Goal: Task Accomplishment & Management: Manage account settings

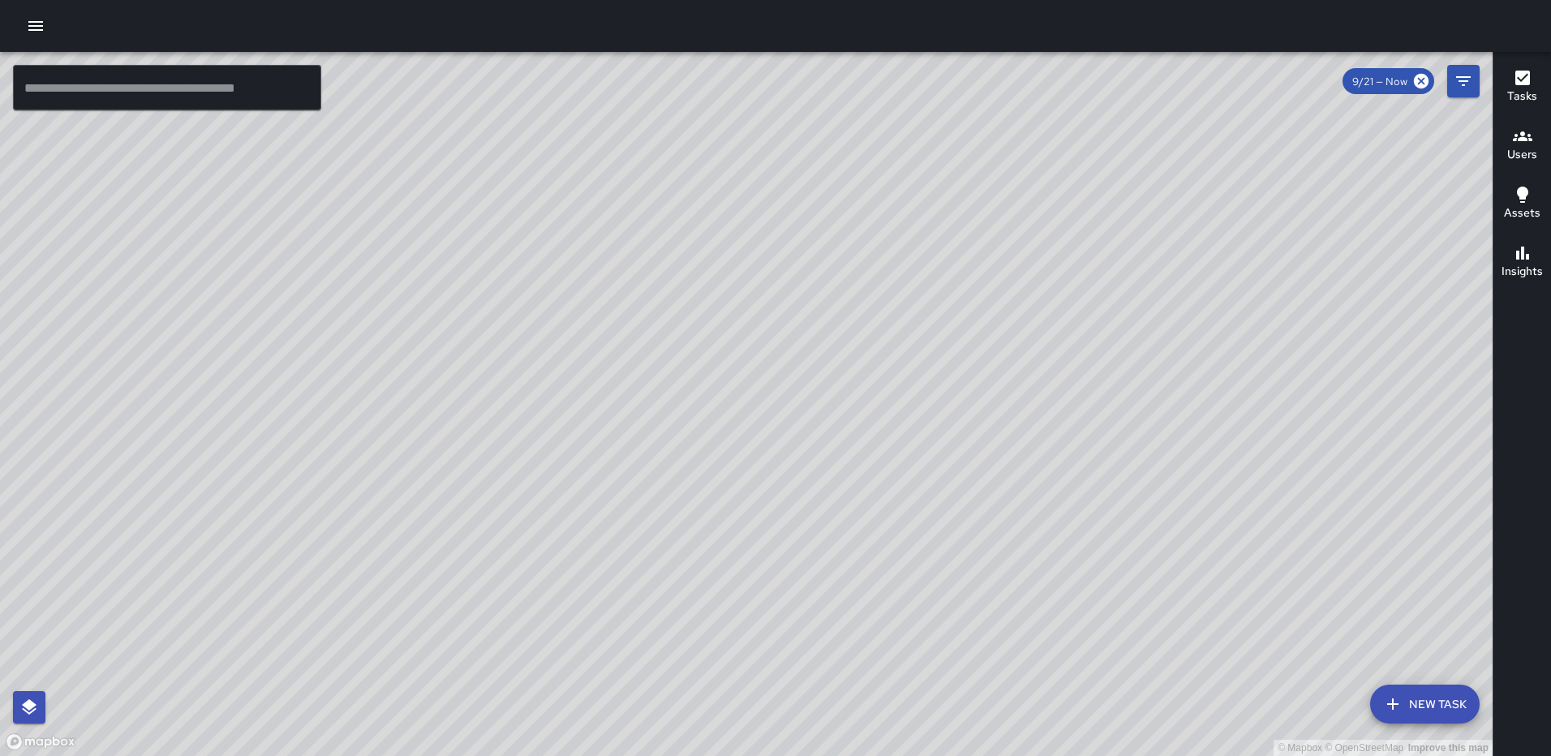
scroll to position [6962, 0]
drag, startPoint x: 1419, startPoint y: 84, endPoint x: 987, endPoint y: 234, distance: 457.5
click at [1419, 84] on icon at bounding box center [1421, 81] width 18 height 18
click at [1514, 84] on icon "button" at bounding box center [1522, 77] width 19 height 19
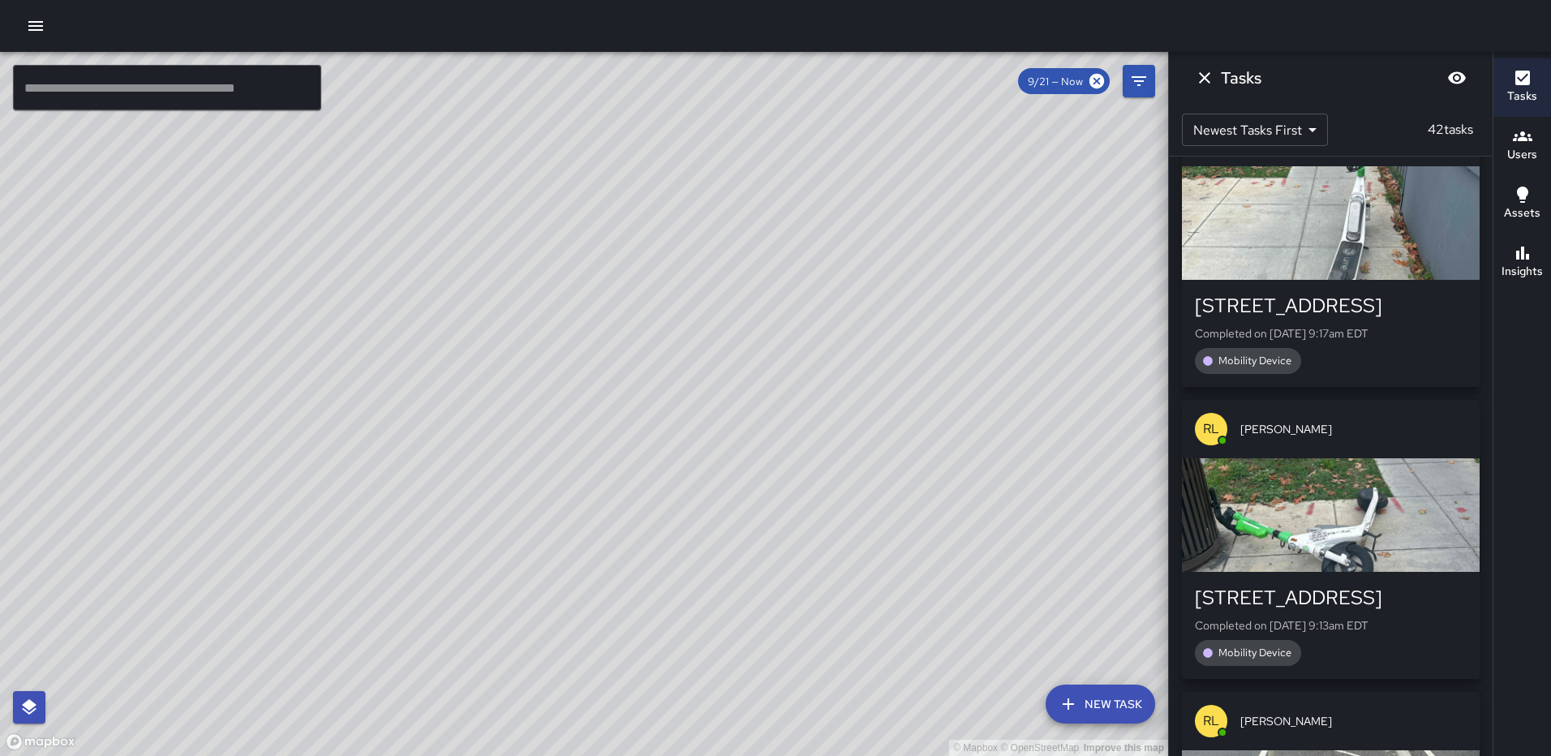
scroll to position [0, 0]
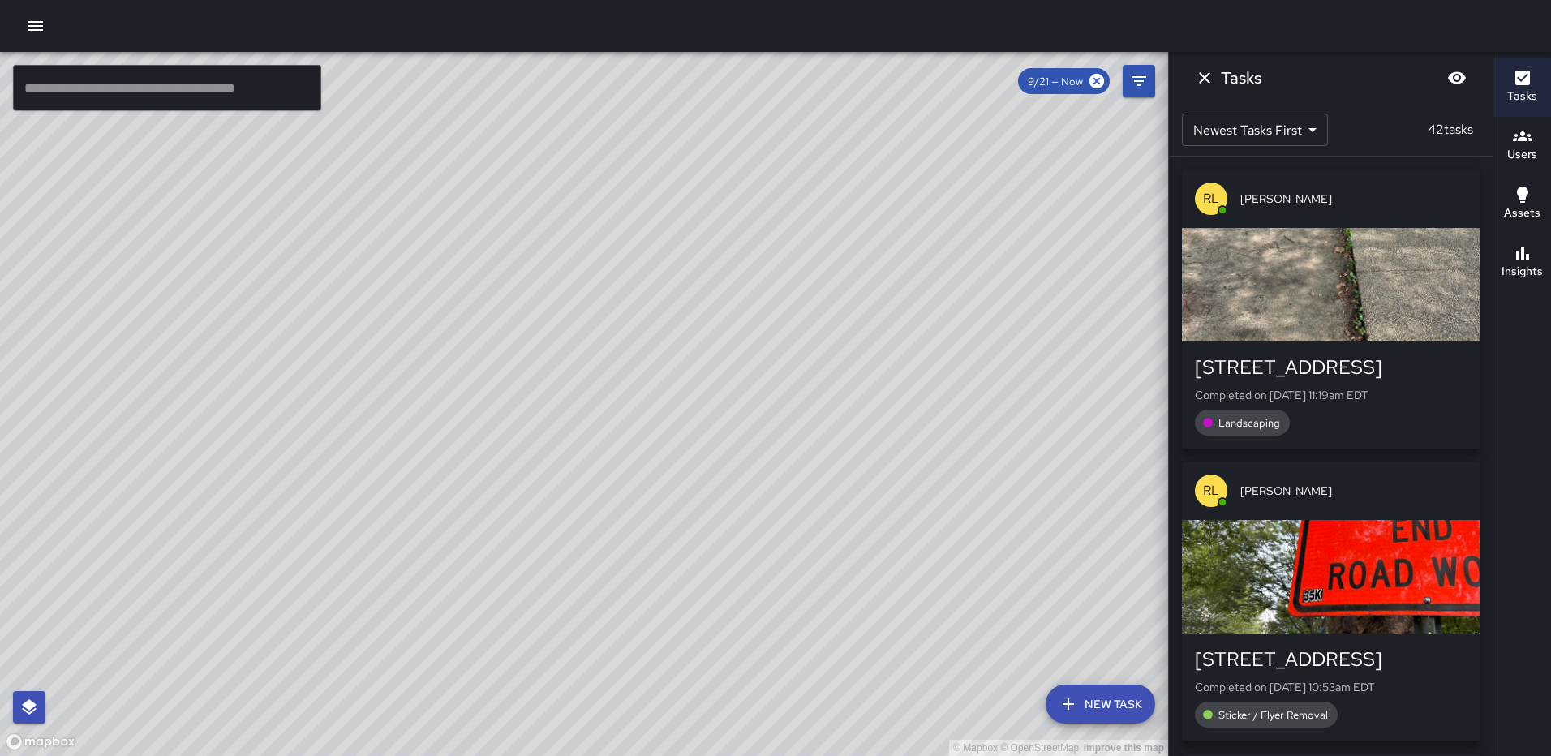
click at [1375, 260] on div "button" at bounding box center [1331, 285] width 298 height 114
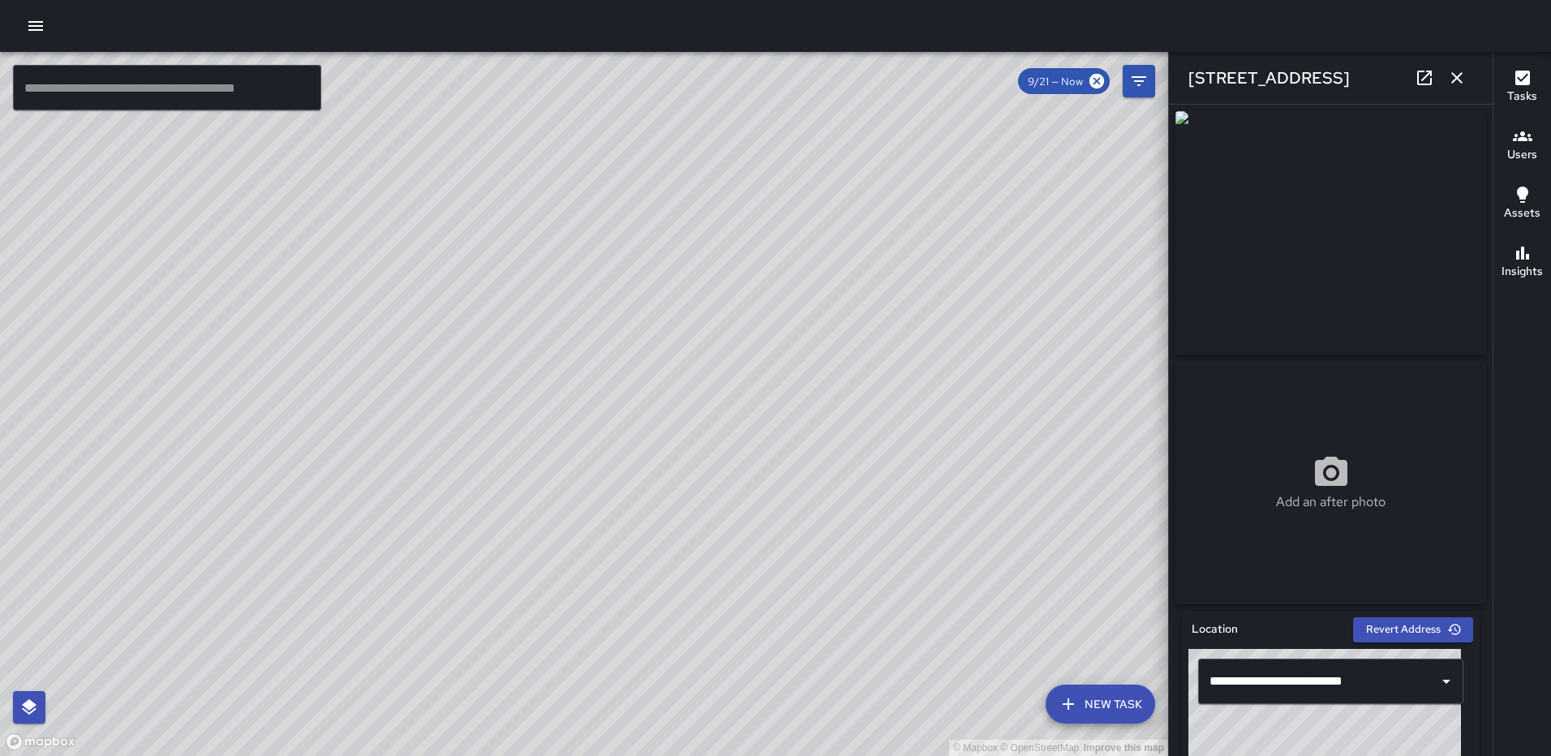
click at [574, 426] on div "© Mapbox © OpenStreetMap Improve this map [PERSON_NAME] [STREET_ADDRESS] Comple…" at bounding box center [584, 404] width 1168 height 704
click at [1459, 81] on icon "button" at bounding box center [1456, 77] width 19 height 19
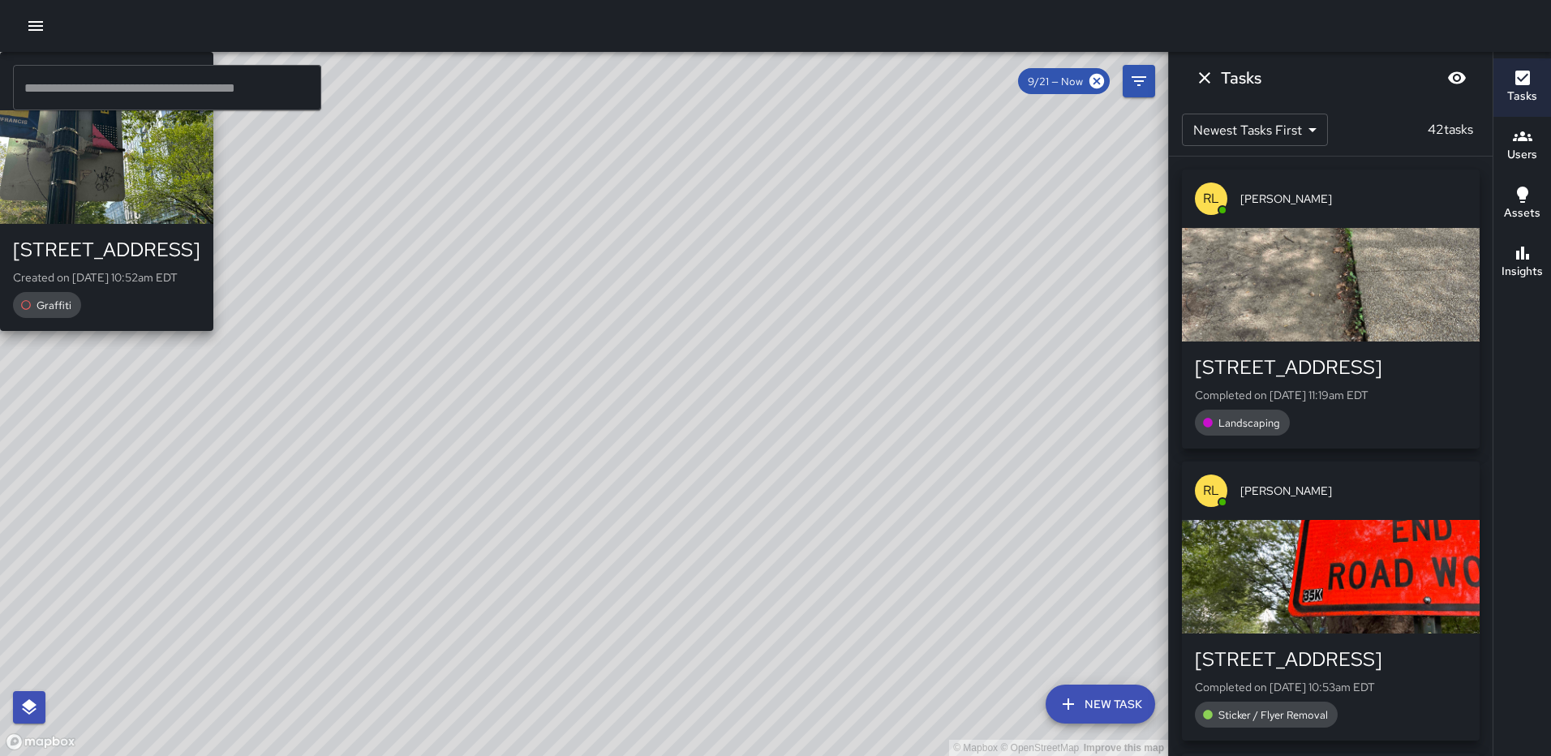
click at [597, 434] on div "© Mapbox © OpenStreetMap Improve this map [GEOGRAPHIC_DATA][PERSON_NAME] [STREE…" at bounding box center [584, 404] width 1168 height 704
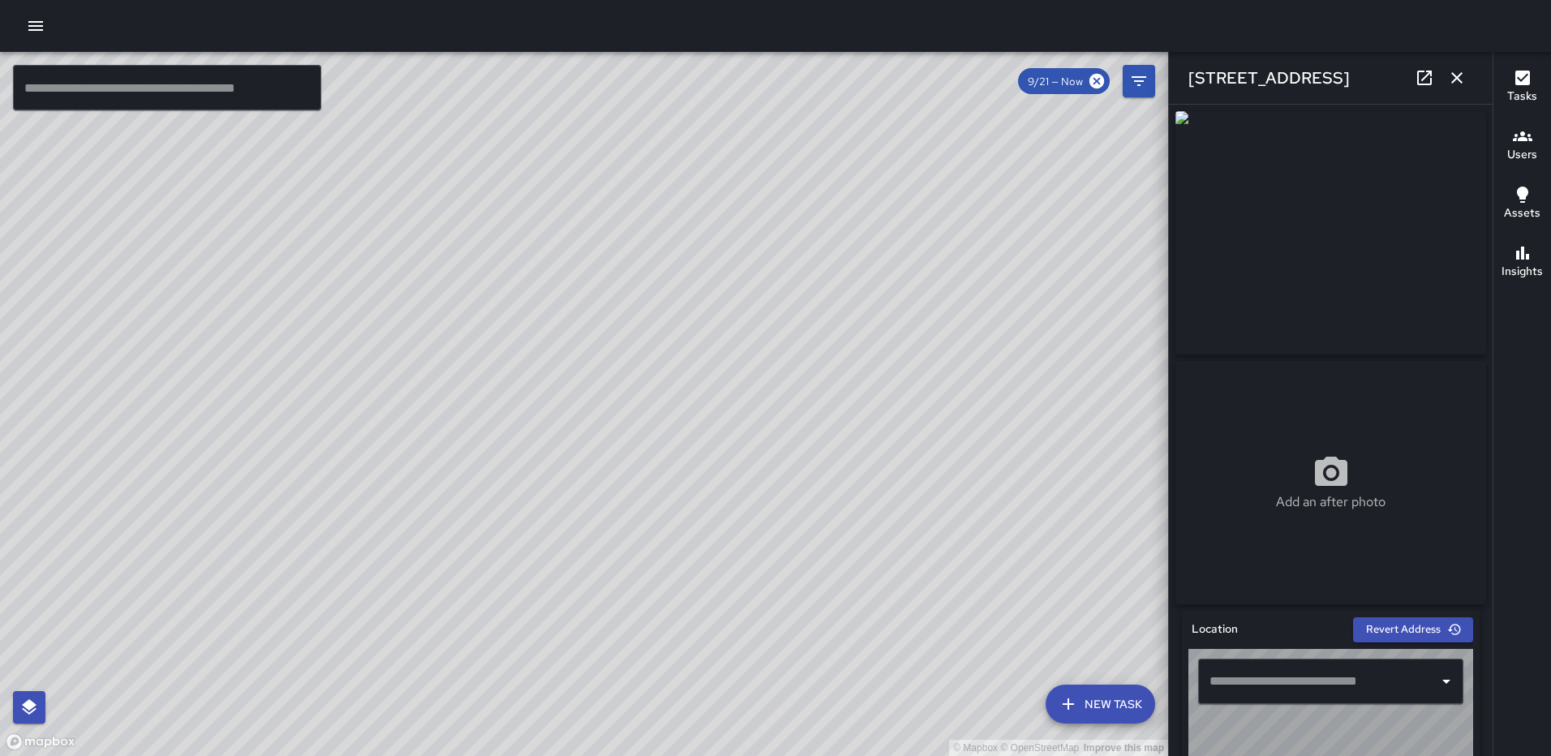
type input "**********"
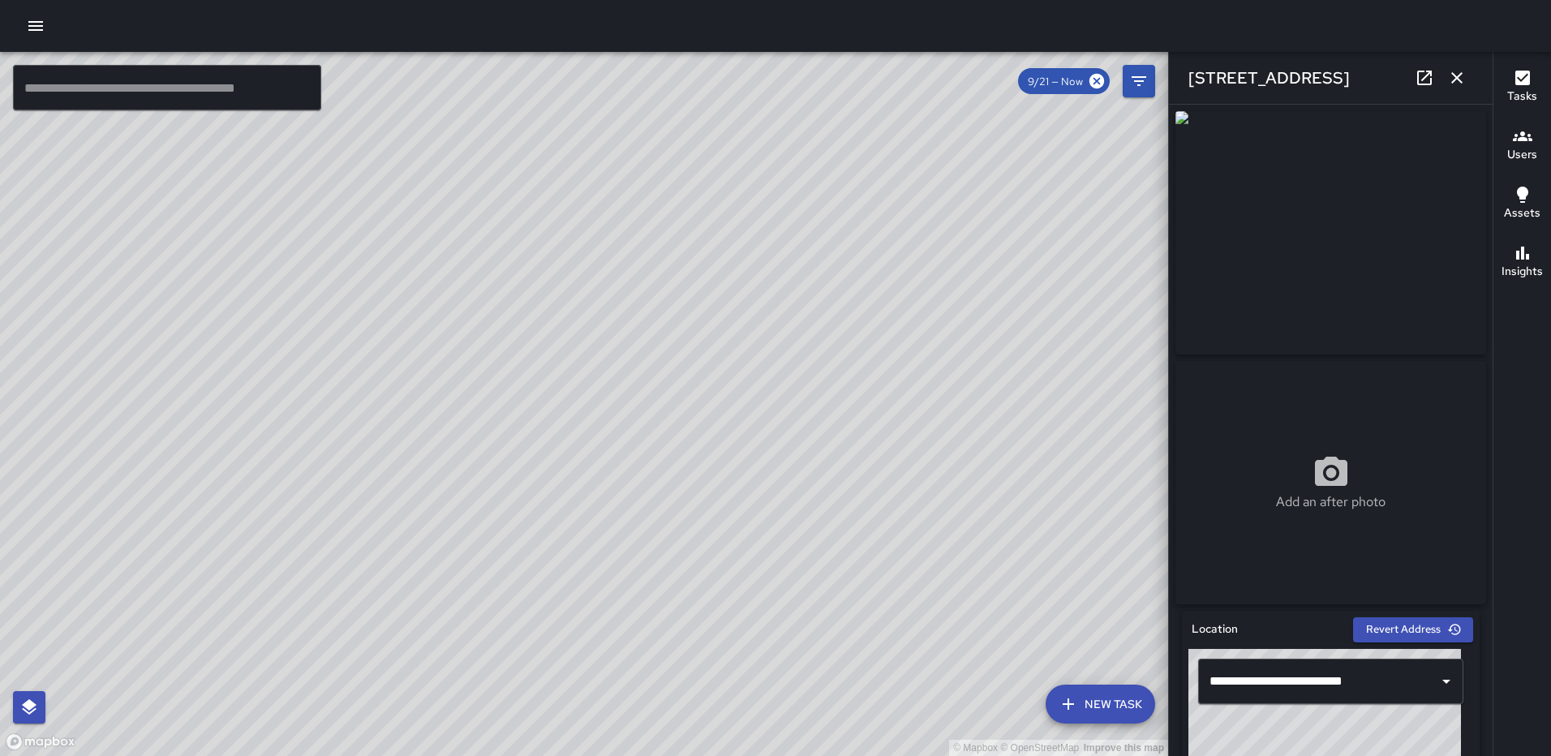
click at [1455, 84] on icon "button" at bounding box center [1456, 77] width 19 height 19
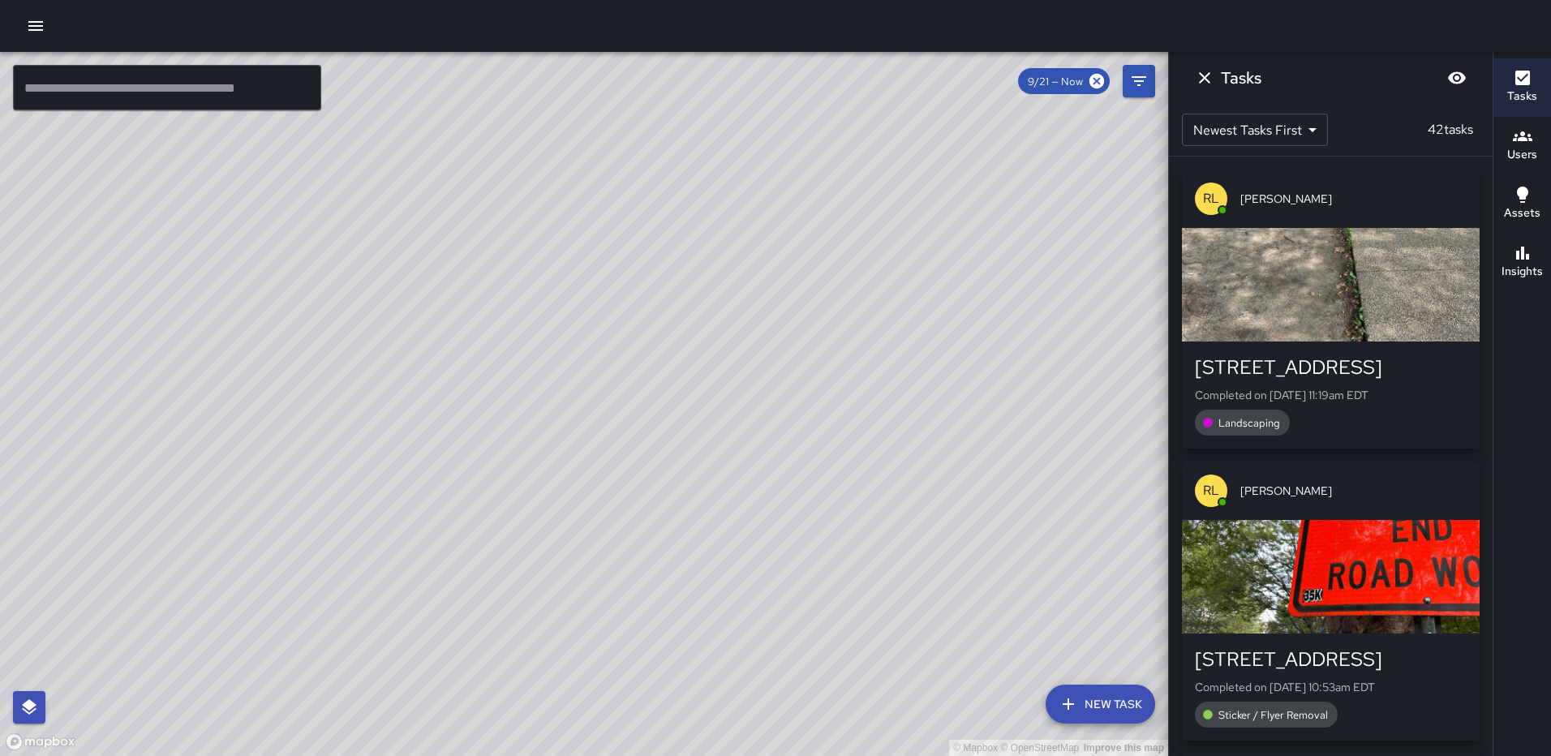
click at [1198, 79] on icon "Dismiss" at bounding box center [1204, 77] width 19 height 19
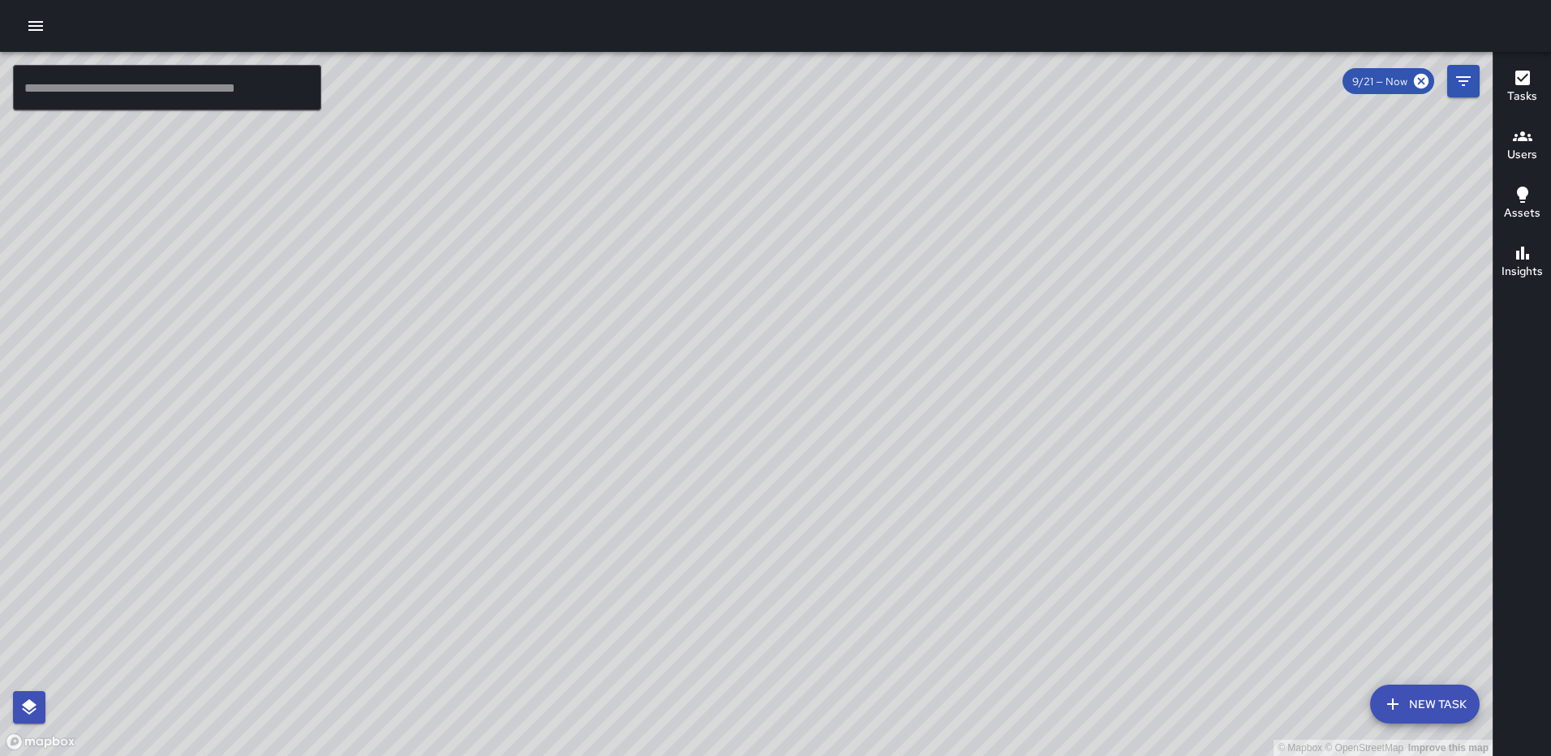
drag, startPoint x: 1327, startPoint y: 226, endPoint x: 1215, endPoint y: 510, distance: 305.2
click at [1215, 510] on div "© Mapbox © OpenStreetMap Improve this map" at bounding box center [746, 404] width 1493 height 704
click at [1523, 142] on icon "button" at bounding box center [1522, 136] width 19 height 19
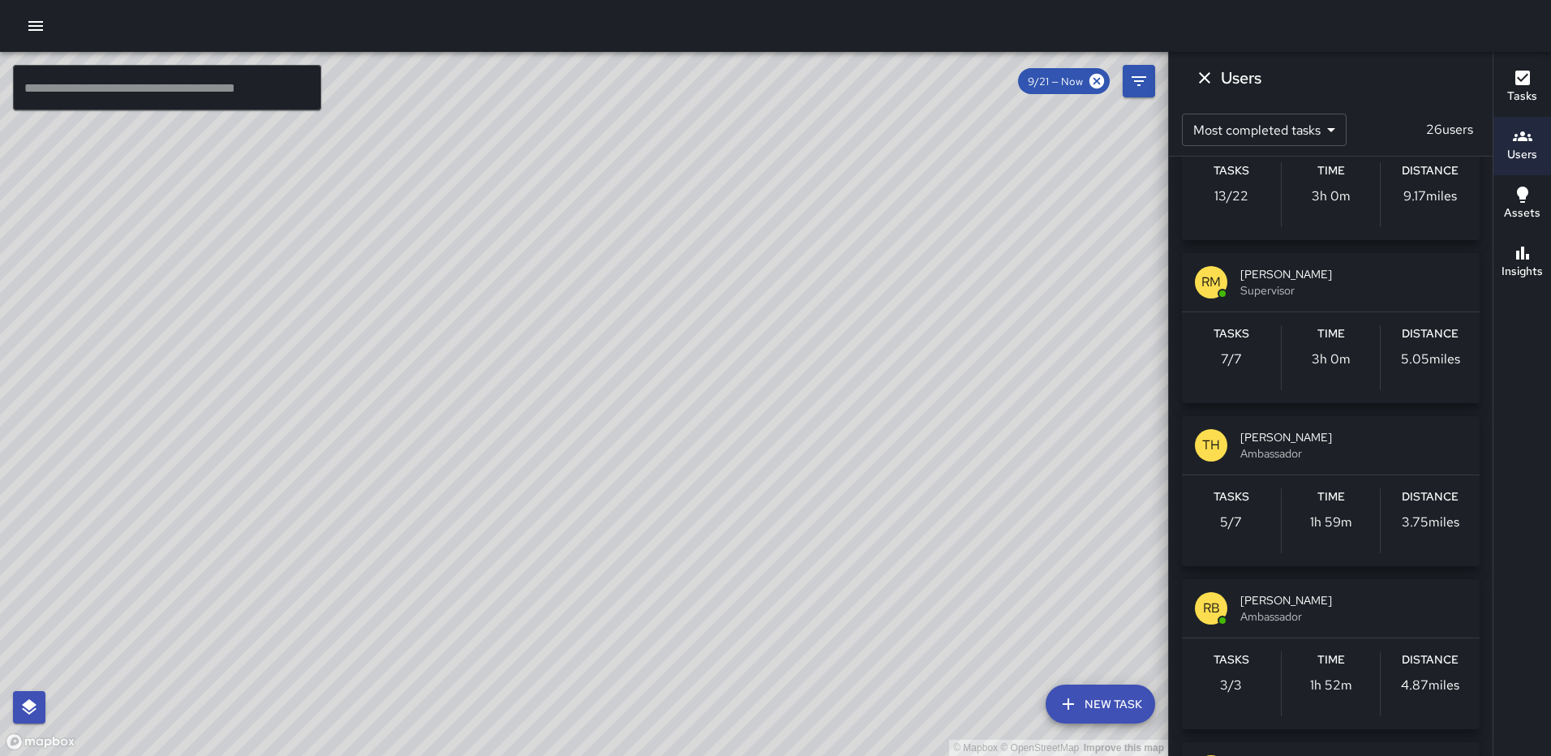
scroll to position [162, 0]
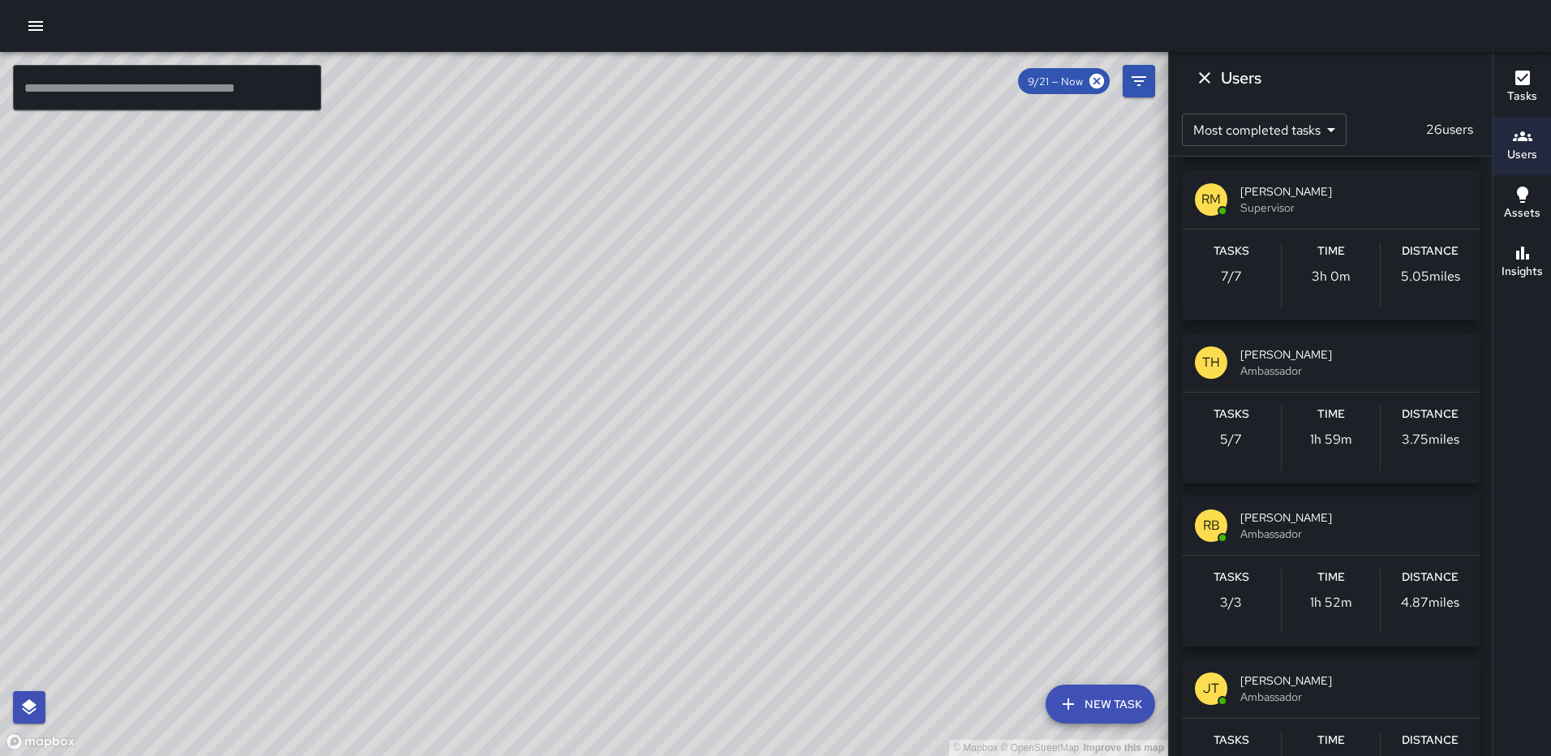
click at [1271, 351] on span "[PERSON_NAME]" at bounding box center [1353, 354] width 226 height 16
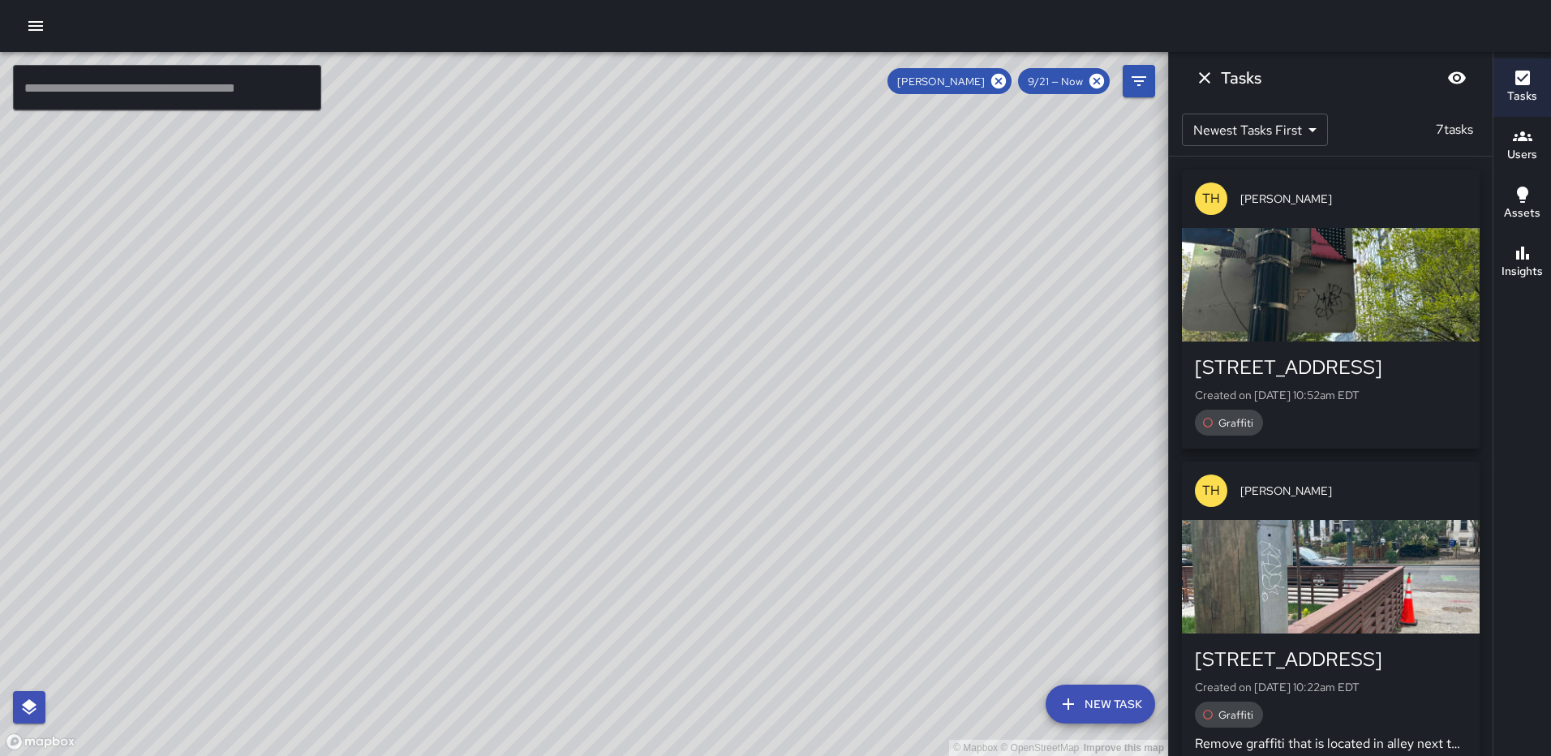
scroll to position [0, 0]
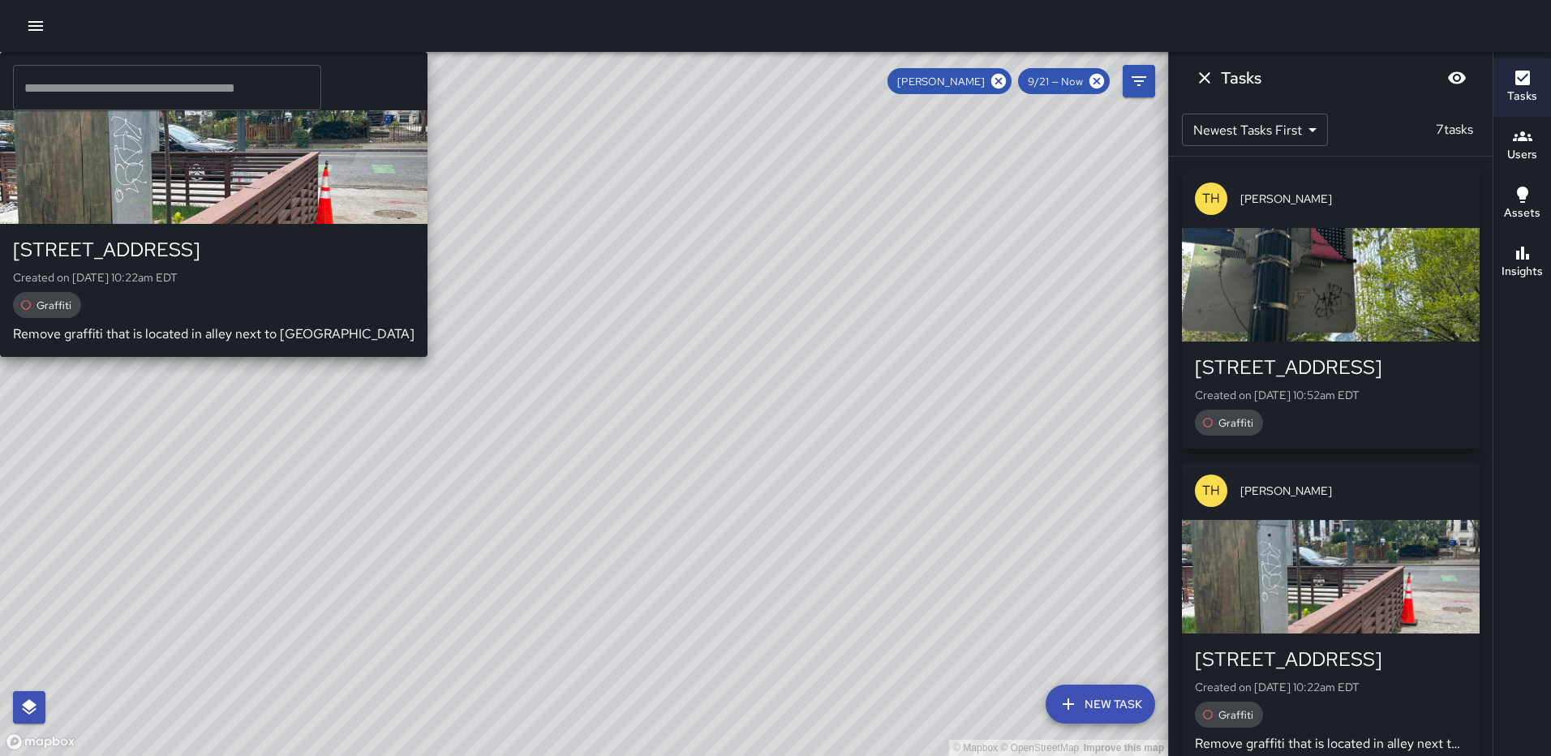
click at [922, 569] on div "© Mapbox © OpenStreetMap Improve this map [GEOGRAPHIC_DATA][PERSON_NAME] [STREE…" at bounding box center [584, 404] width 1168 height 704
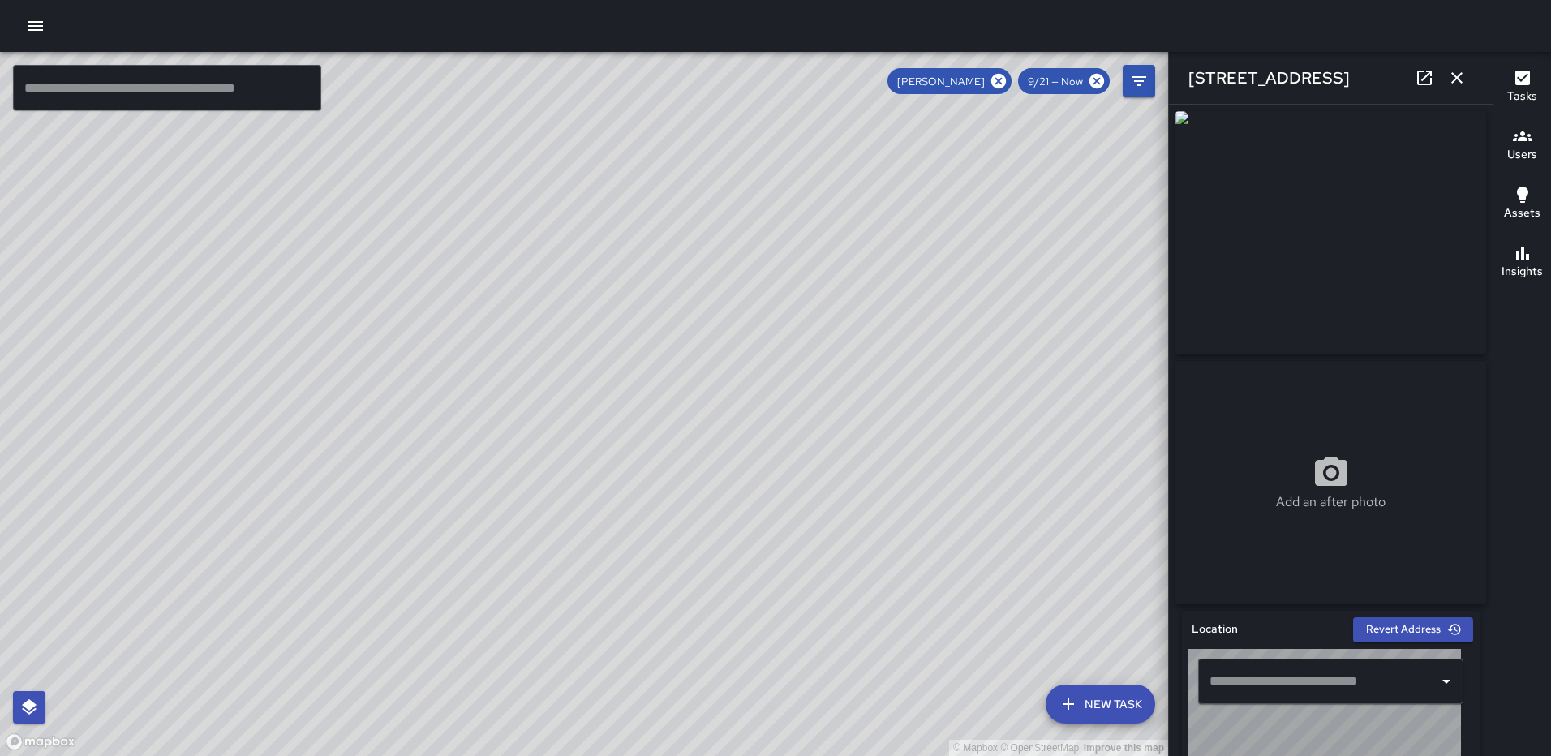
type input "**********"
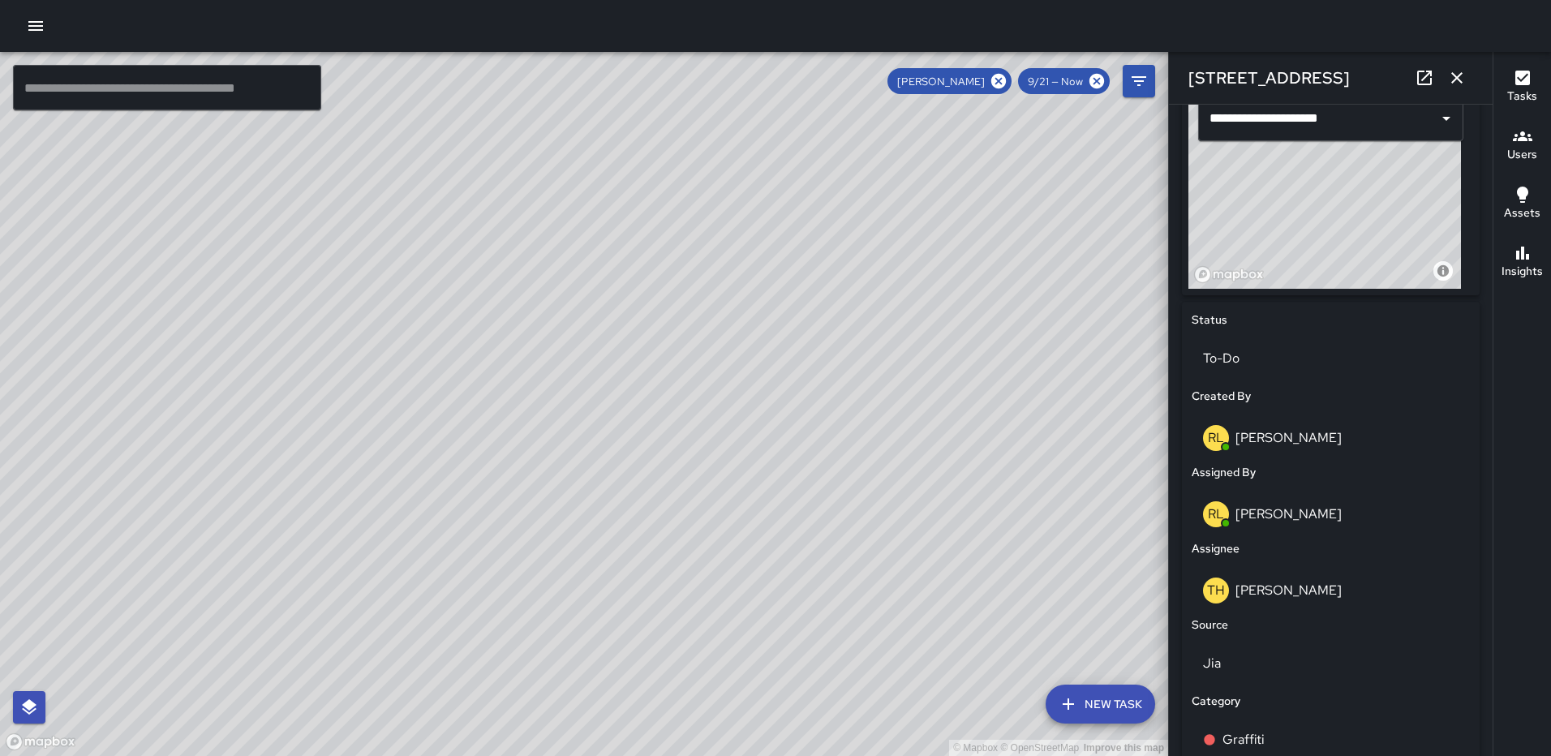
scroll to position [583, 0]
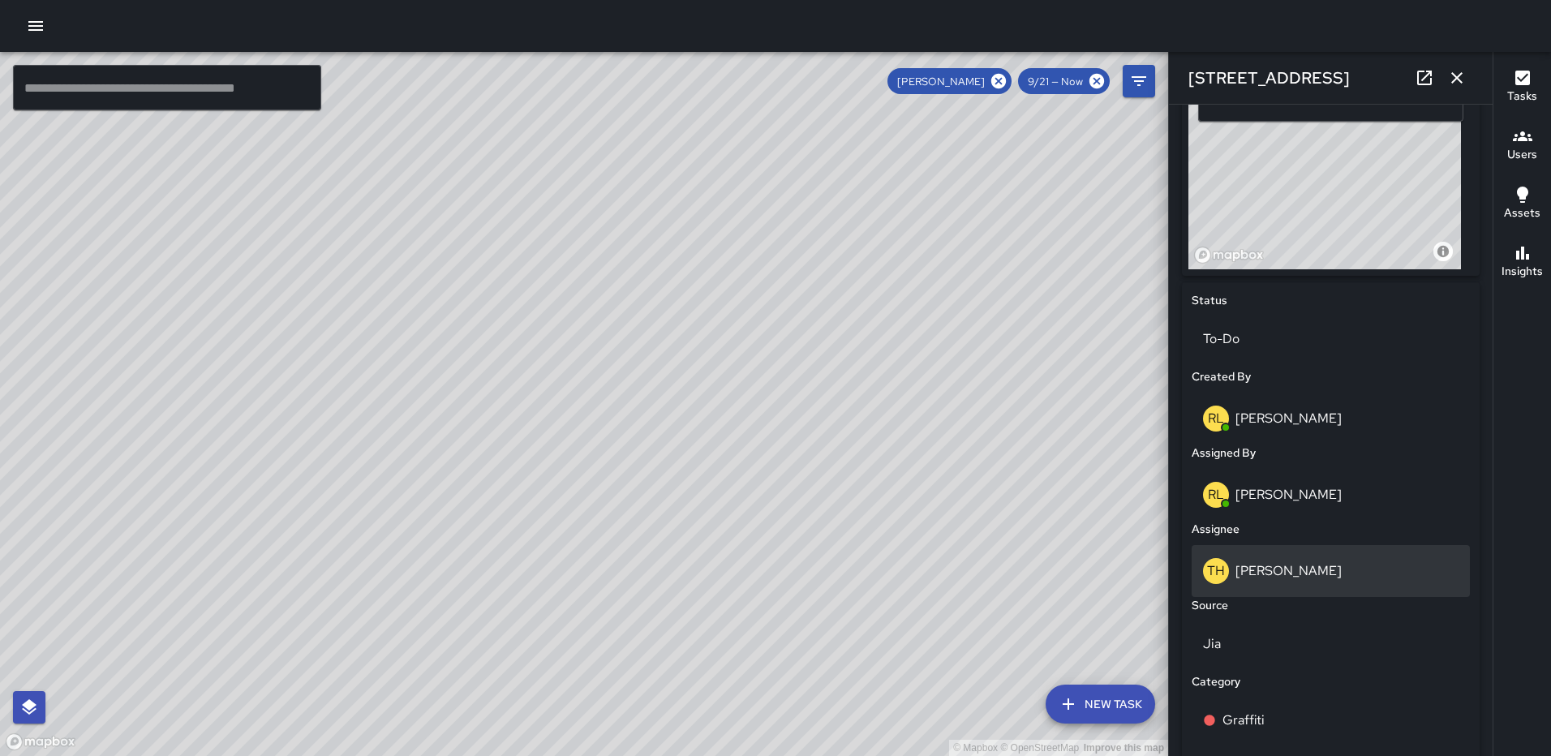
click at [1273, 579] on p "[PERSON_NAME]" at bounding box center [1289, 570] width 106 height 17
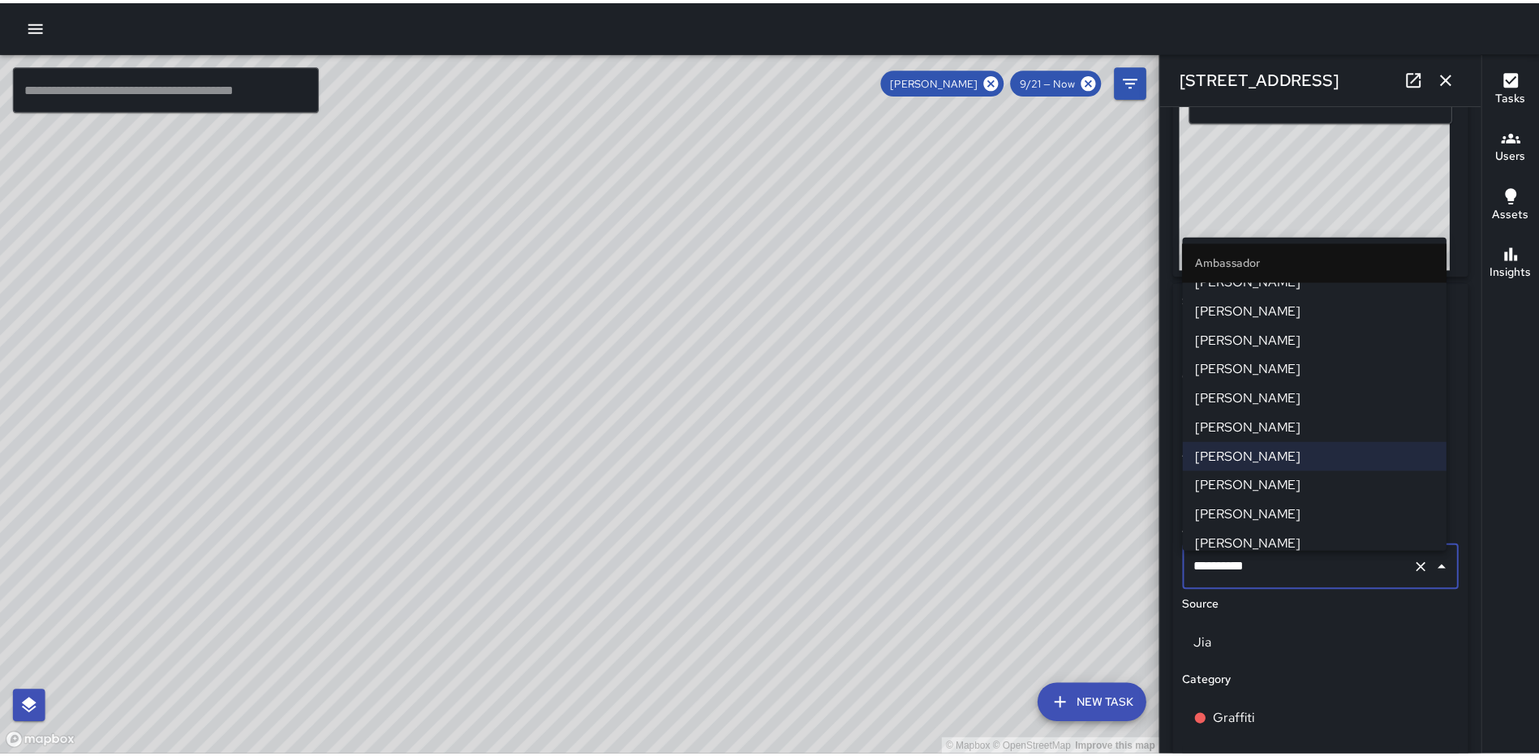
scroll to position [81, 0]
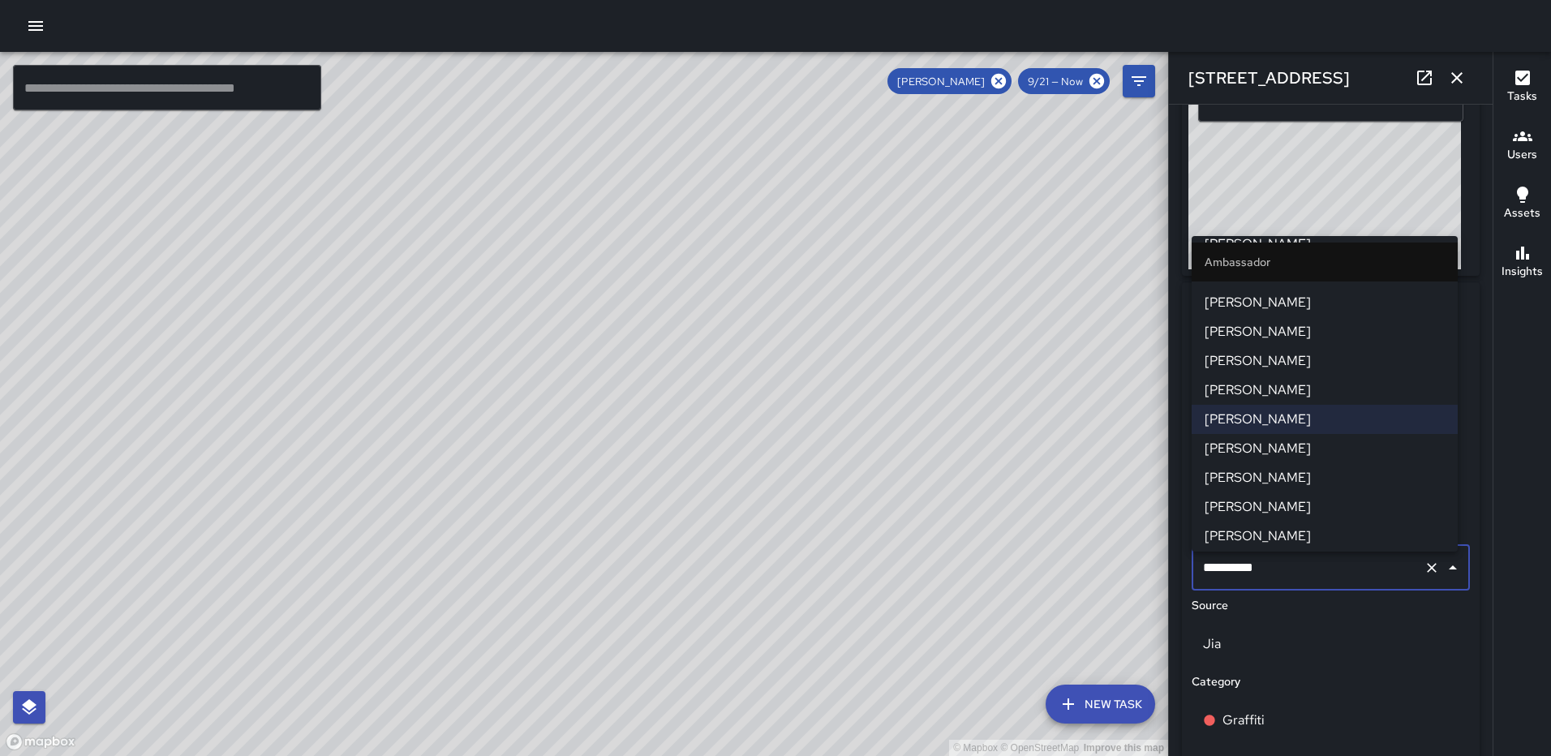
click at [1273, 328] on span "[PERSON_NAME]" at bounding box center [1325, 331] width 240 height 19
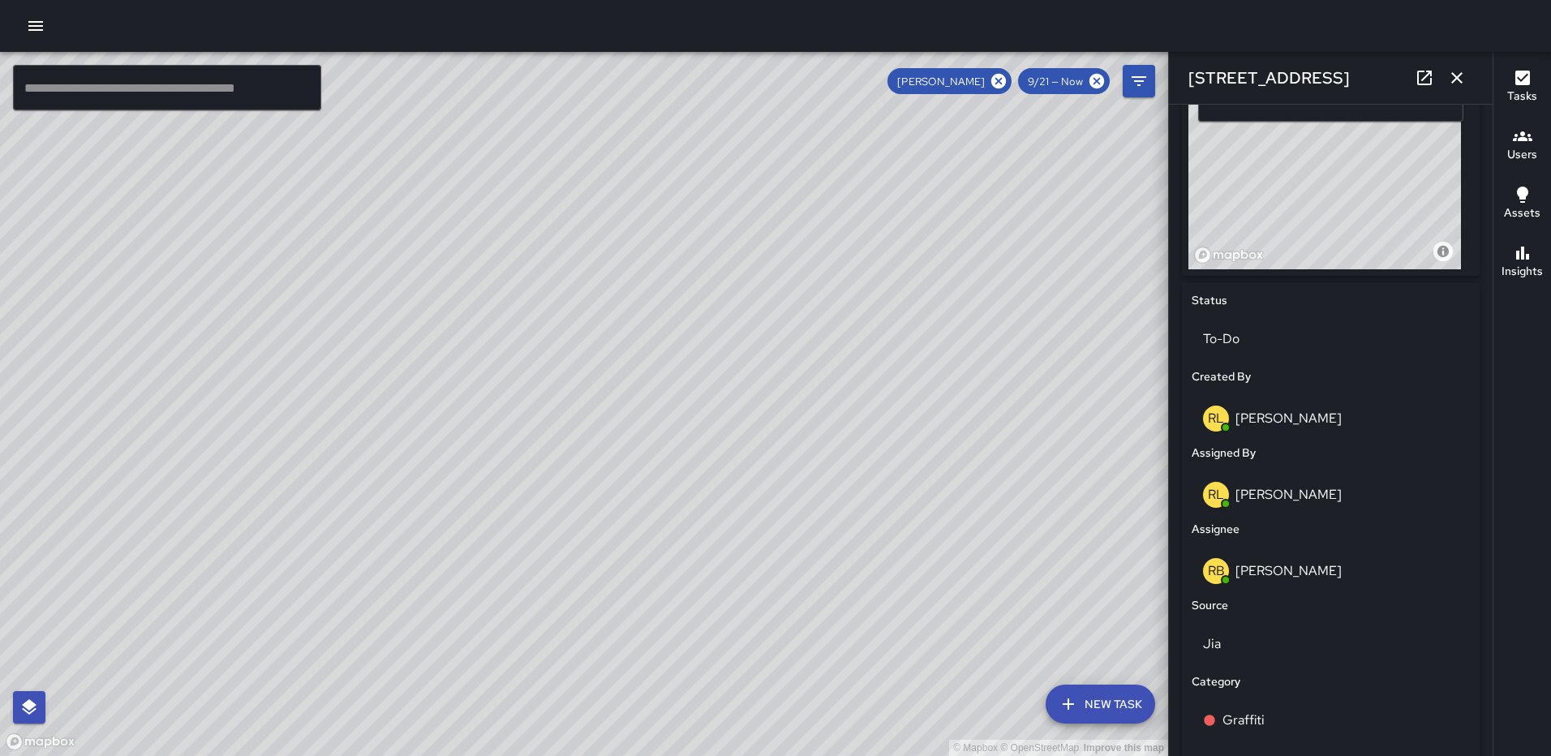
click at [1447, 66] on button "button" at bounding box center [1457, 78] width 32 height 32
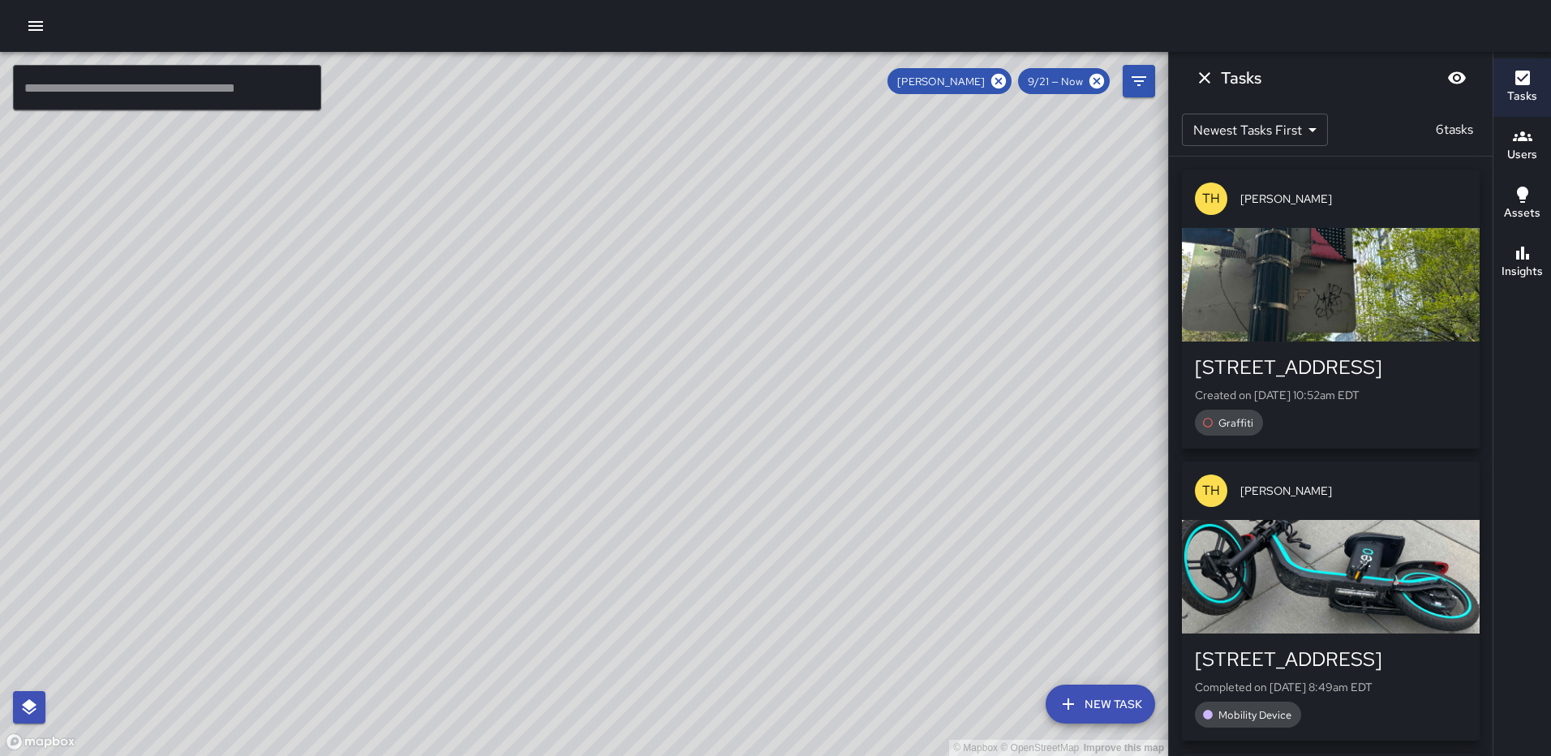
click at [1206, 79] on icon "Dismiss" at bounding box center [1204, 77] width 11 height 11
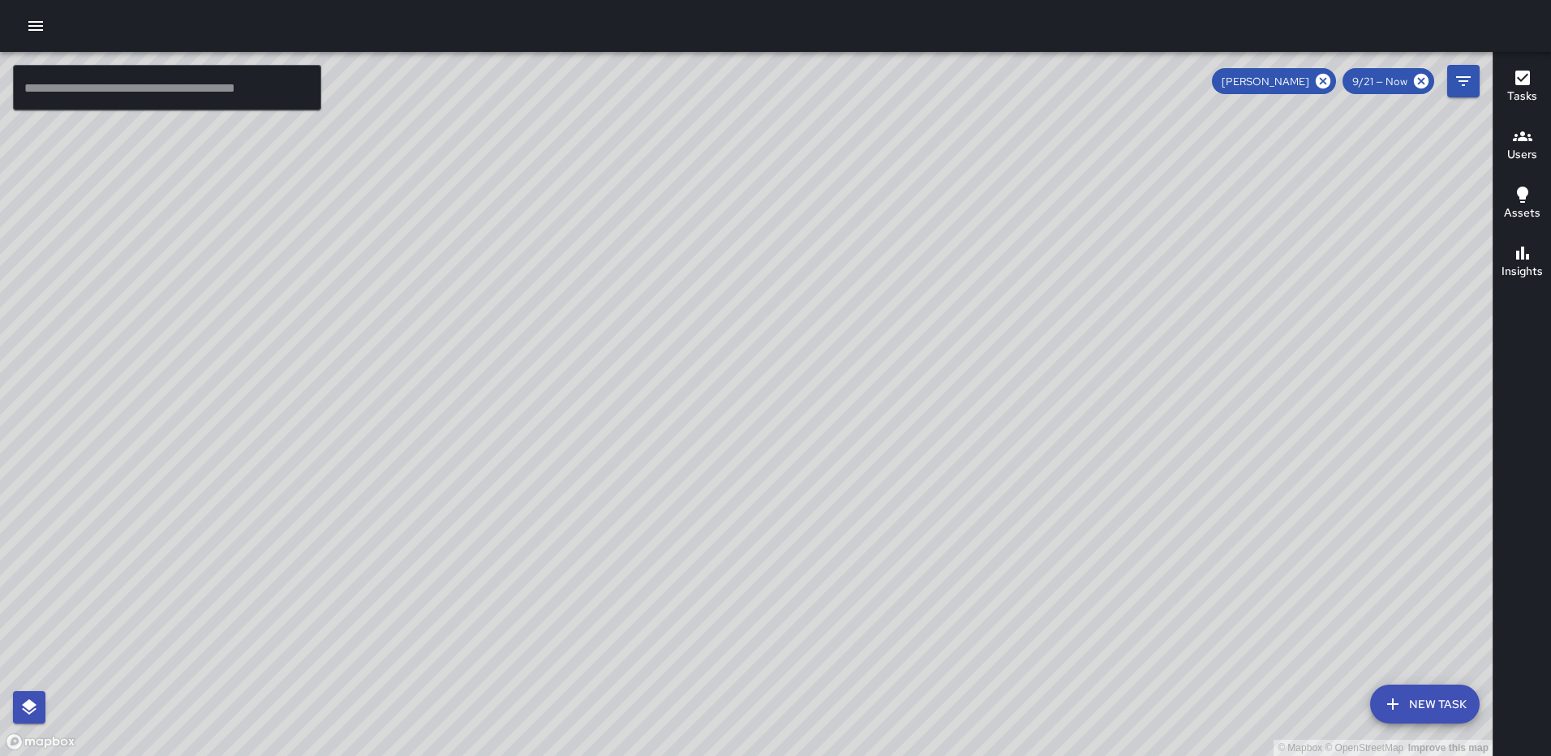
drag, startPoint x: 491, startPoint y: 357, endPoint x: 700, endPoint y: 527, distance: 269.4
click at [700, 527] on div "© Mapbox © OpenStreetMap Improve this map" at bounding box center [746, 404] width 1493 height 704
click at [1317, 77] on icon at bounding box center [1323, 81] width 18 height 18
click at [49, 24] on button "button" at bounding box center [35, 26] width 32 height 32
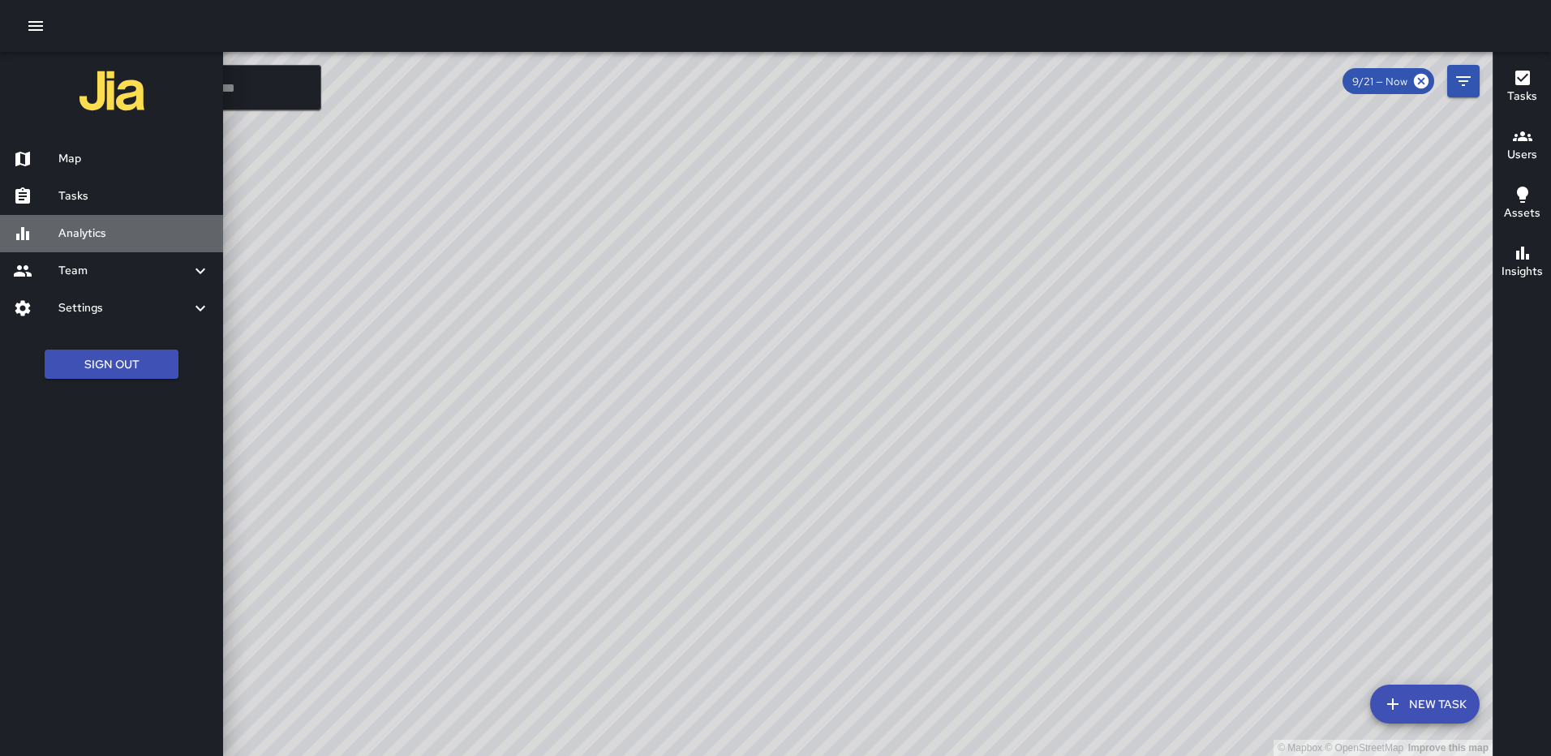
click at [115, 230] on h6 "Analytics" at bounding box center [134, 234] width 152 height 18
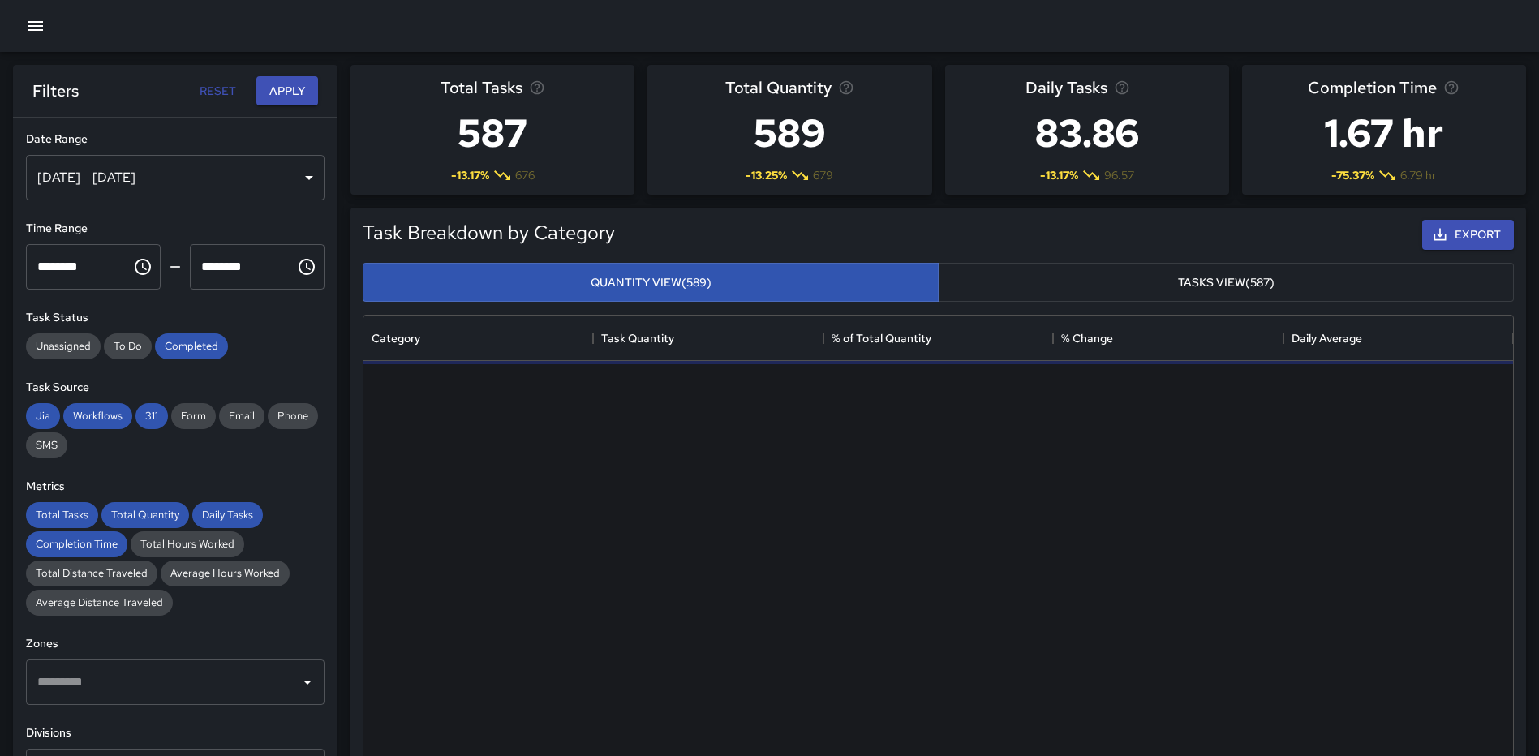
scroll to position [473, 1137]
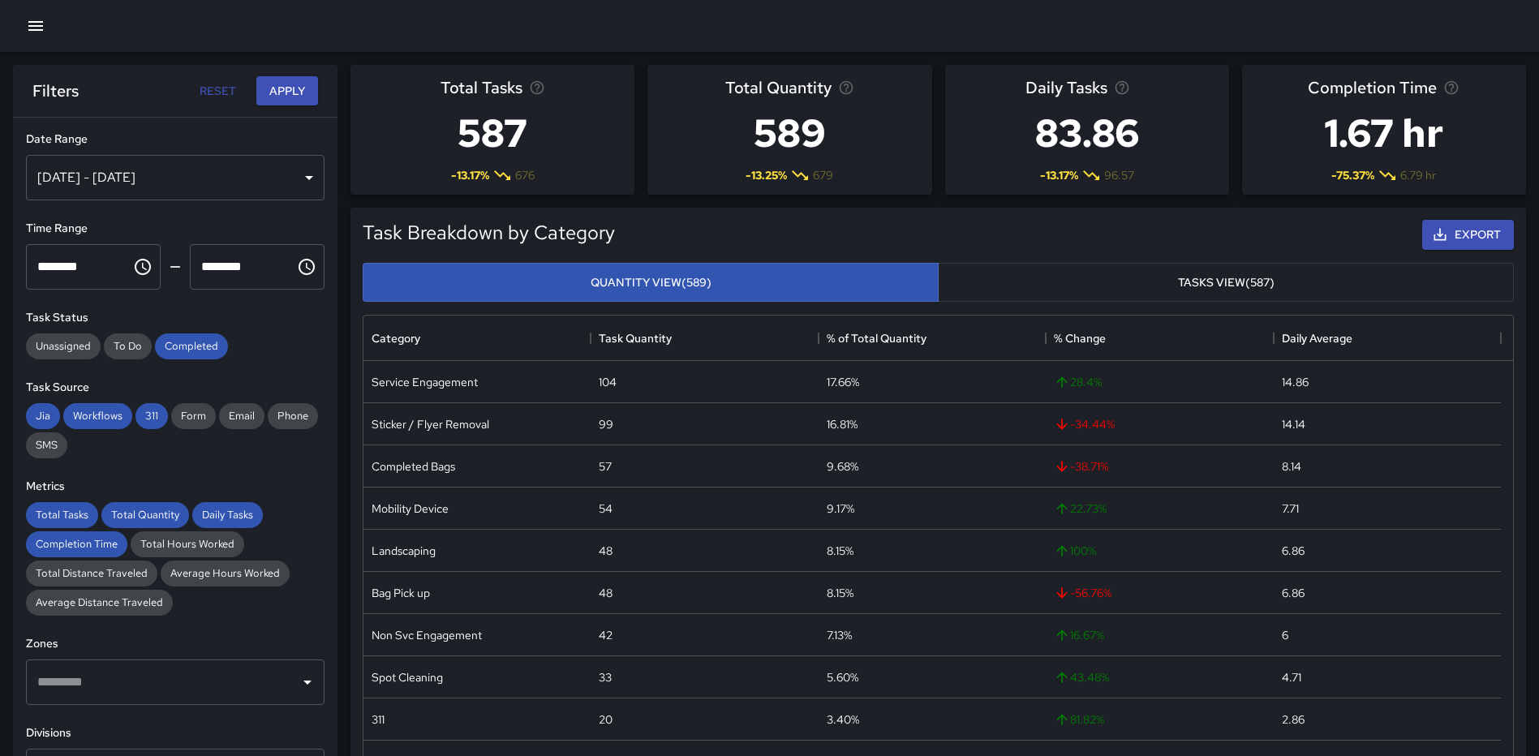
click at [286, 177] on div "[DATE] - [DATE]" at bounding box center [175, 177] width 299 height 45
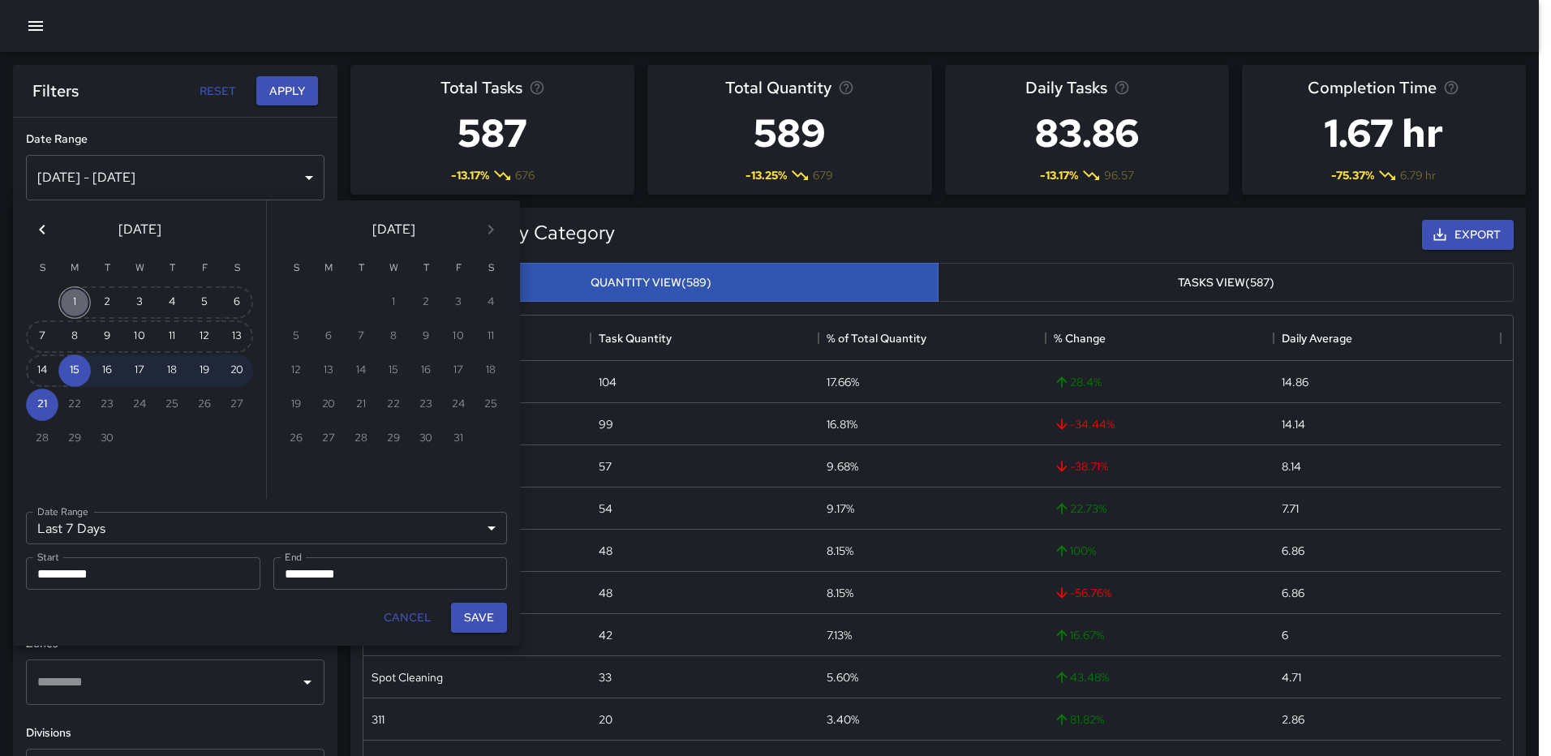
click at [68, 294] on button "1" at bounding box center [74, 302] width 32 height 32
type input "******"
type input "**********"
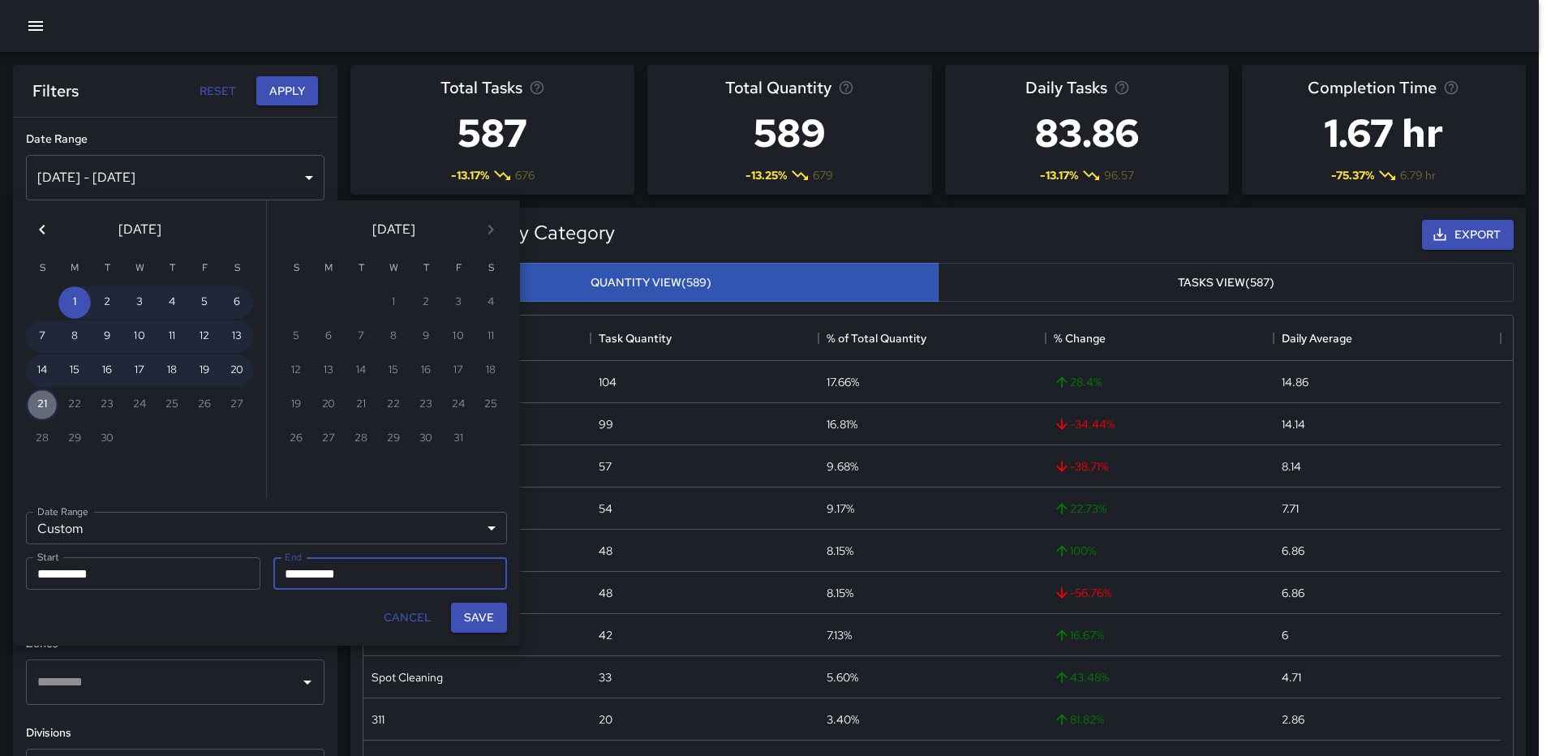
click at [35, 402] on button "21" at bounding box center [42, 405] width 32 height 32
click at [489, 619] on button "Save" at bounding box center [479, 618] width 56 height 30
type input "**********"
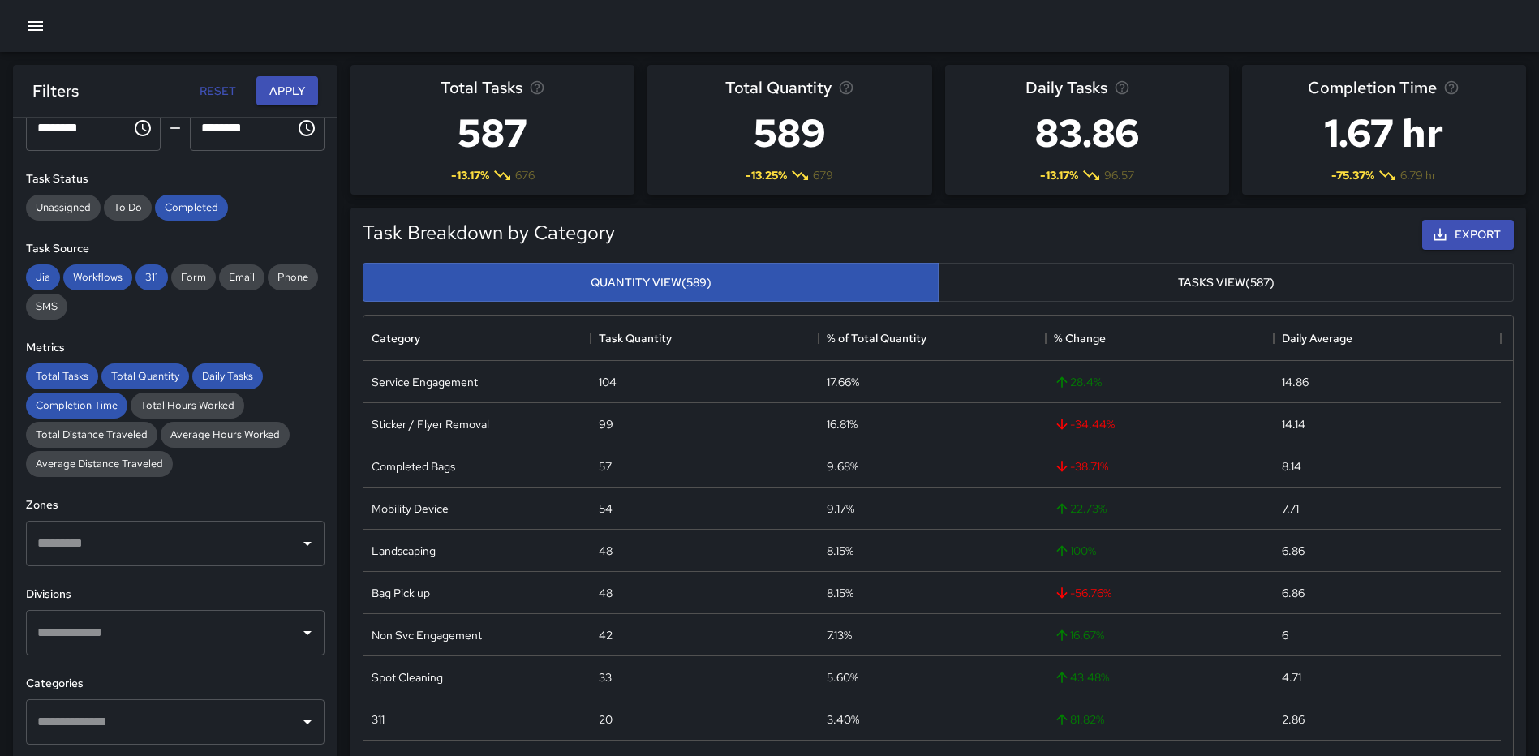
scroll to position [162, 0]
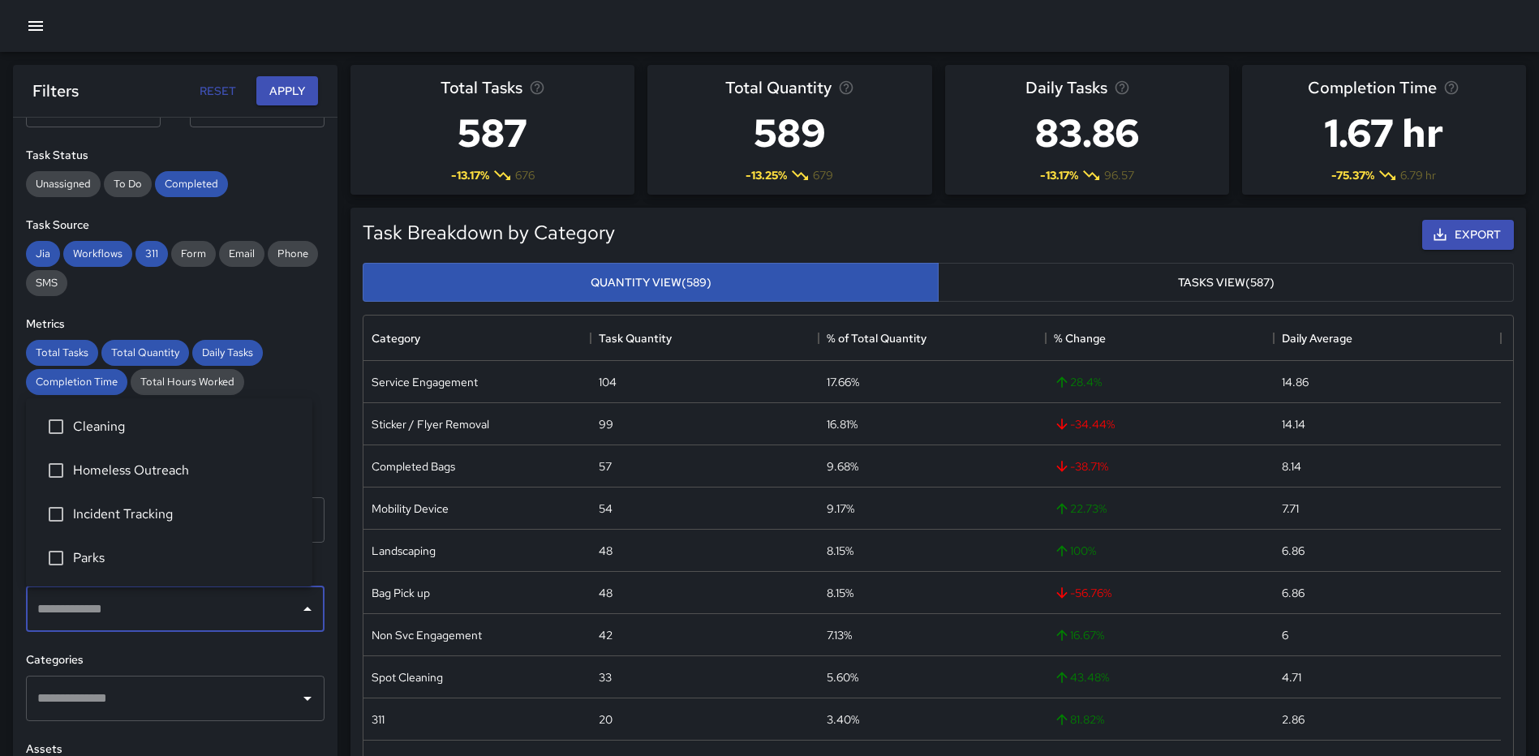
click at [122, 600] on input "text" at bounding box center [163, 609] width 260 height 31
click at [75, 420] on span "Cleaning" at bounding box center [186, 426] width 226 height 19
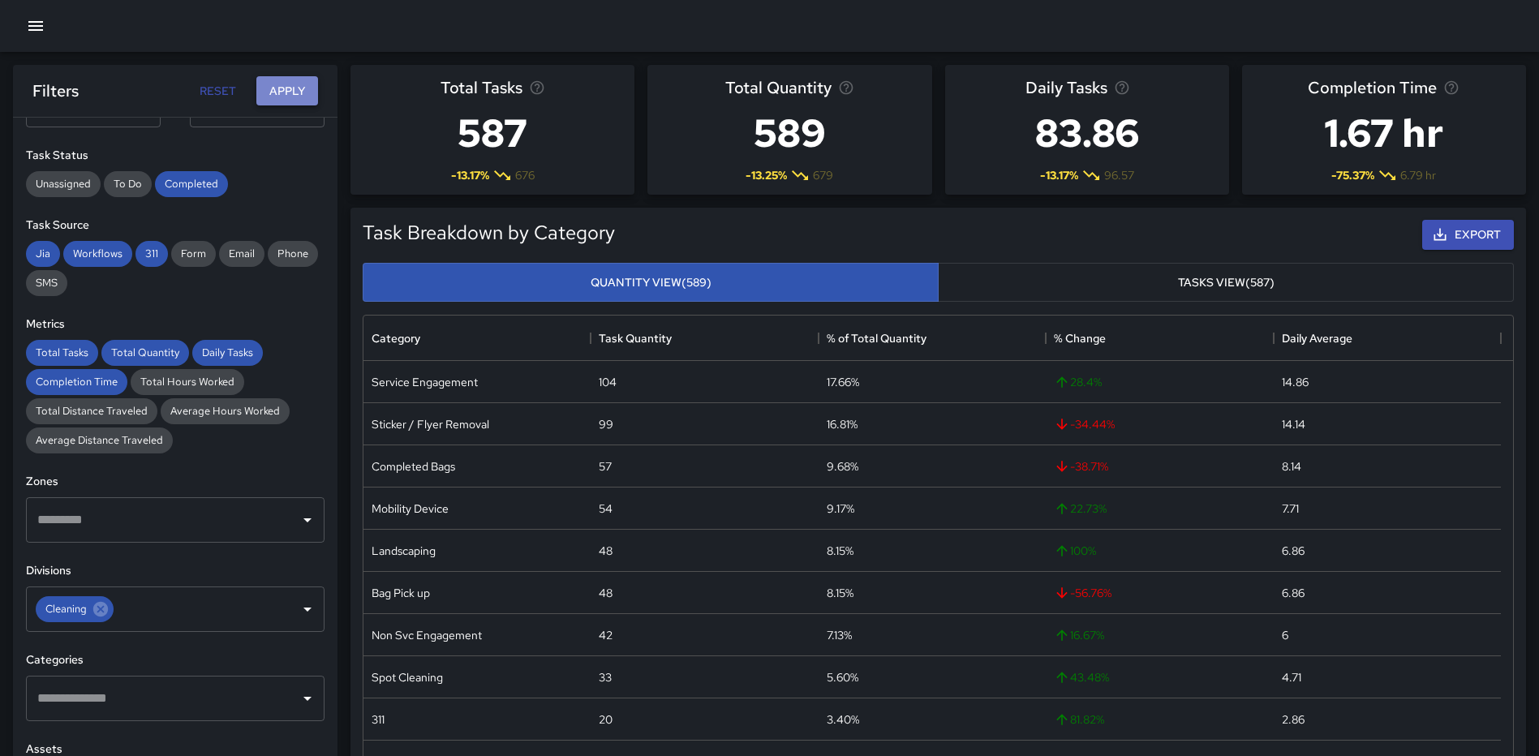
click at [279, 78] on button "Apply" at bounding box center [287, 91] width 62 height 30
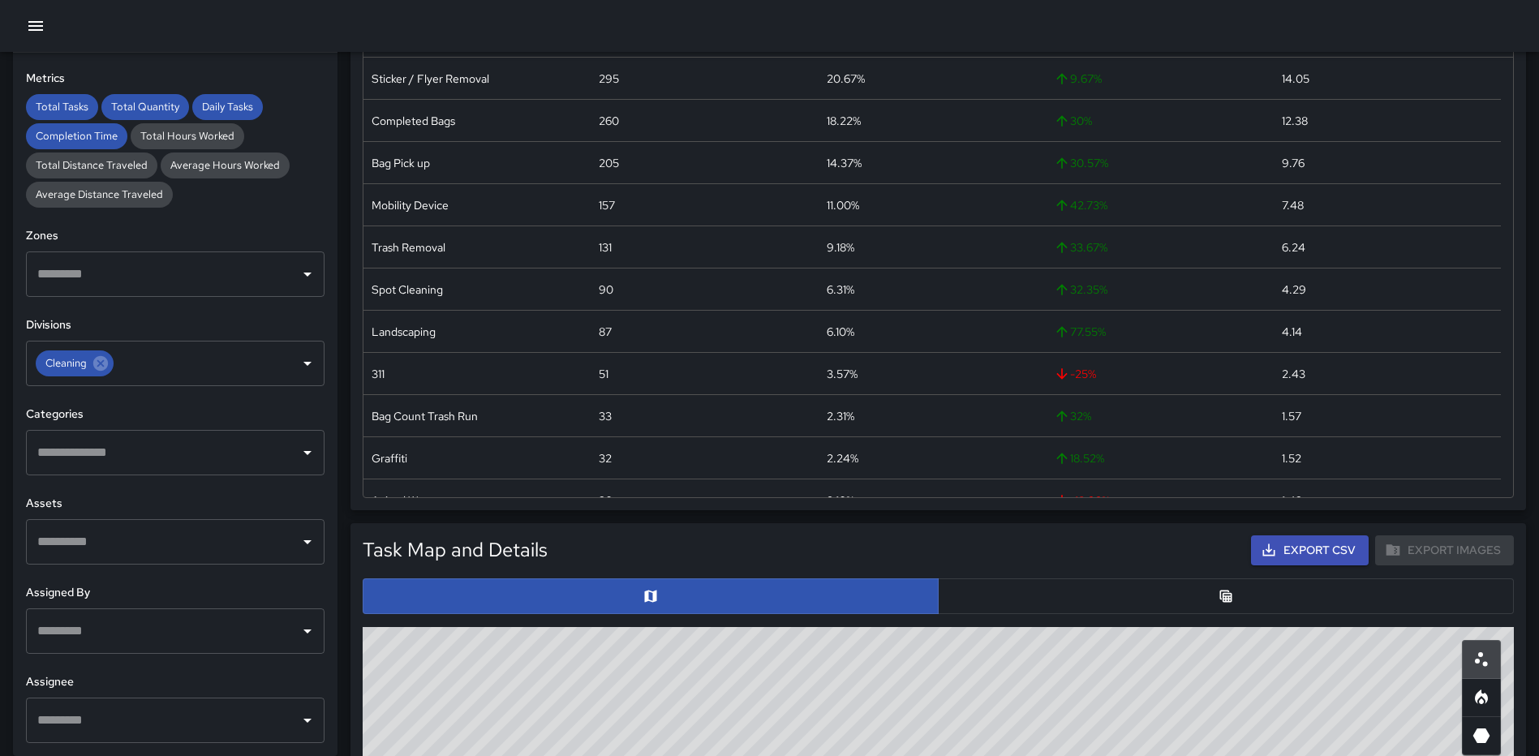
scroll to position [325, 0]
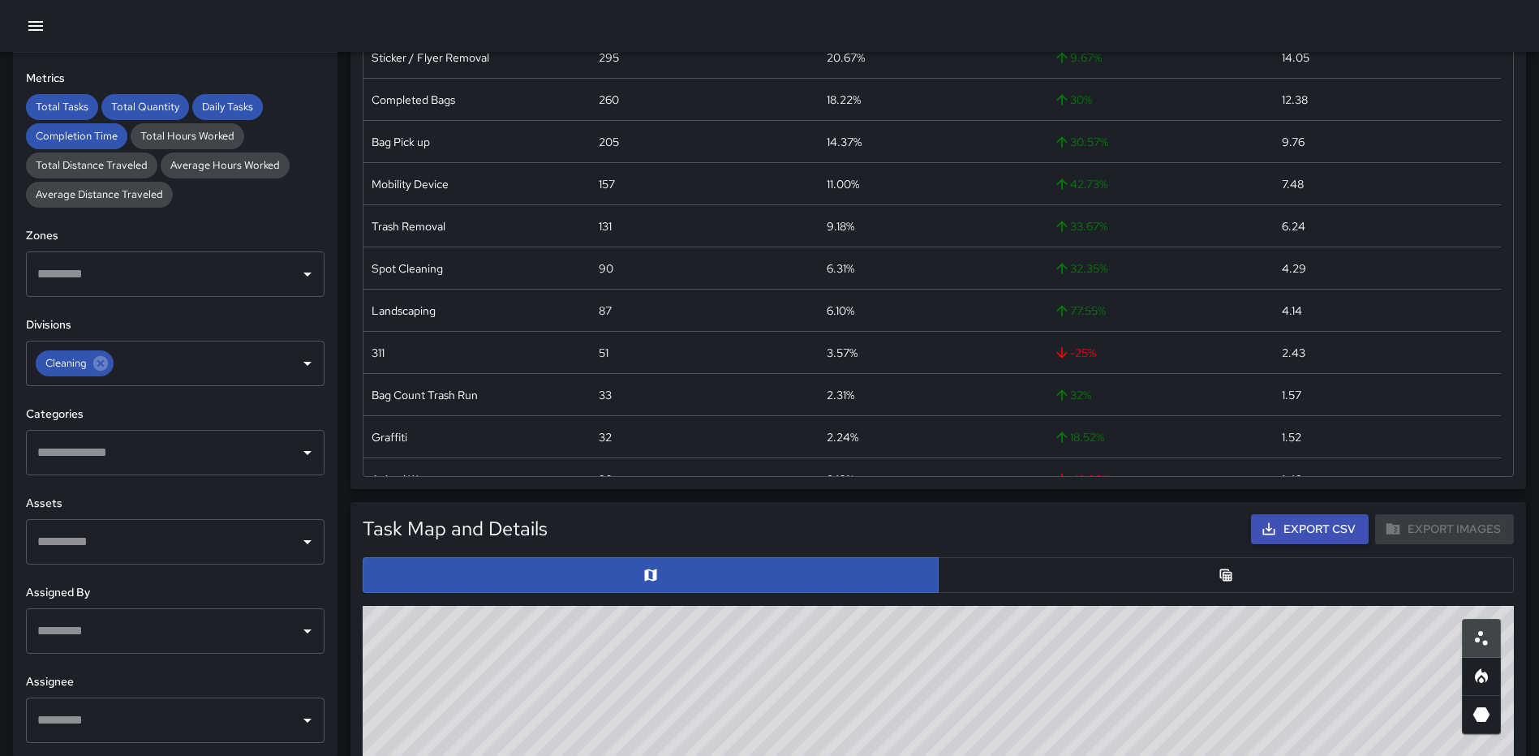
click at [211, 628] on input "text" at bounding box center [163, 631] width 260 height 31
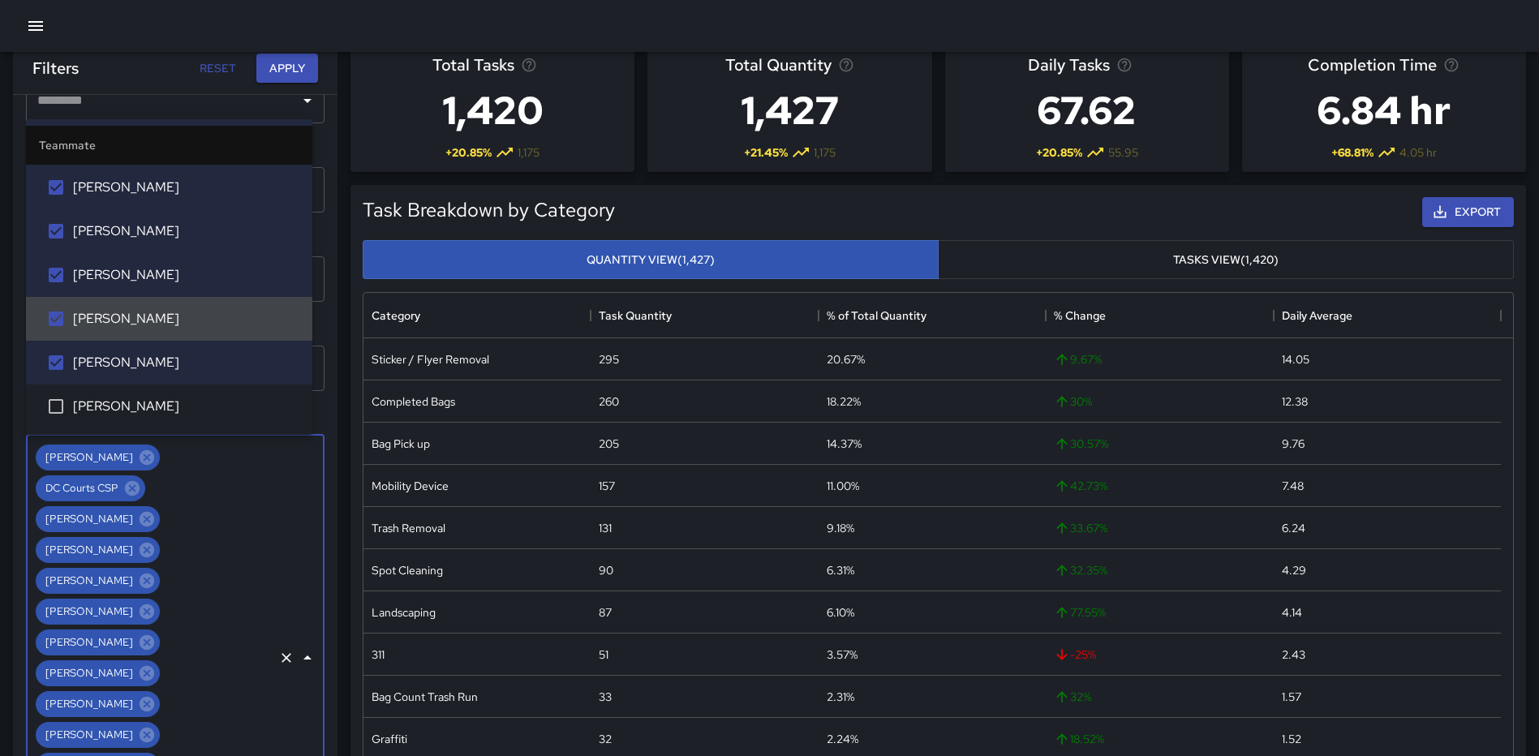
scroll to position [0, 0]
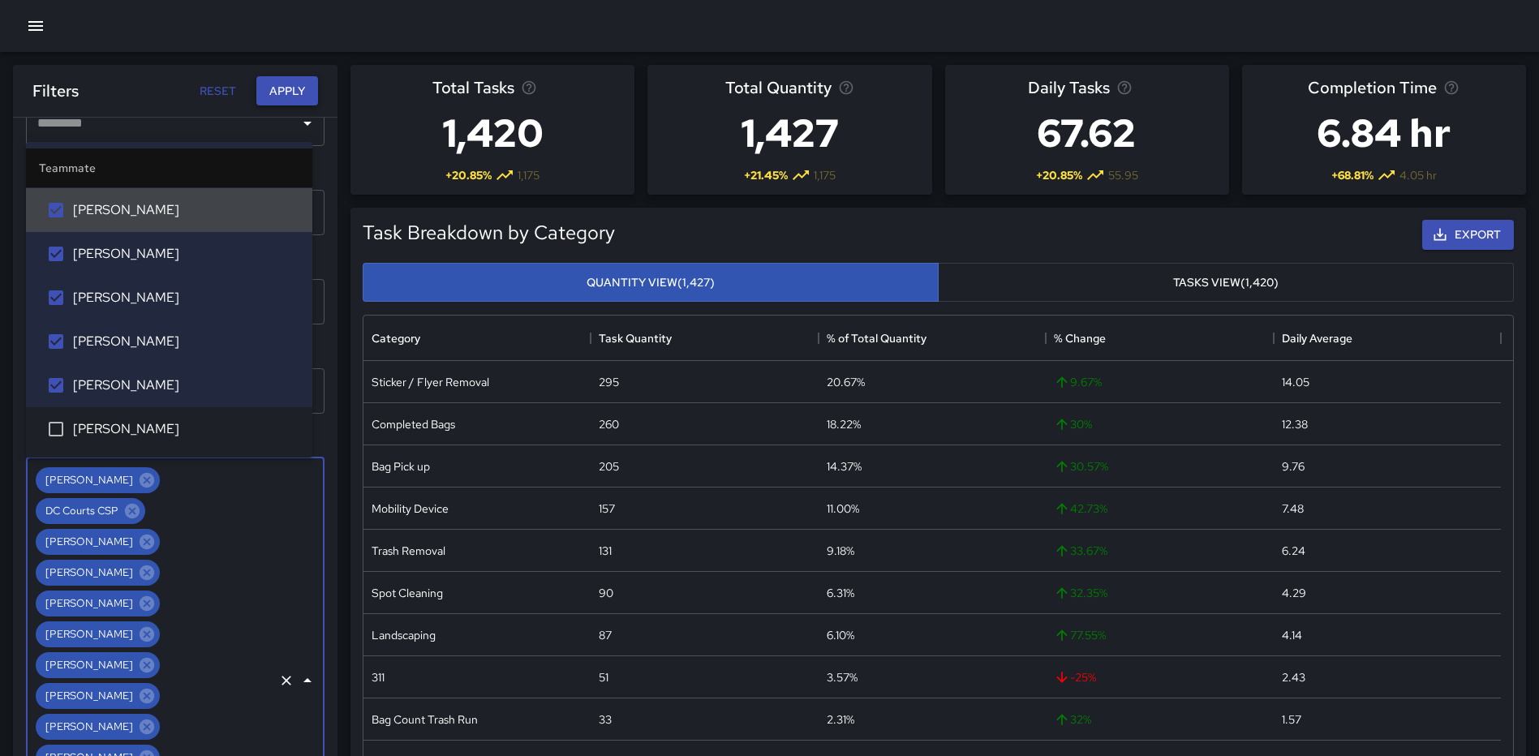
click at [283, 88] on button "Apply" at bounding box center [287, 91] width 62 height 30
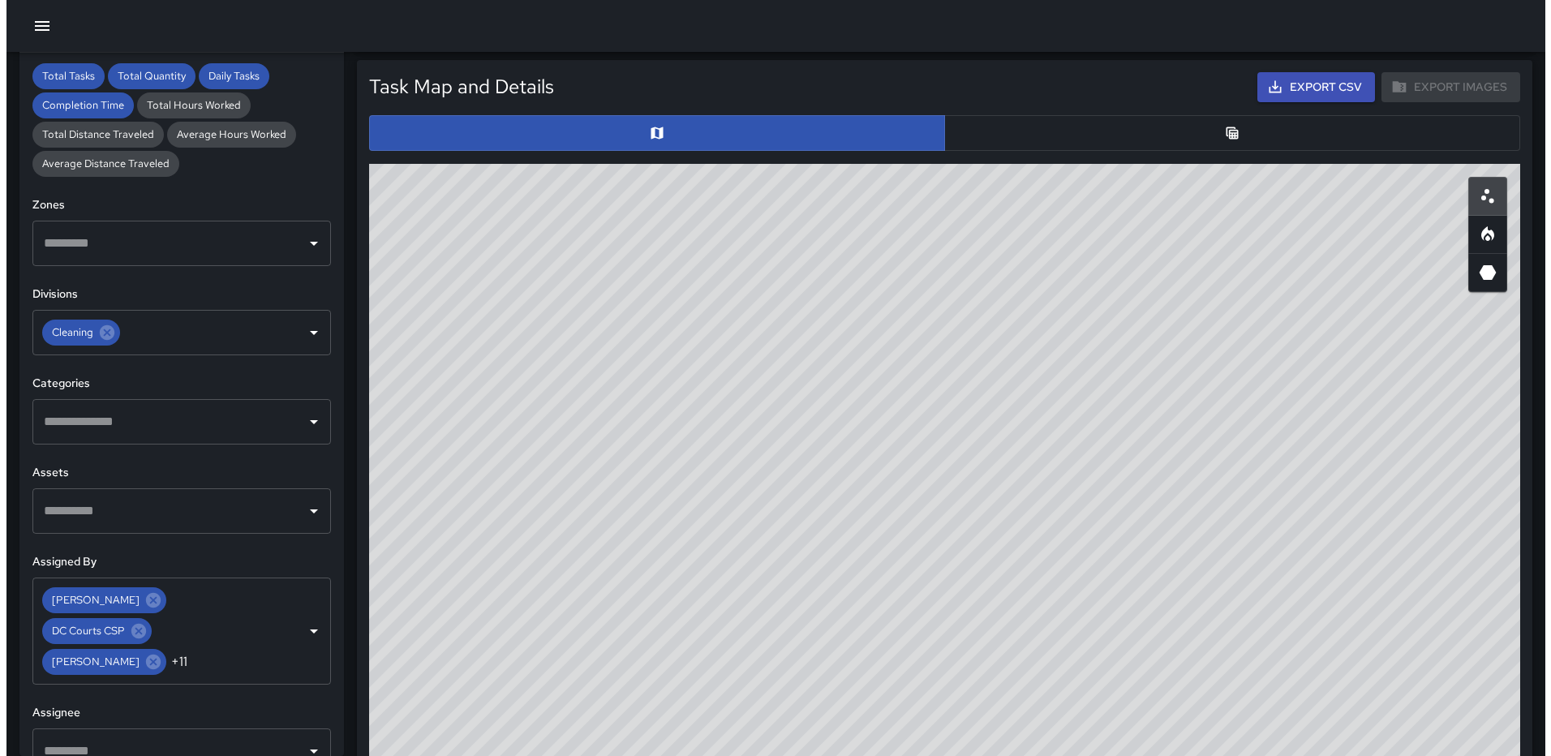
scroll to position [325, 0]
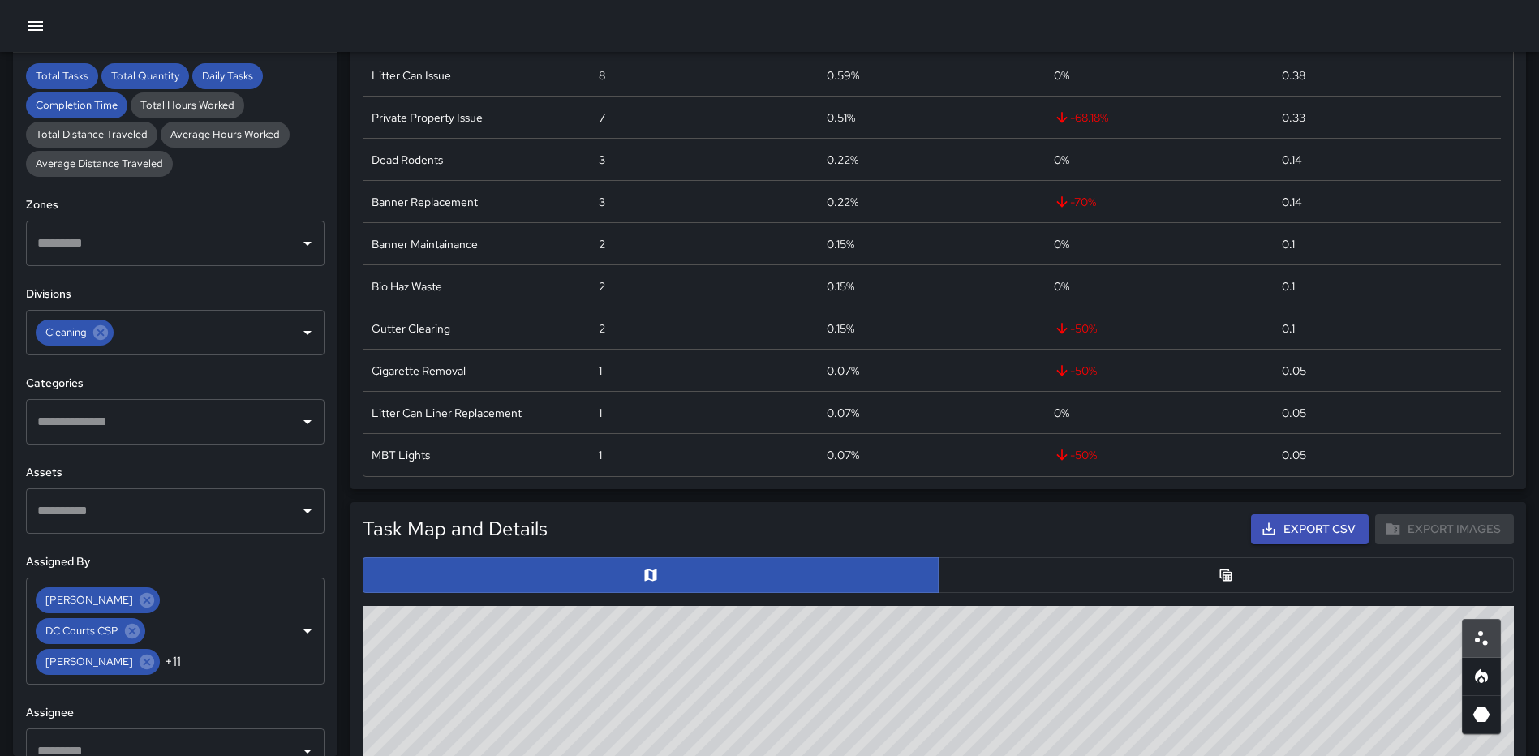
click at [29, 30] on icon "button" at bounding box center [35, 26] width 15 height 10
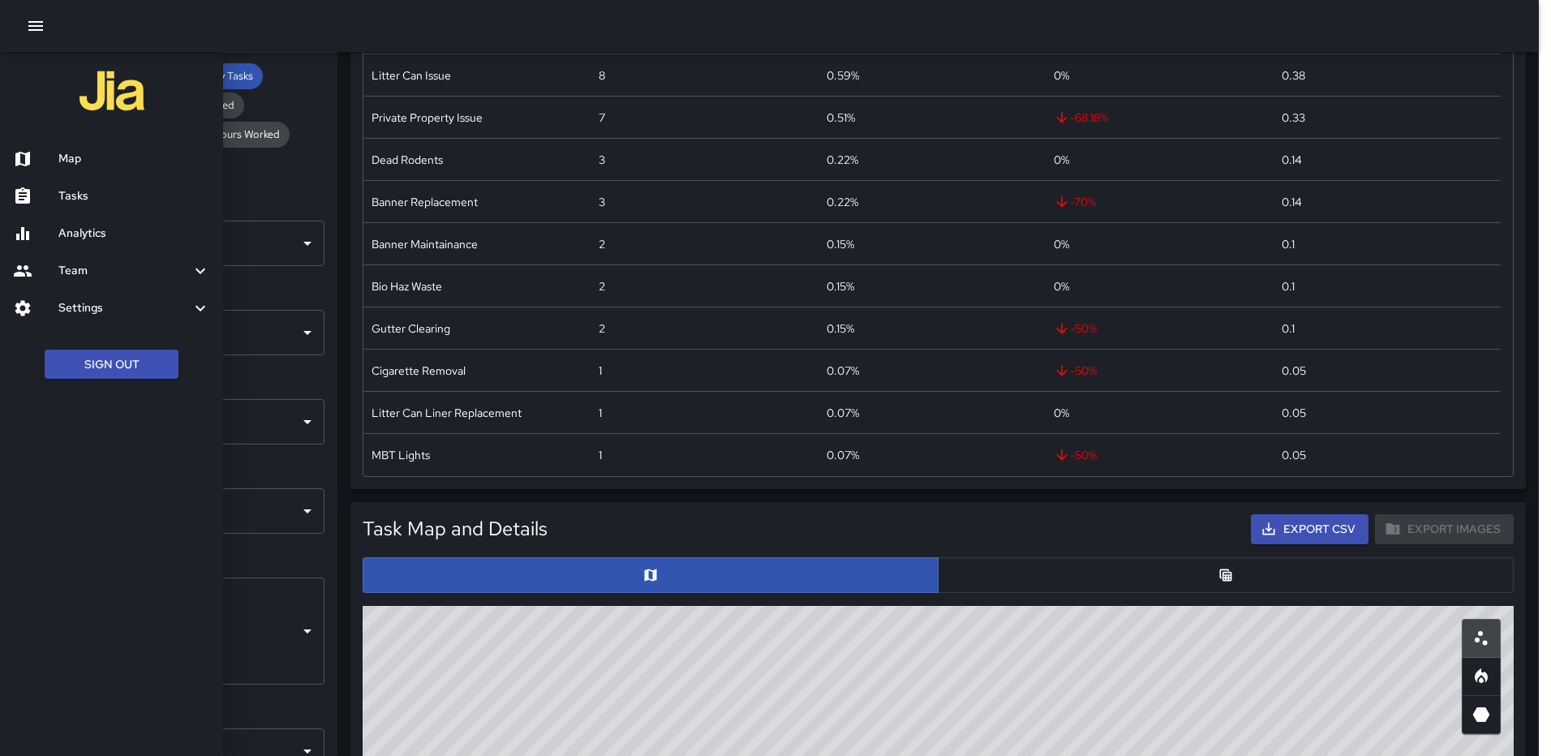
click at [78, 269] on h6 "Team" at bounding box center [124, 271] width 132 height 18
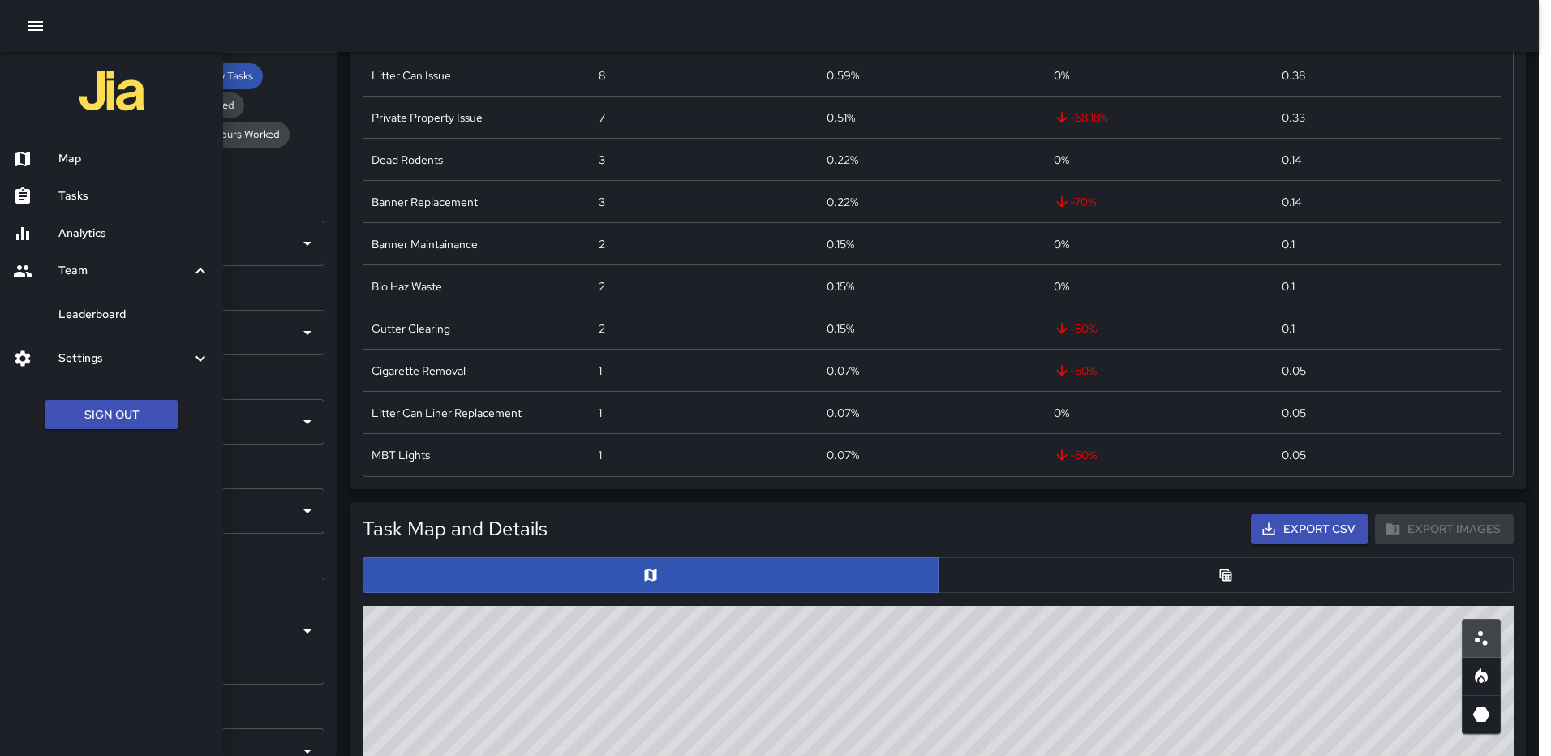
click at [127, 311] on h6 "Leaderboard" at bounding box center [134, 315] width 152 height 18
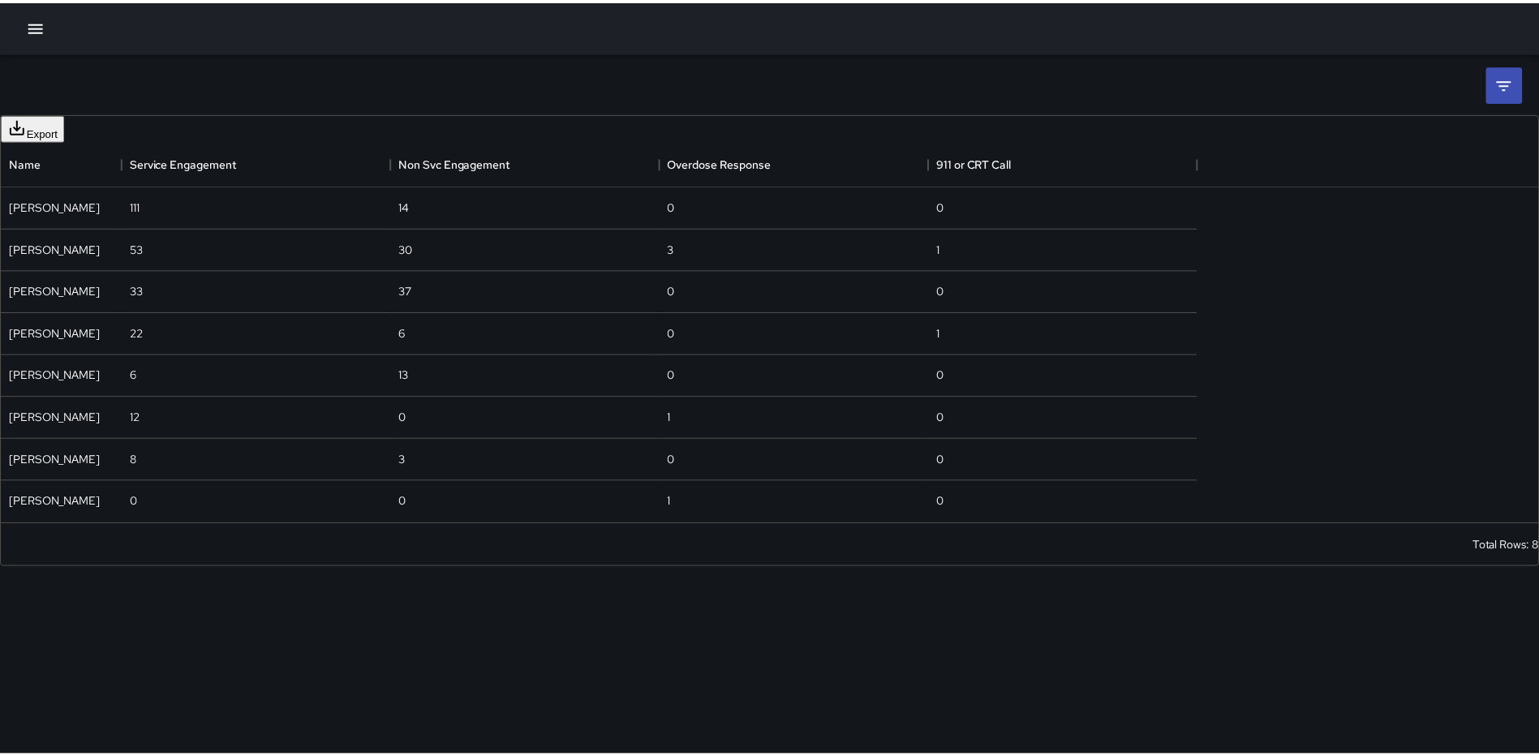
scroll to position [371, 1193]
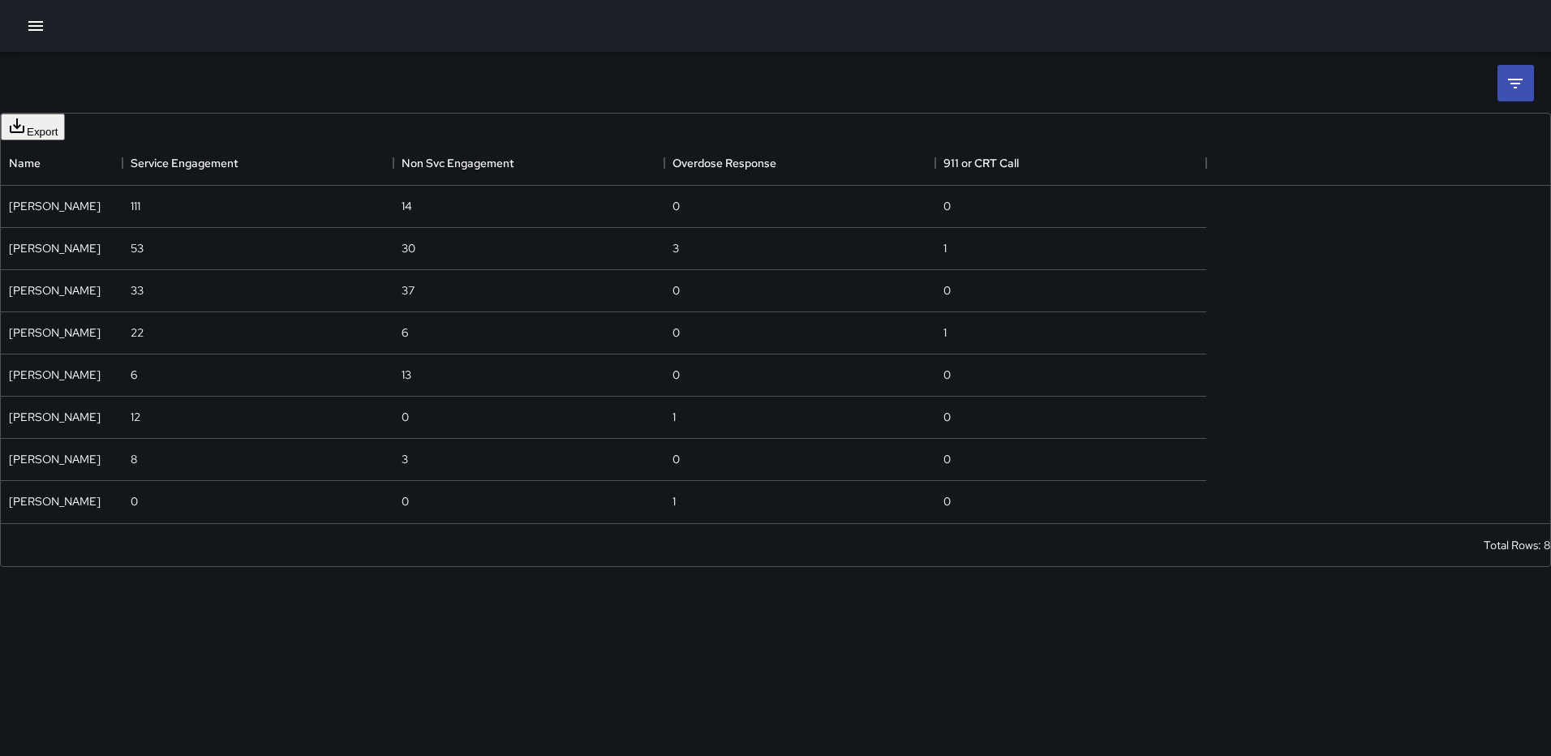
click at [1520, 76] on icon at bounding box center [1515, 83] width 19 height 19
click at [1406, 144] on body "**********" at bounding box center [775, 378] width 1551 height 756
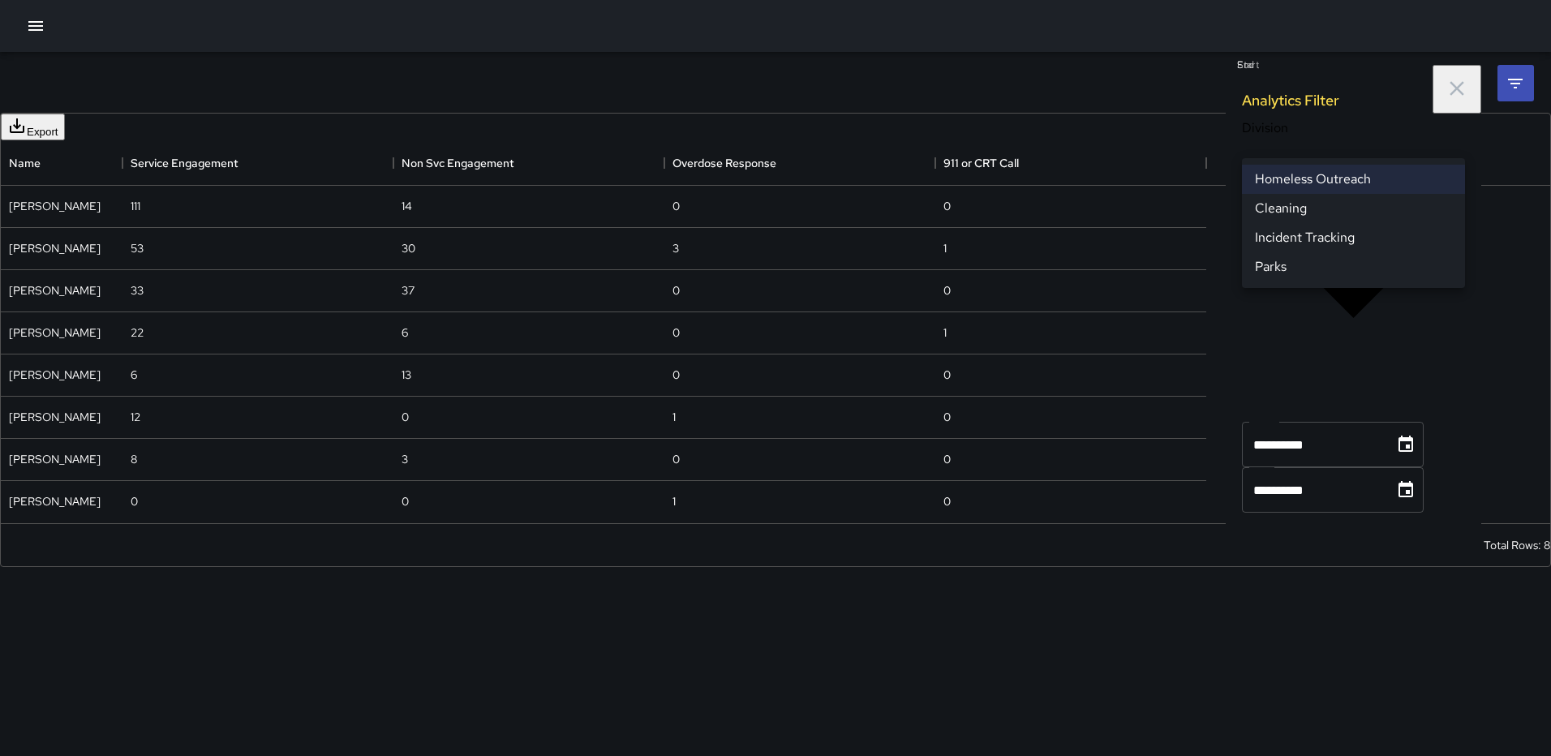
click at [1344, 216] on li "Cleaning" at bounding box center [1353, 208] width 223 height 29
type input "**********"
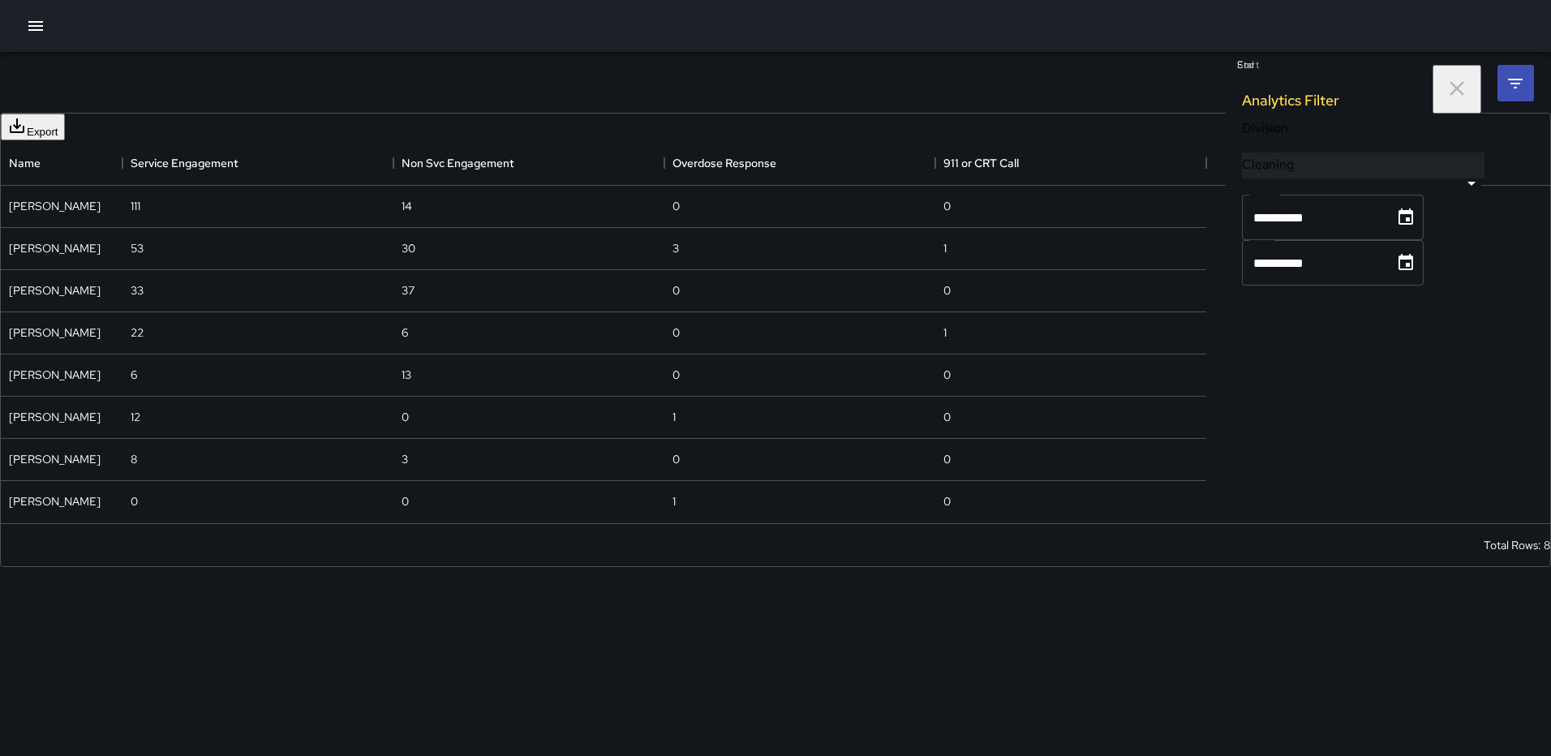
scroll to position [636, 1193]
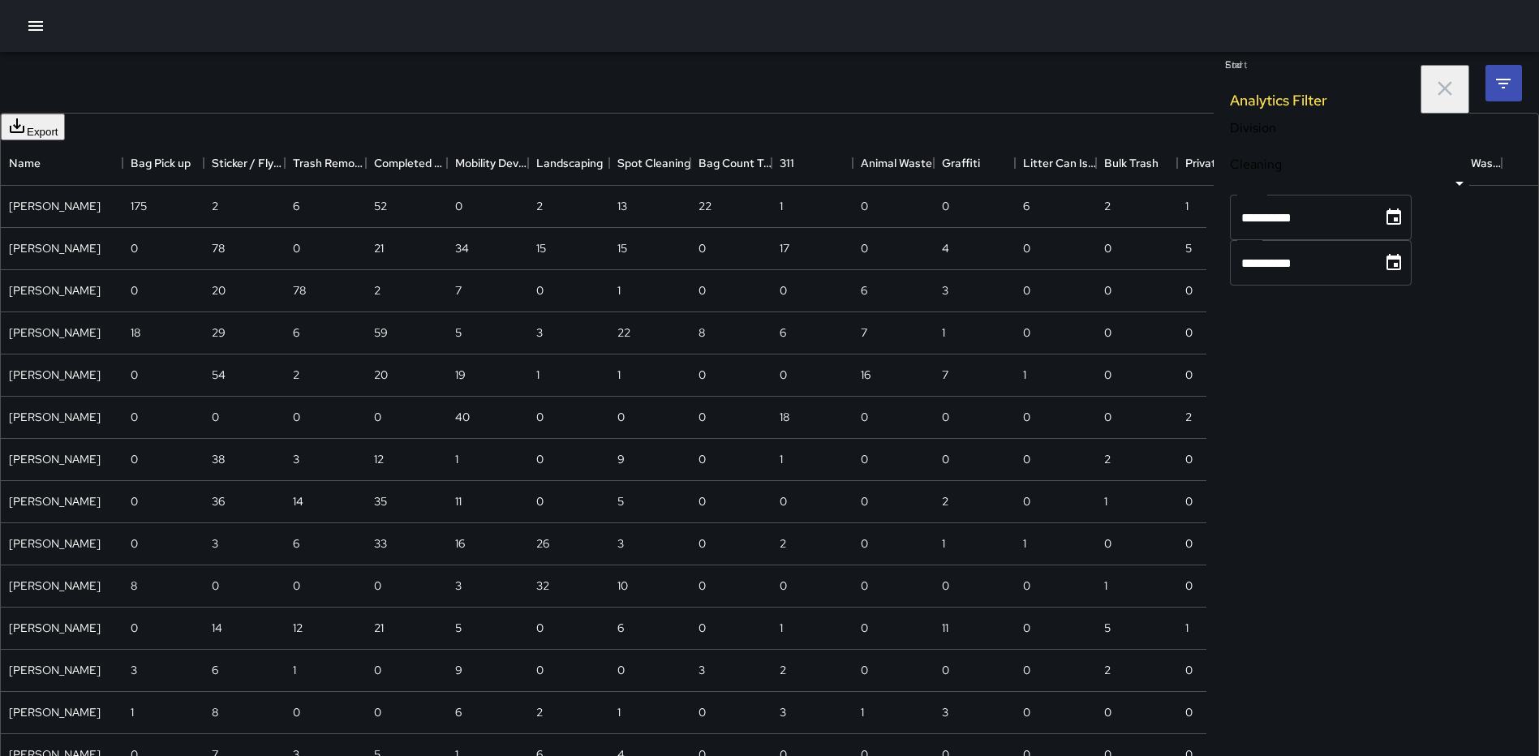
click at [1210, 48] on div at bounding box center [769, 26] width 1539 height 52
click at [991, 92] on div "**********" at bounding box center [769, 446] width 1539 height 788
click at [716, 99] on div "**********" at bounding box center [769, 446] width 1539 height 788
click at [65, 126] on button "Export" at bounding box center [33, 127] width 64 height 27
click at [214, 165] on li "Download as CSV" at bounding box center [234, 167] width 129 height 29
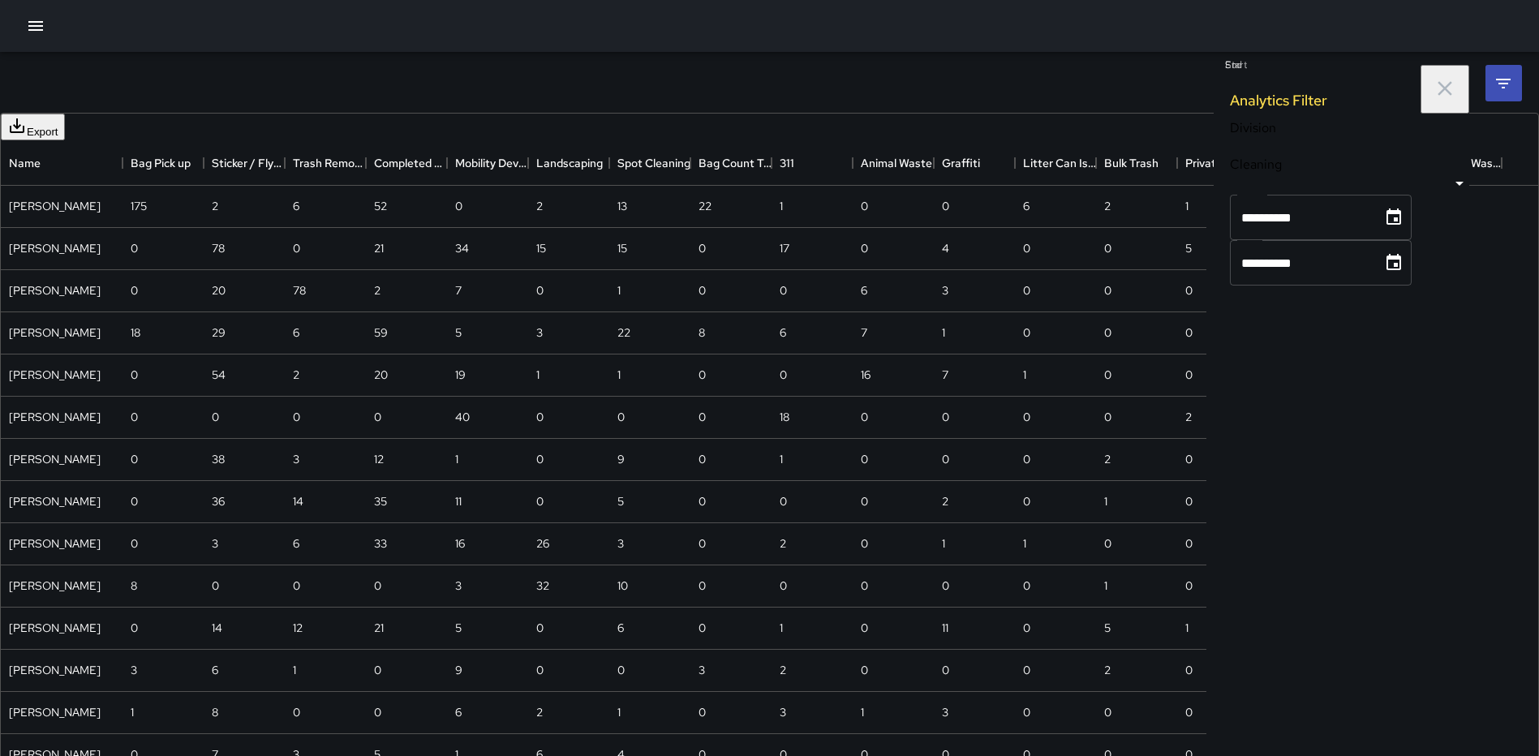
drag, startPoint x: 798, startPoint y: 77, endPoint x: 780, endPoint y: 68, distance: 20.7
click at [798, 77] on div "**********" at bounding box center [769, 446] width 1539 height 788
click at [31, 20] on icon "button" at bounding box center [35, 25] width 19 height 19
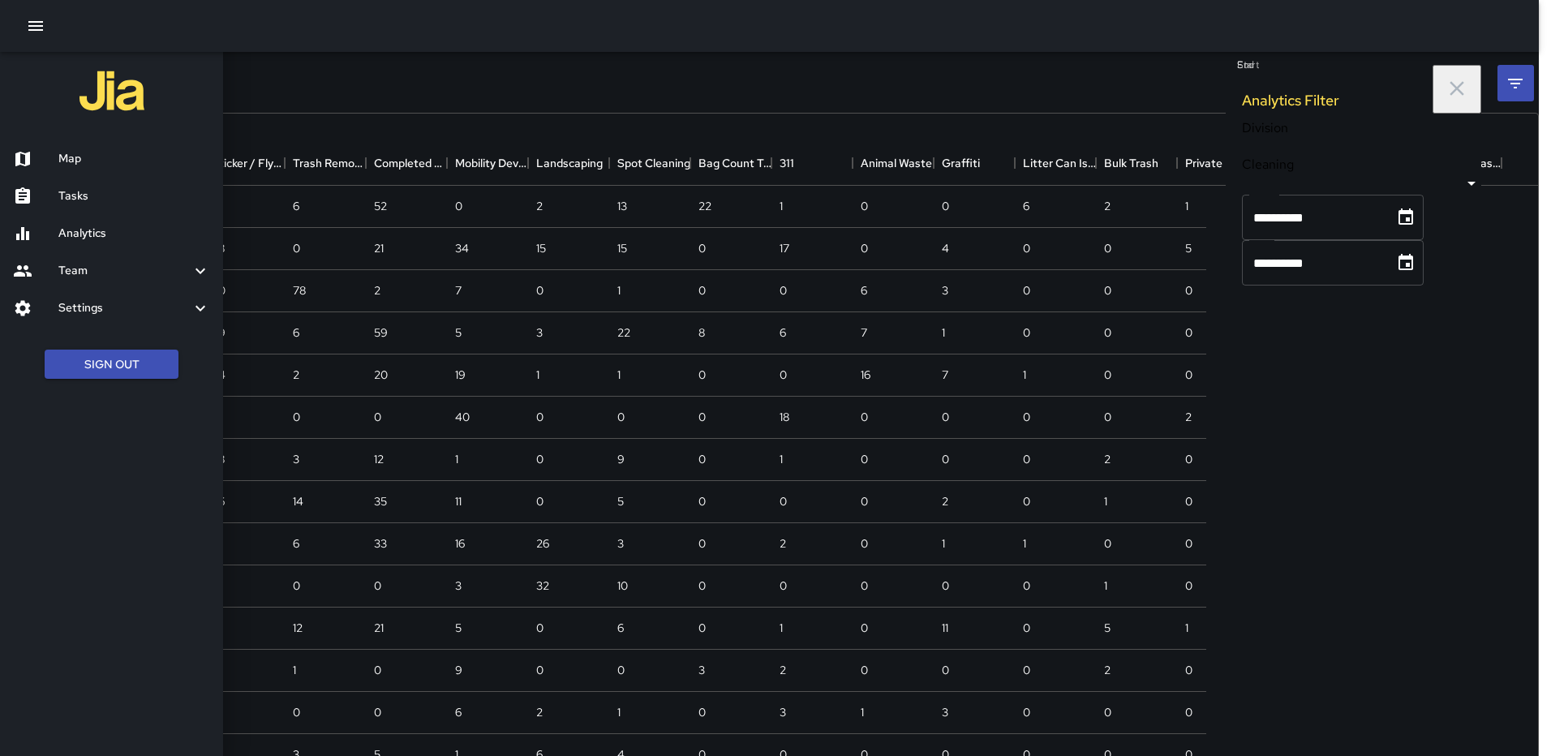
click at [68, 156] on h6 "Map" at bounding box center [134, 159] width 152 height 18
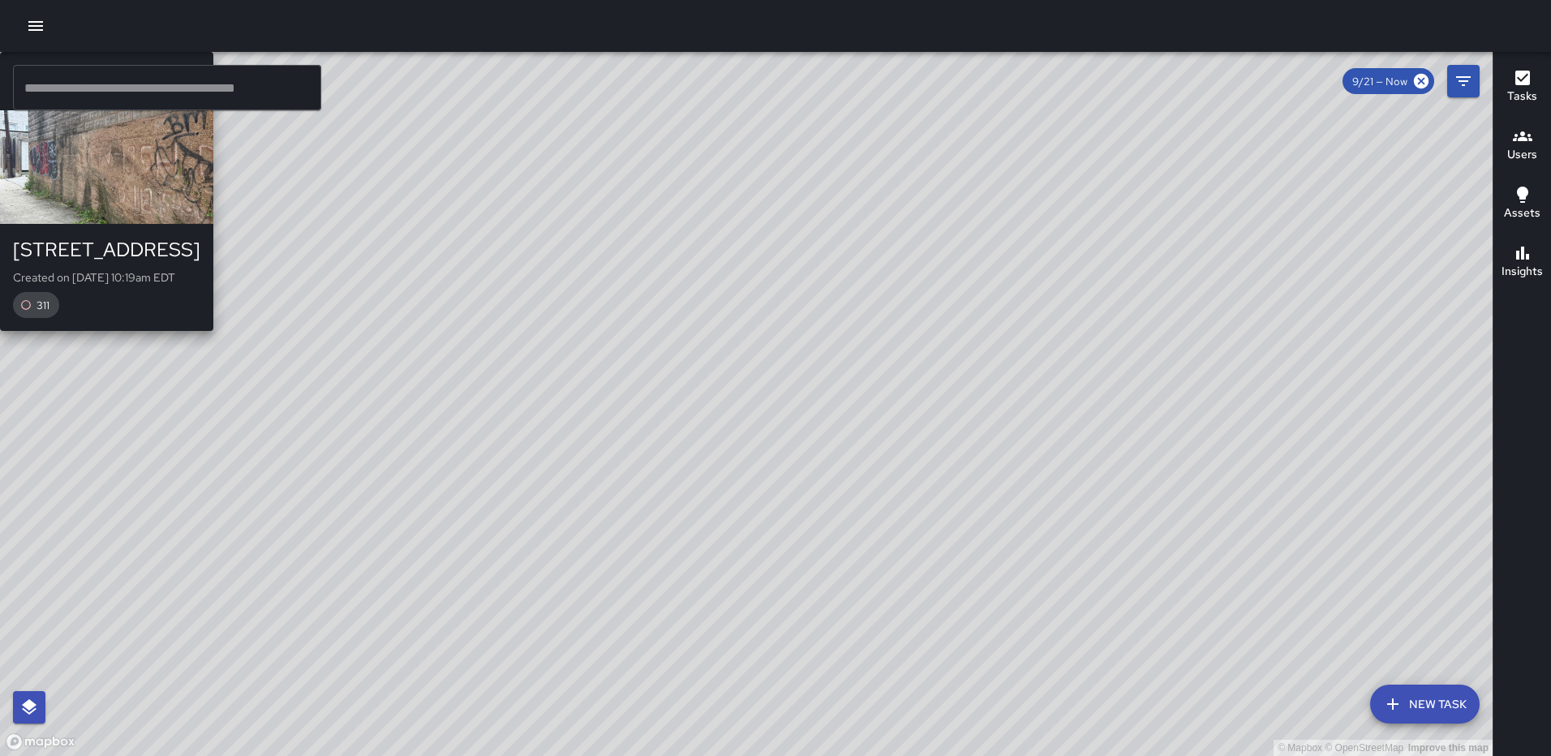
click at [952, 499] on div "© Mapbox © OpenStreetMap Improve this map [PERSON_NAME] [STREET_ADDRESS] Create…" at bounding box center [746, 404] width 1493 height 704
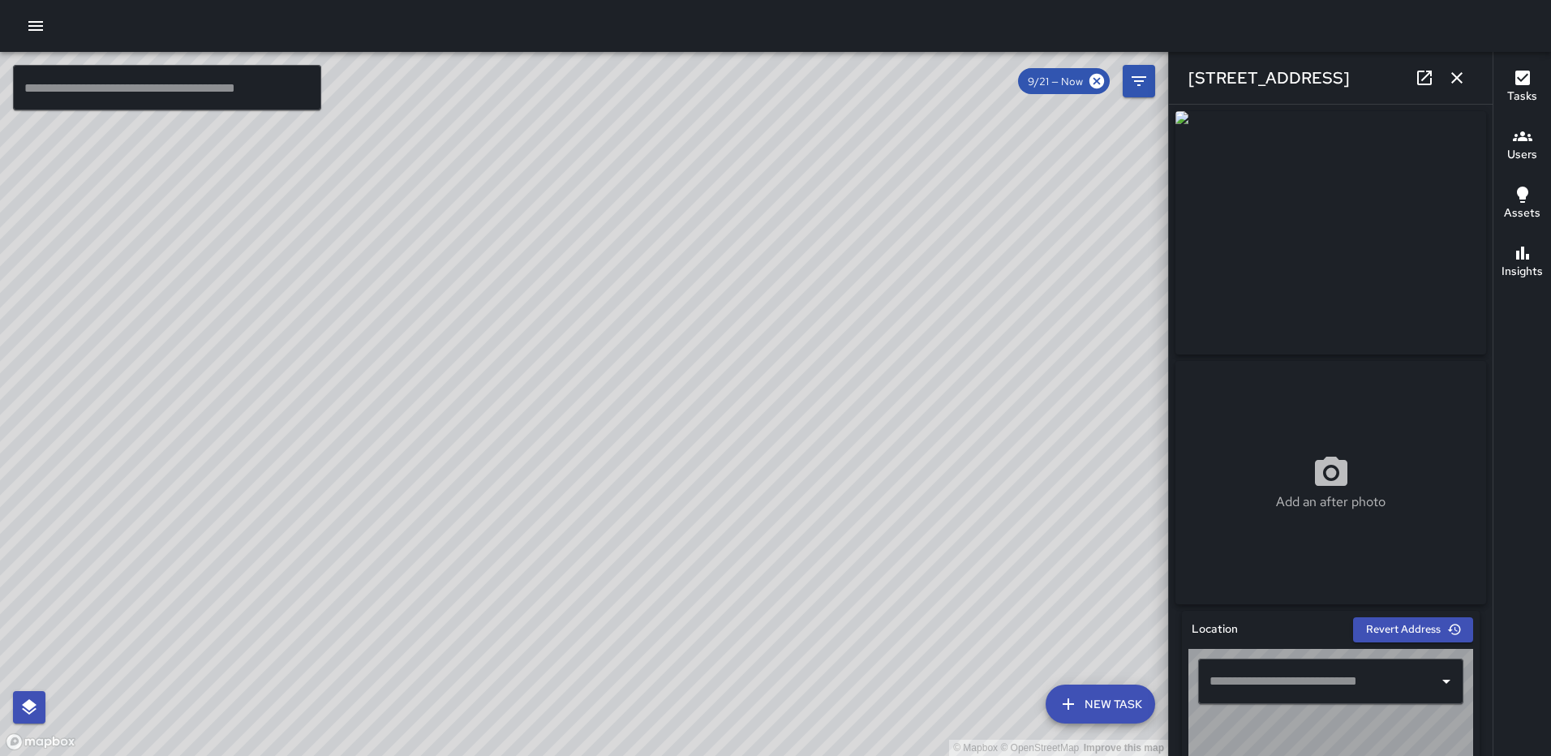
type input "**********"
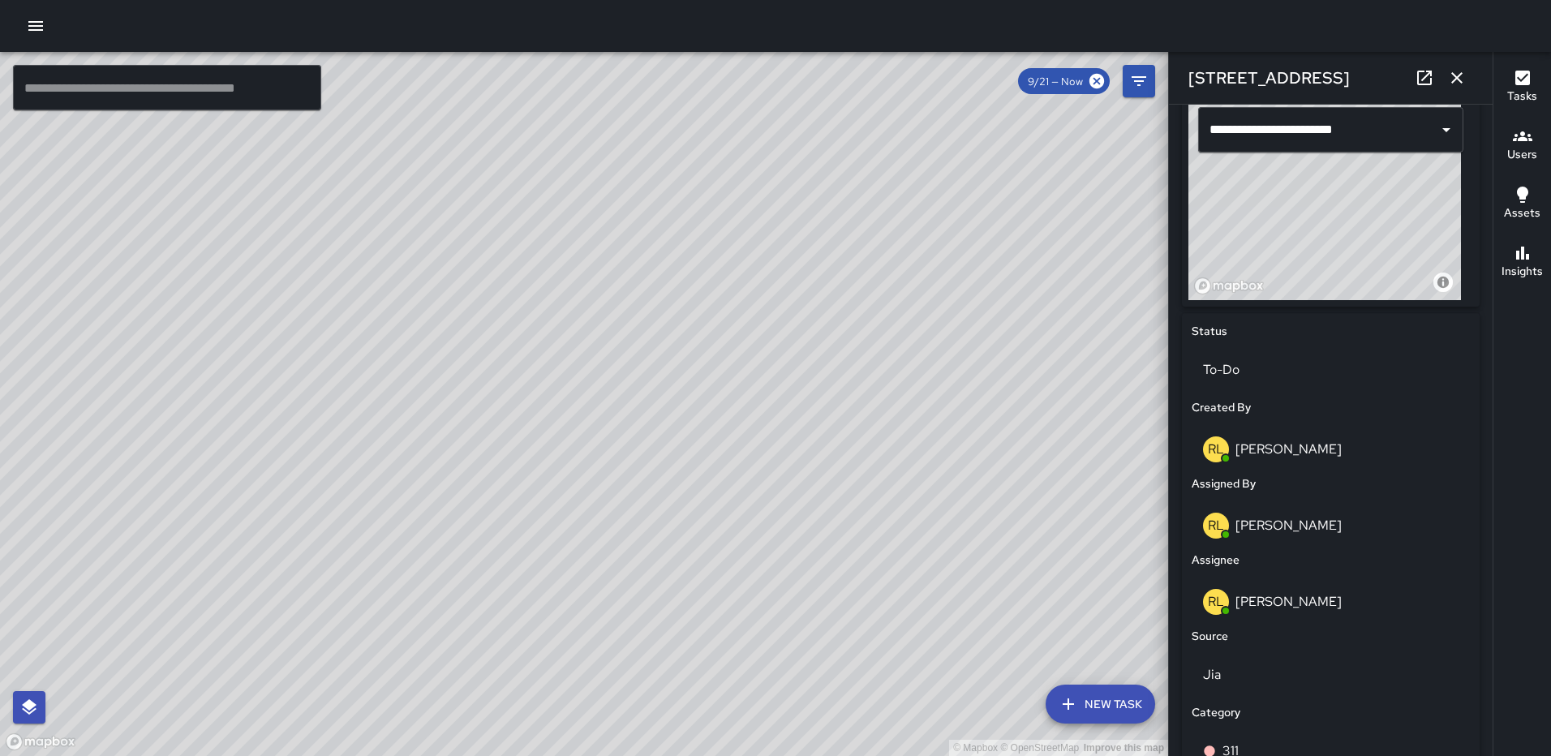
scroll to position [823, 0]
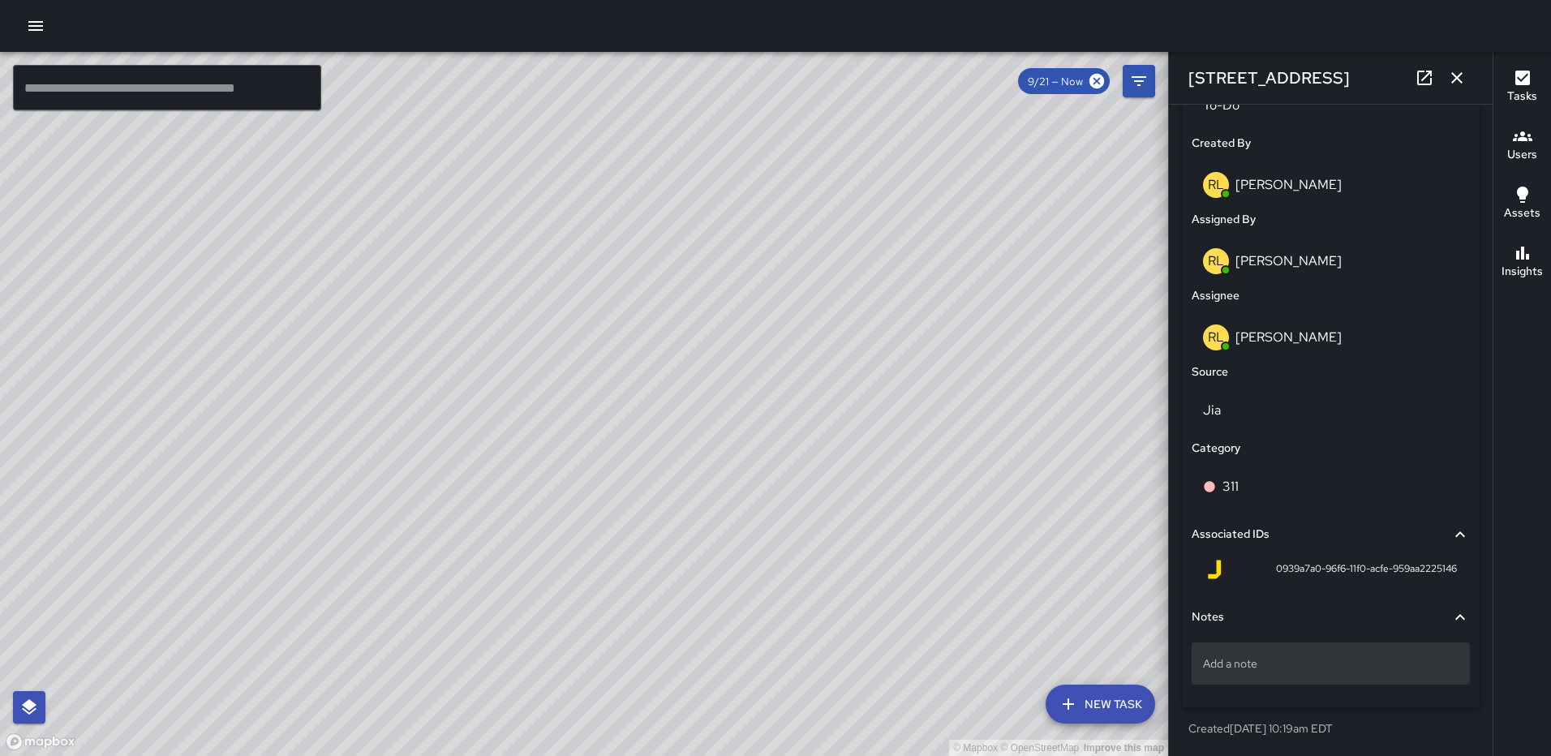
click at [1249, 665] on p "Add a note" at bounding box center [1331, 664] width 256 height 16
type textarea "*********"
click at [1266, 672] on div "311#25-00" at bounding box center [1331, 664] width 278 height 42
type textarea "**********"
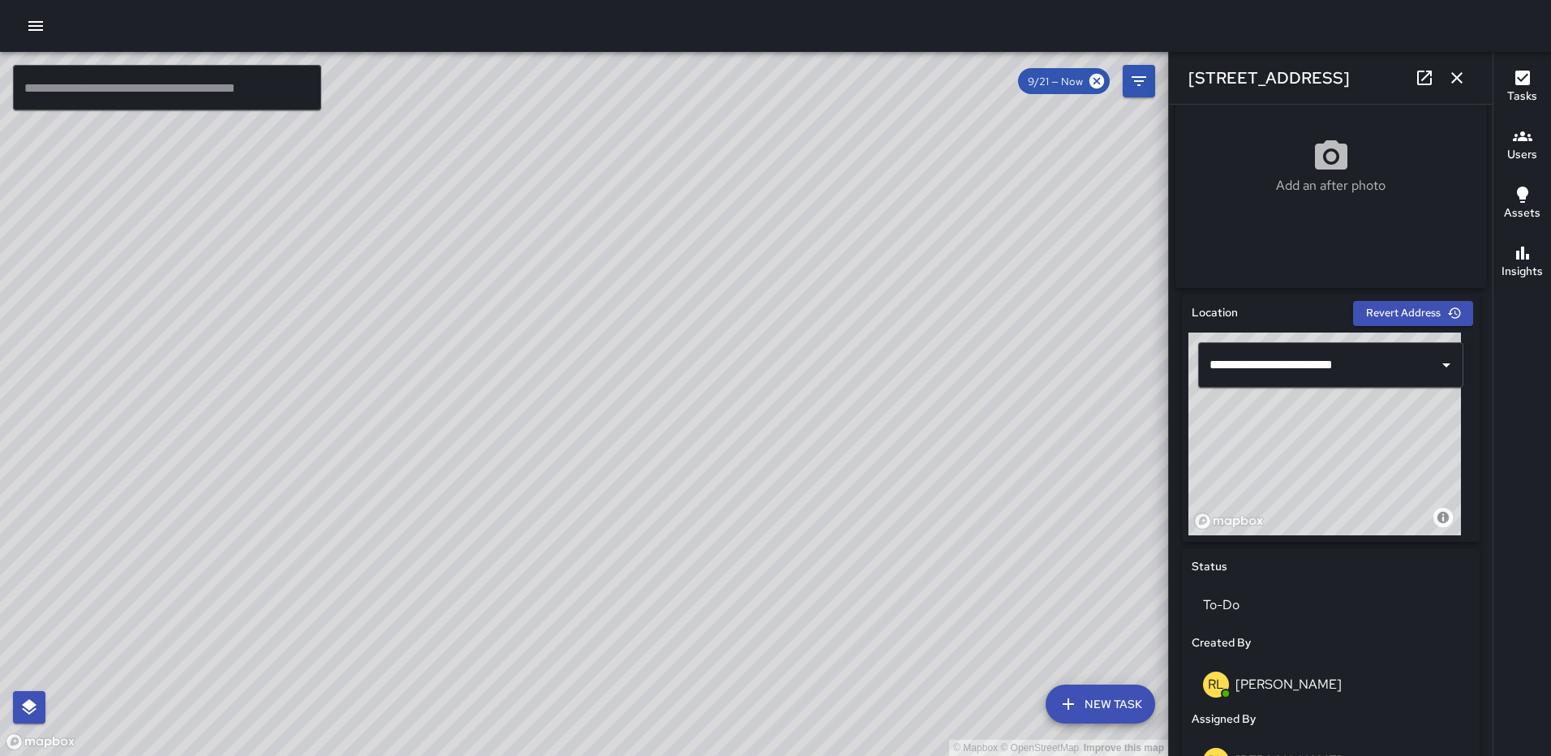
scroll to position [282, 0]
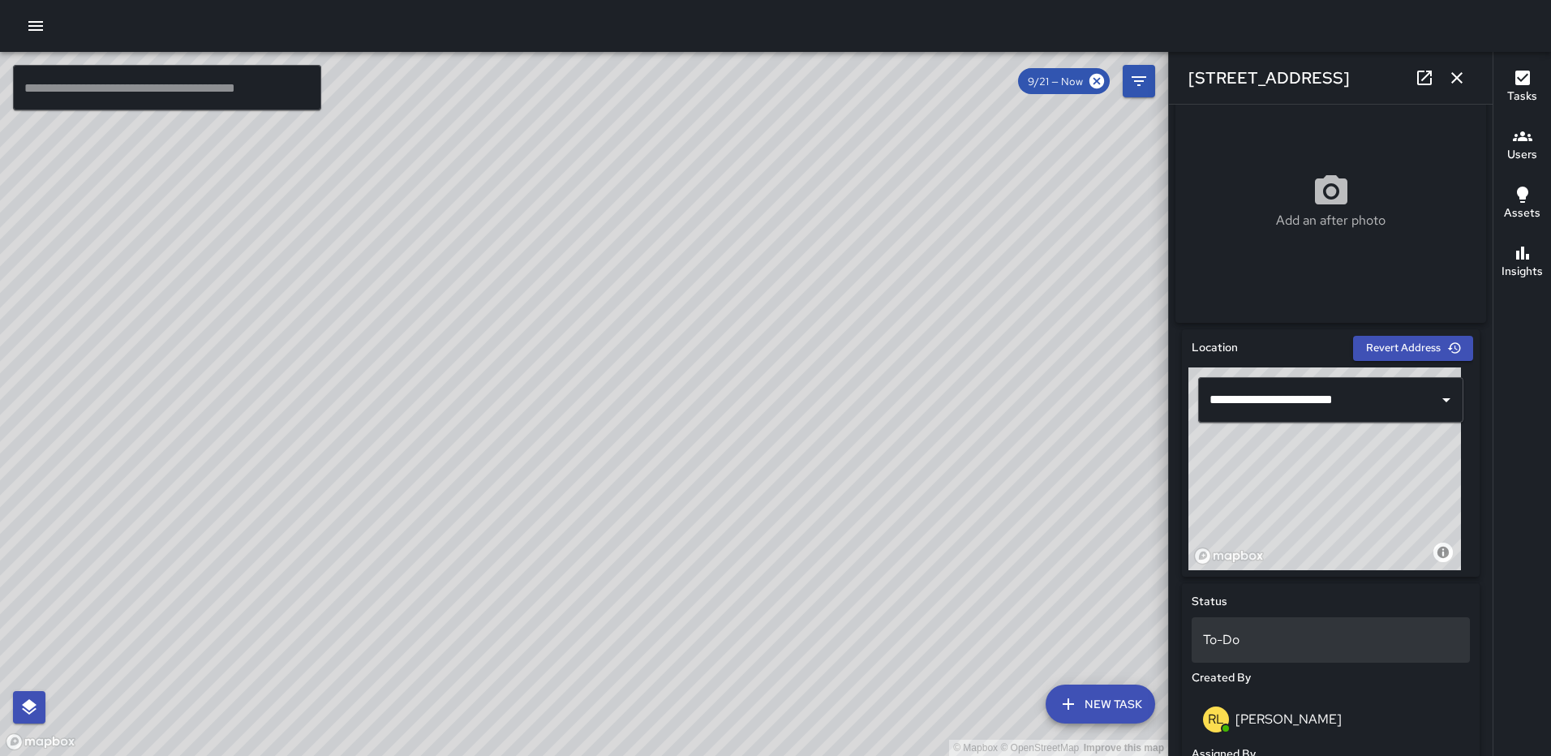
click at [1240, 640] on p "To-Do" at bounding box center [1331, 639] width 256 height 19
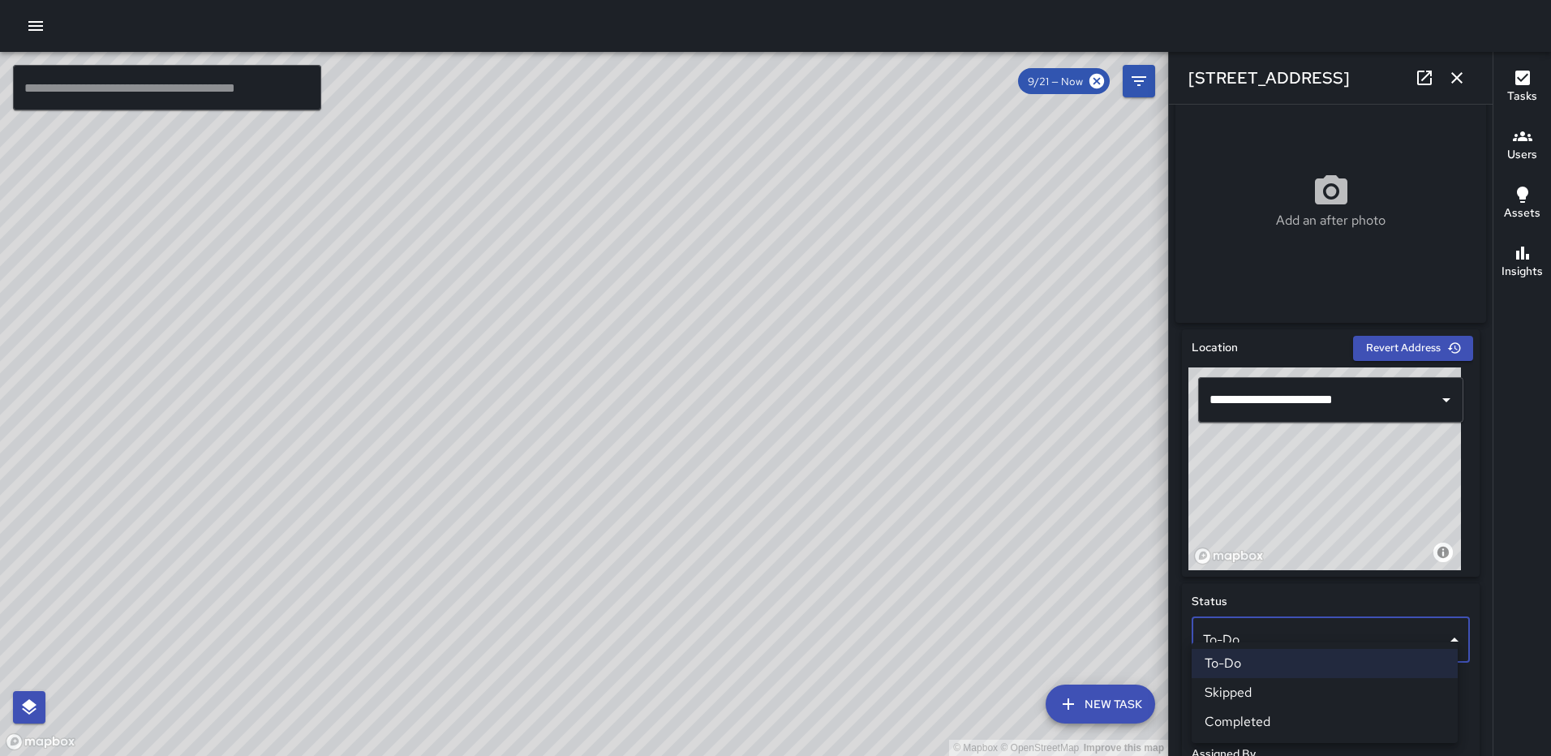
click at [1256, 716] on li "Completed" at bounding box center [1325, 721] width 266 height 29
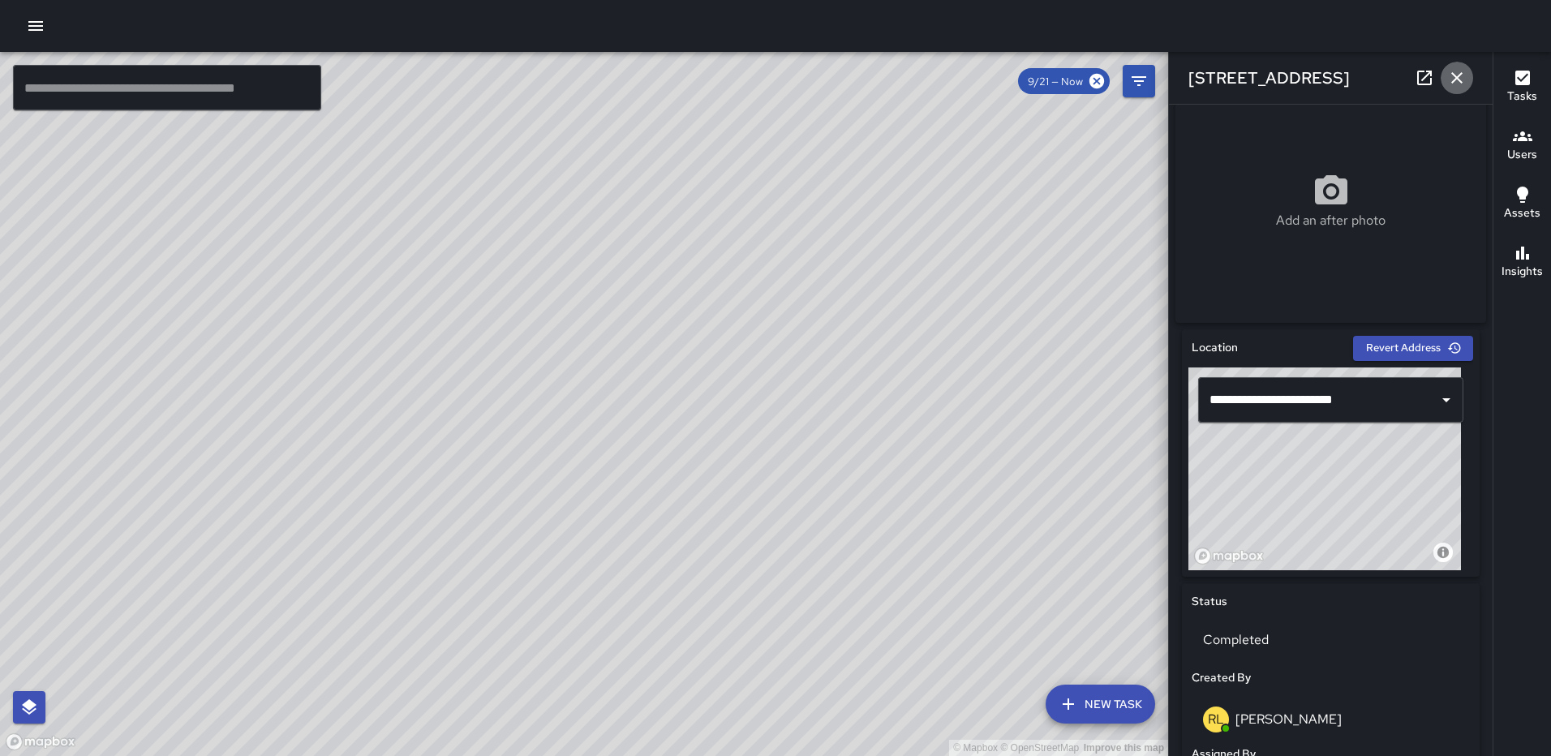
click at [1458, 72] on icon "button" at bounding box center [1456, 77] width 19 height 19
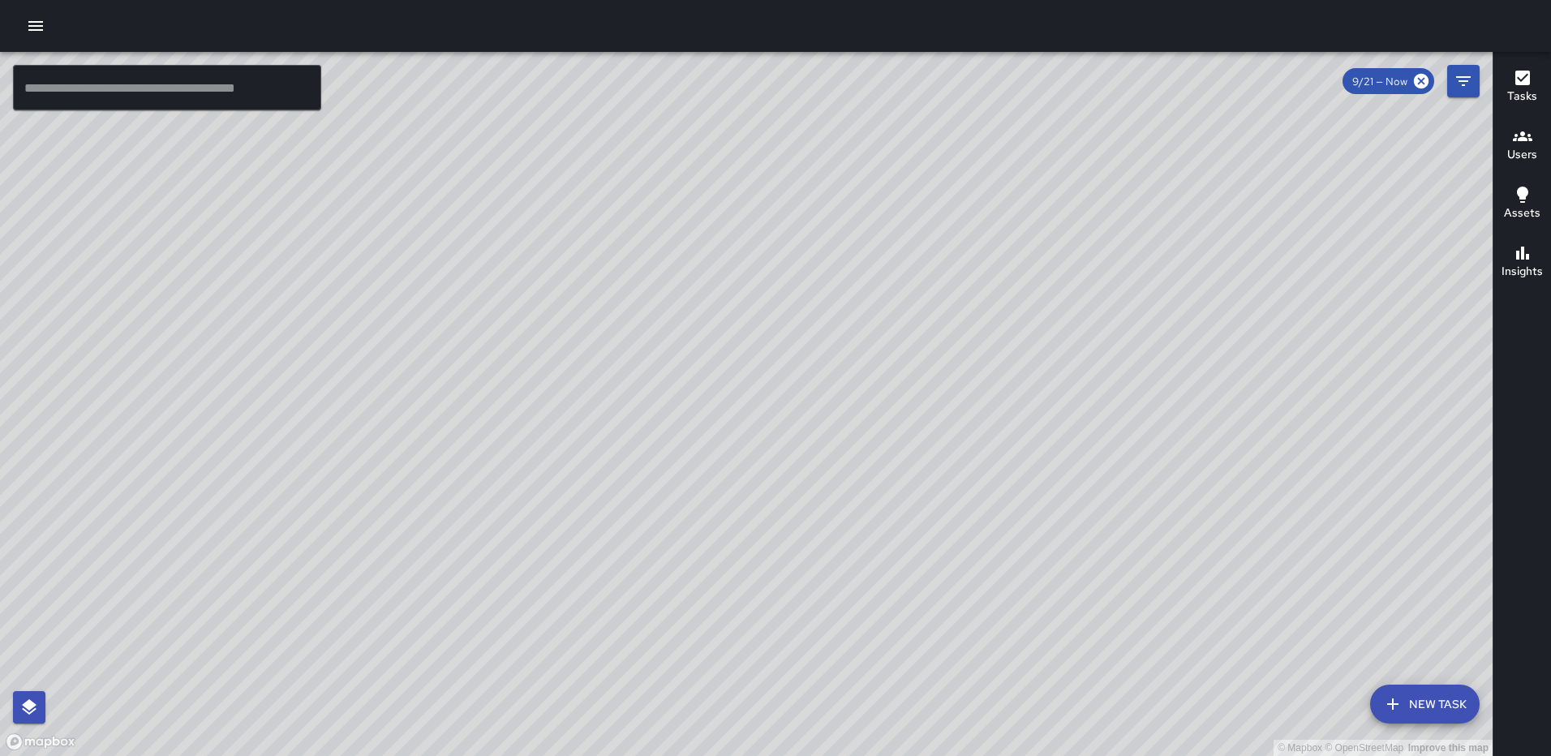
click at [385, 556] on div "© Mapbox © OpenStreetMap Improve this map [PERSON_NAME] [STREET_ADDRESS] Create…" at bounding box center [746, 404] width 1493 height 704
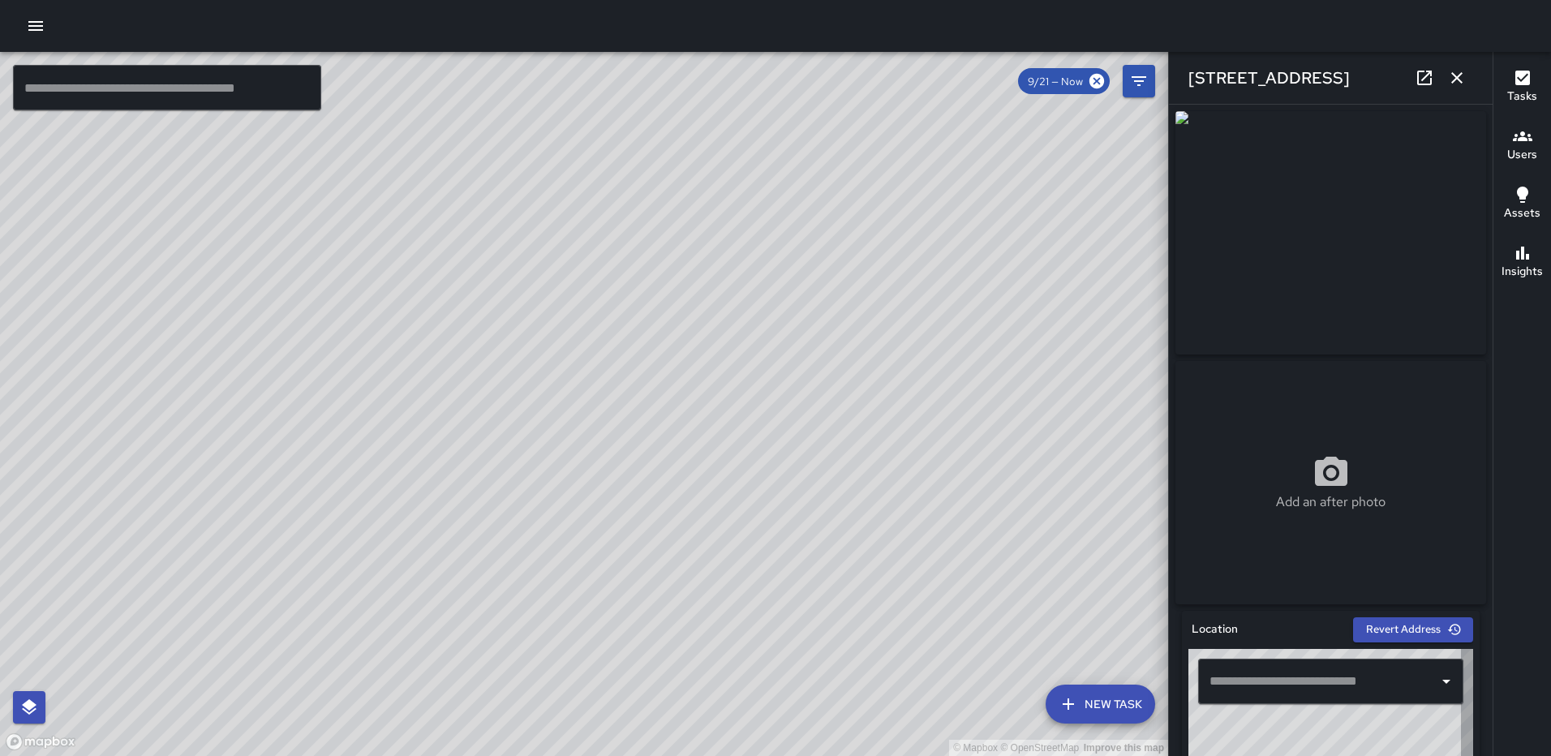
type input "**********"
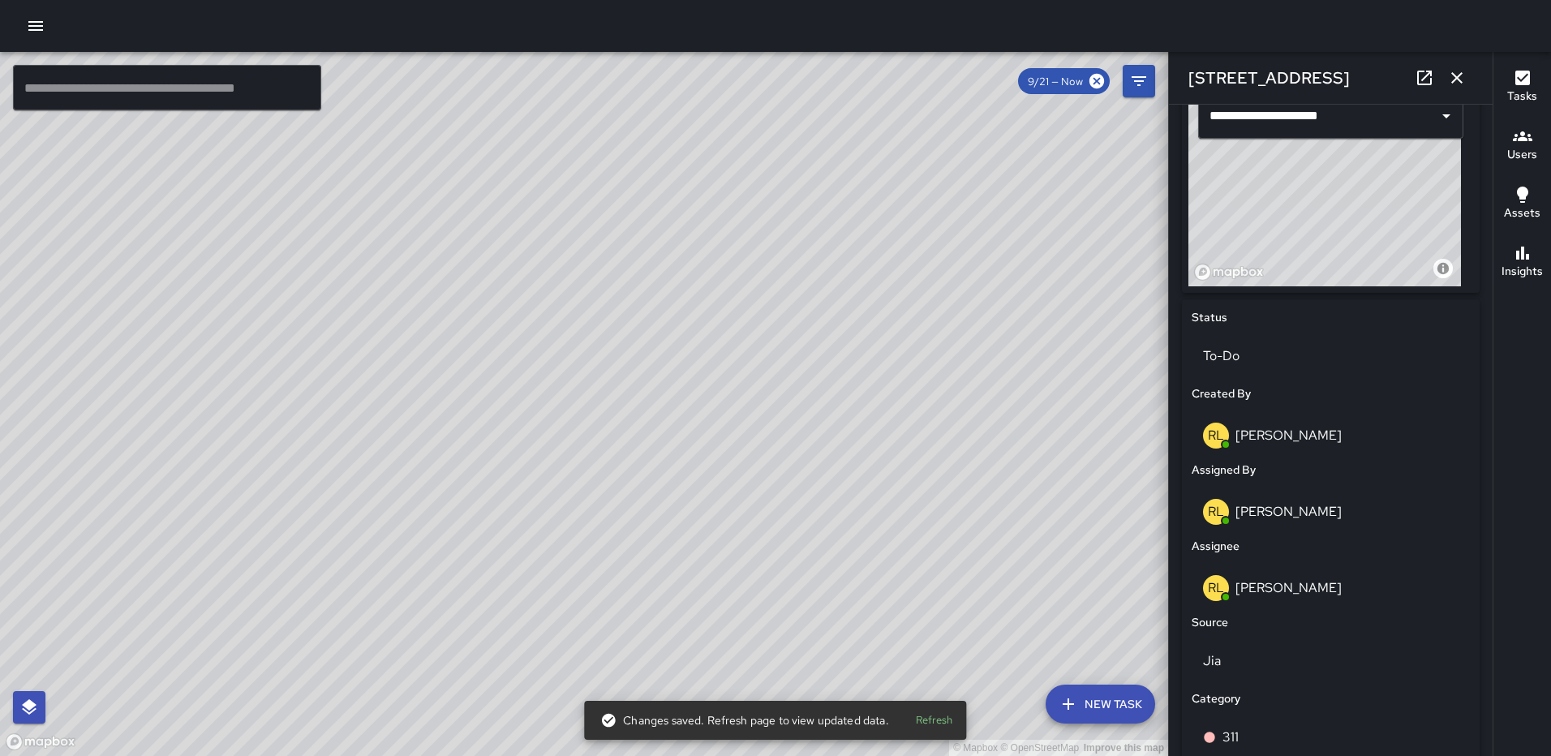
scroll to position [575, 0]
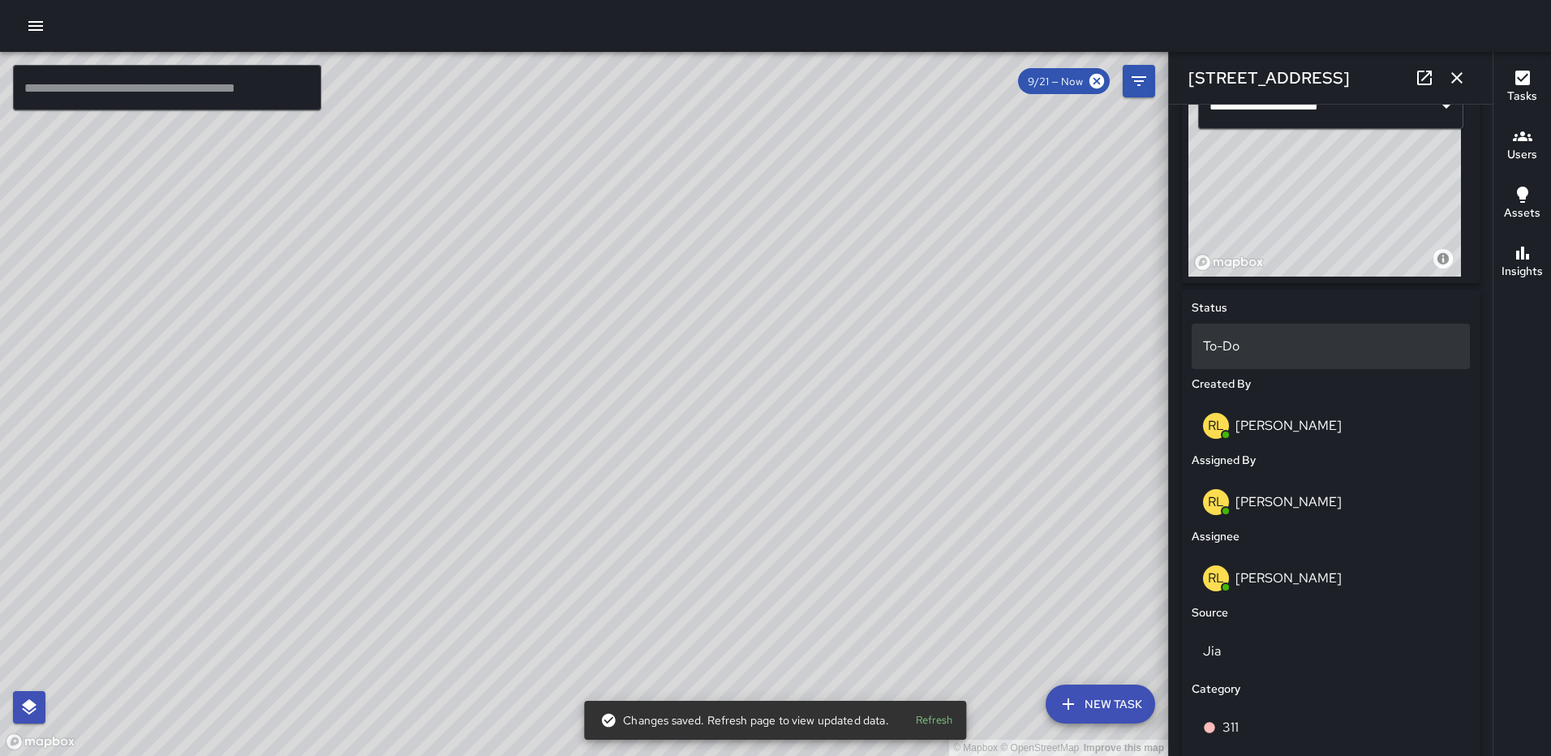
click at [1305, 356] on p "To-Do" at bounding box center [1331, 346] width 256 height 19
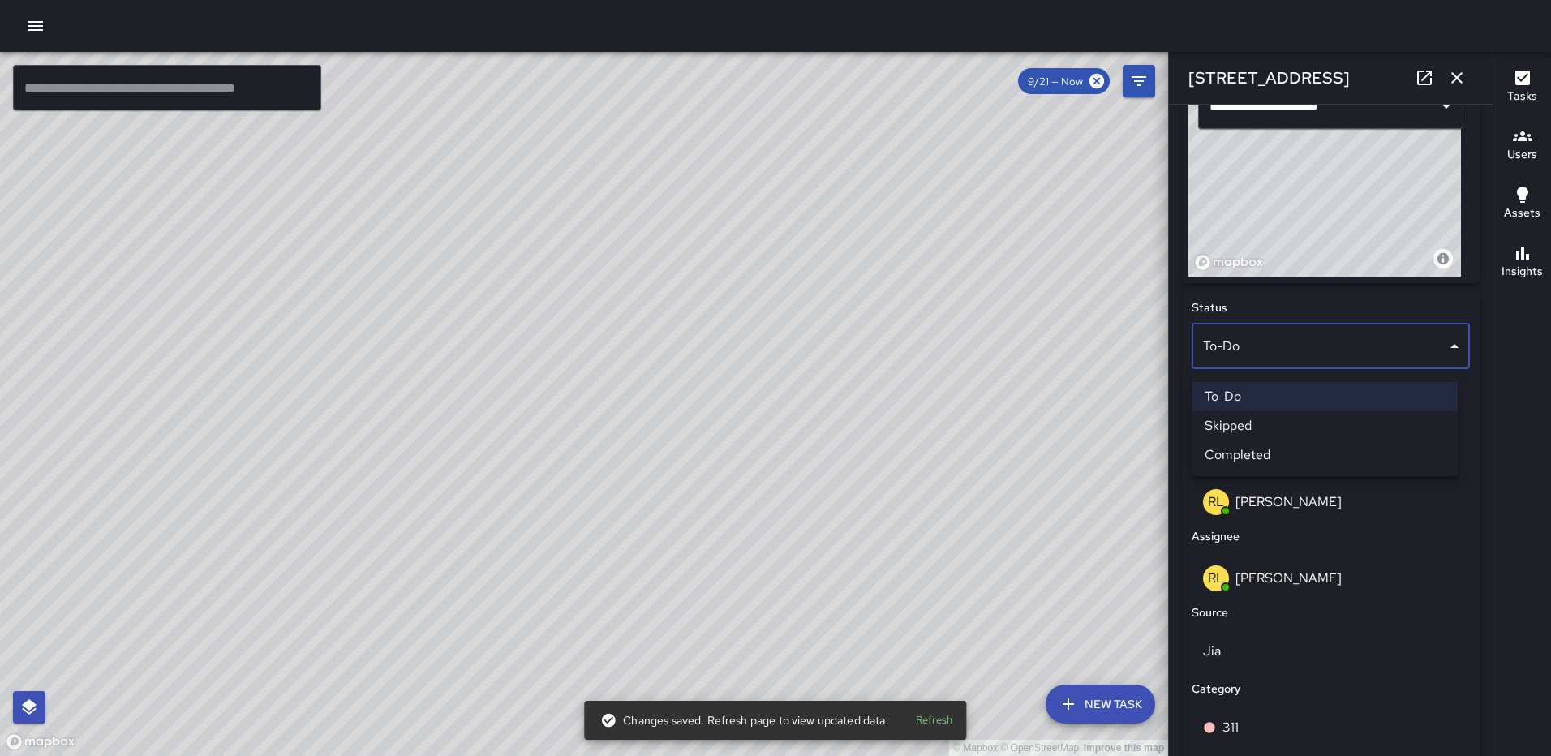
click at [1281, 449] on li "Completed" at bounding box center [1325, 455] width 266 height 29
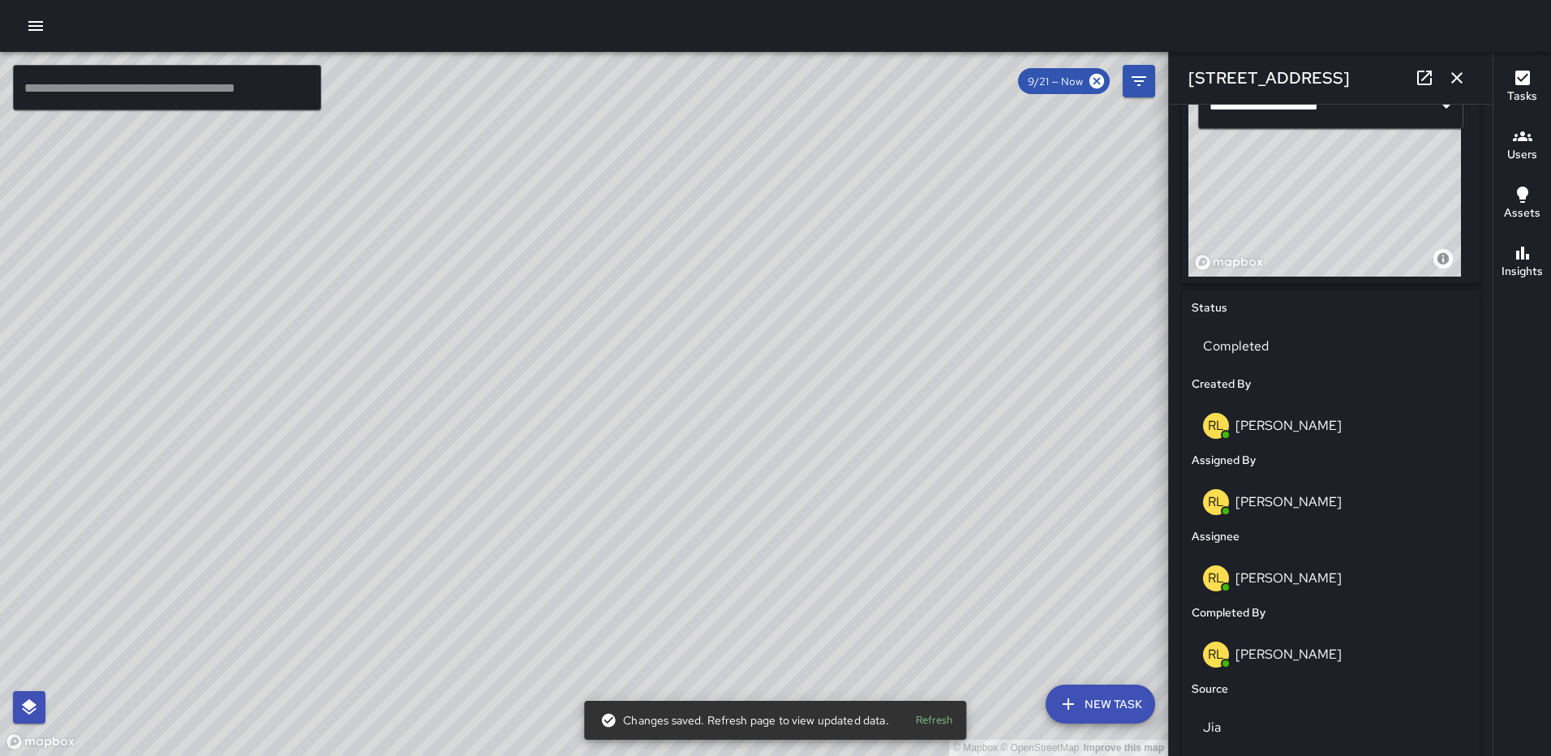
scroll to position [997, 0]
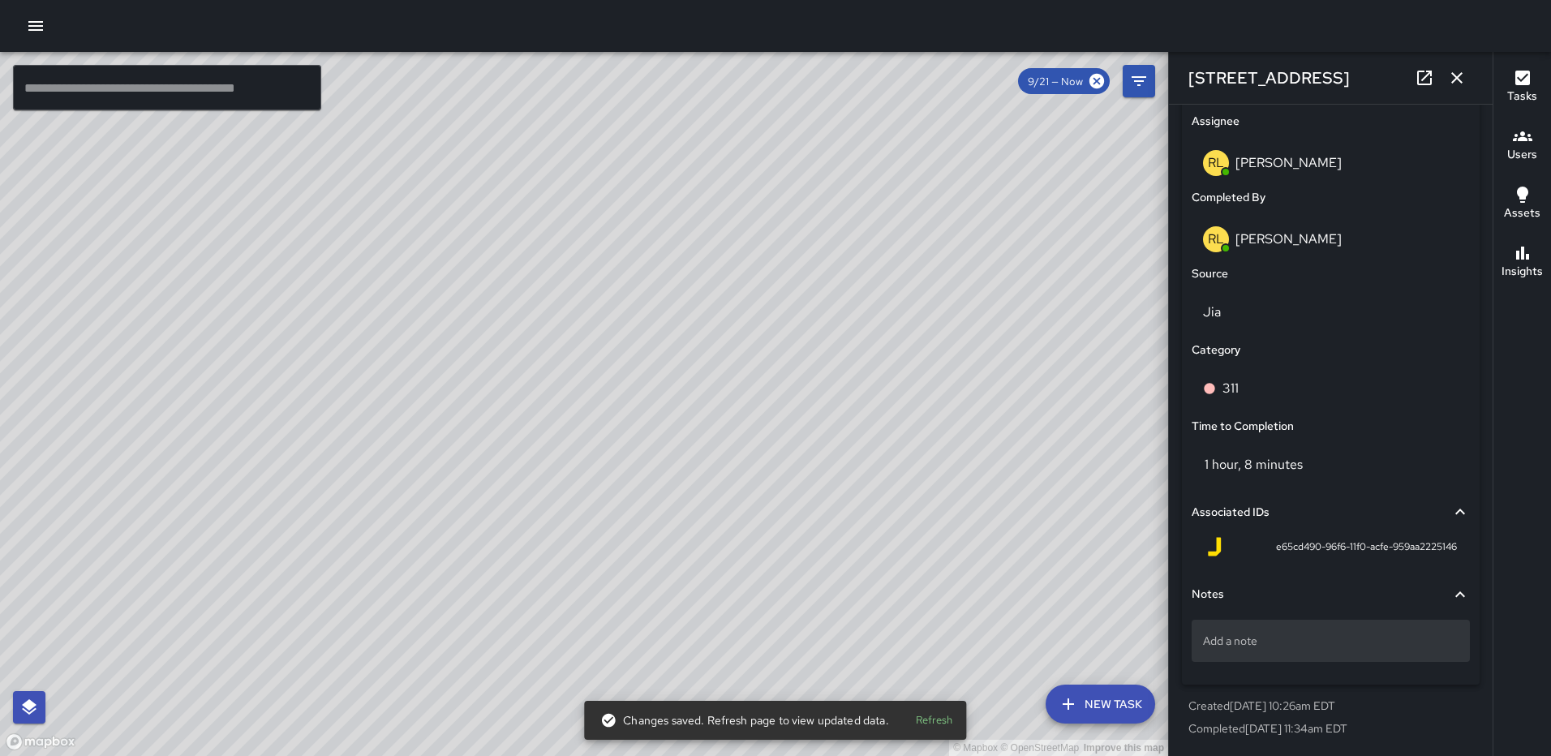
click at [1303, 628] on div "Add a note" at bounding box center [1331, 641] width 278 height 42
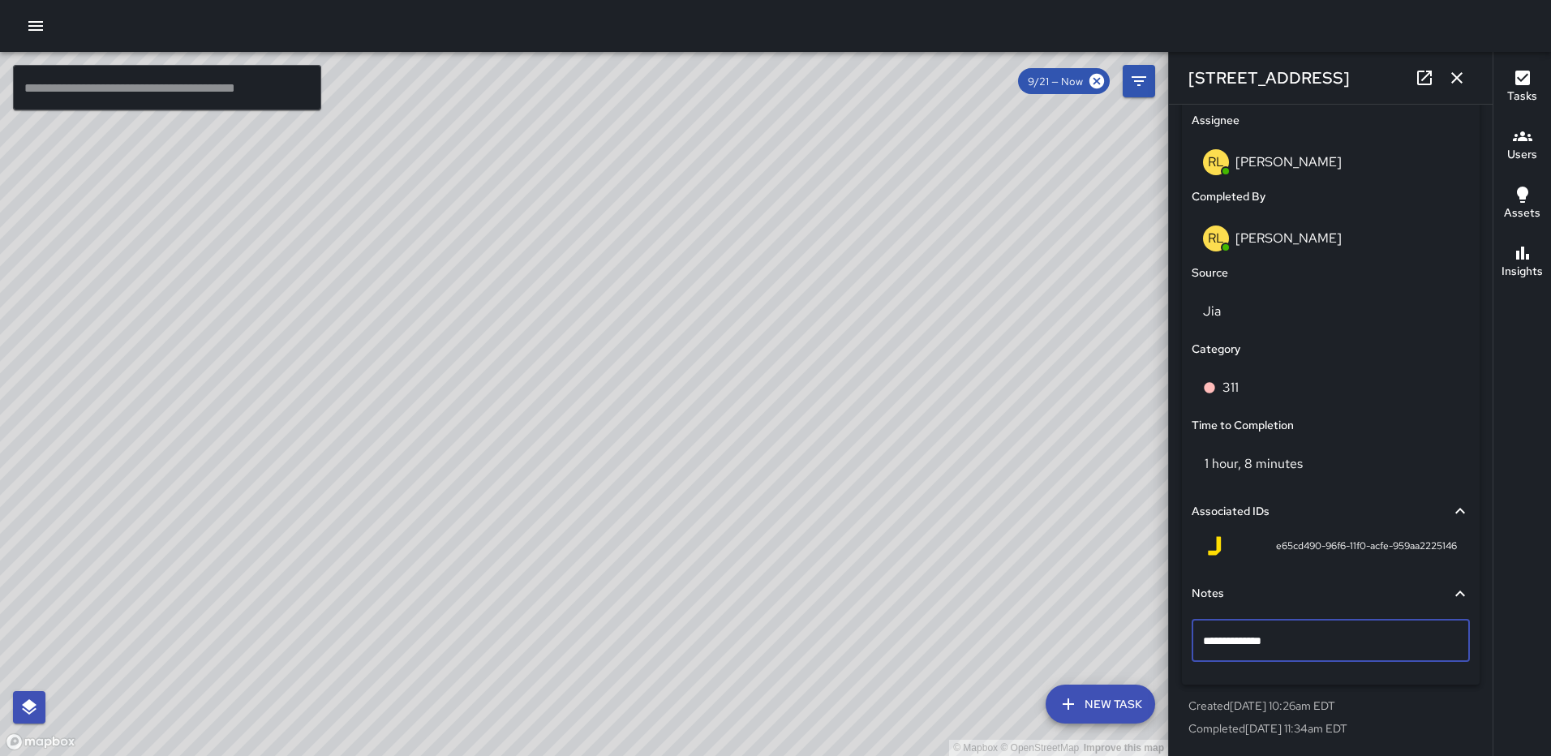
type textarea "**********"
click at [1459, 80] on icon "button" at bounding box center [1456, 77] width 11 height 11
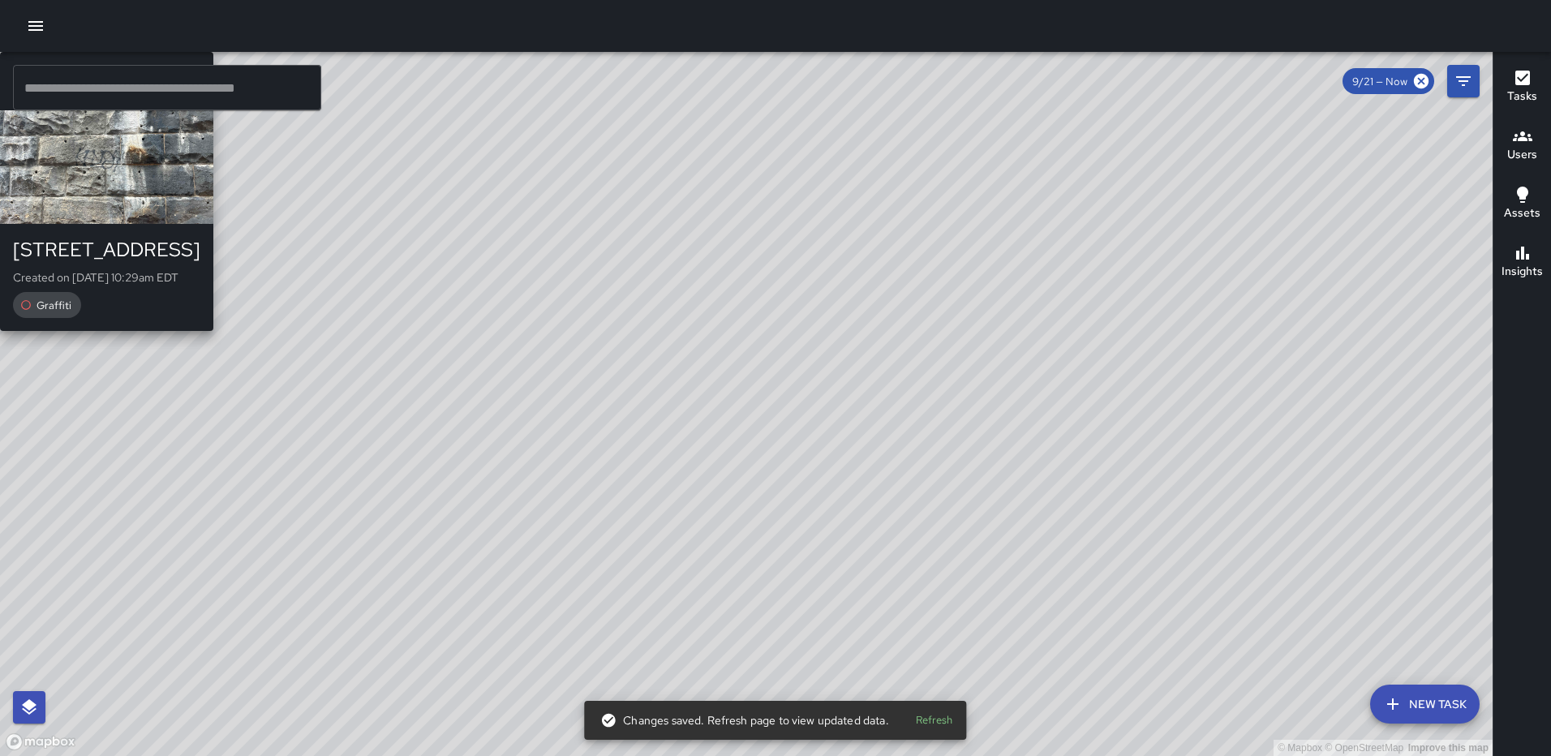
click at [683, 217] on div "© Mapbox © OpenStreetMap Improve this map AS [PERSON_NAME] [STREET_ADDRESS][GEO…" at bounding box center [746, 404] width 1493 height 704
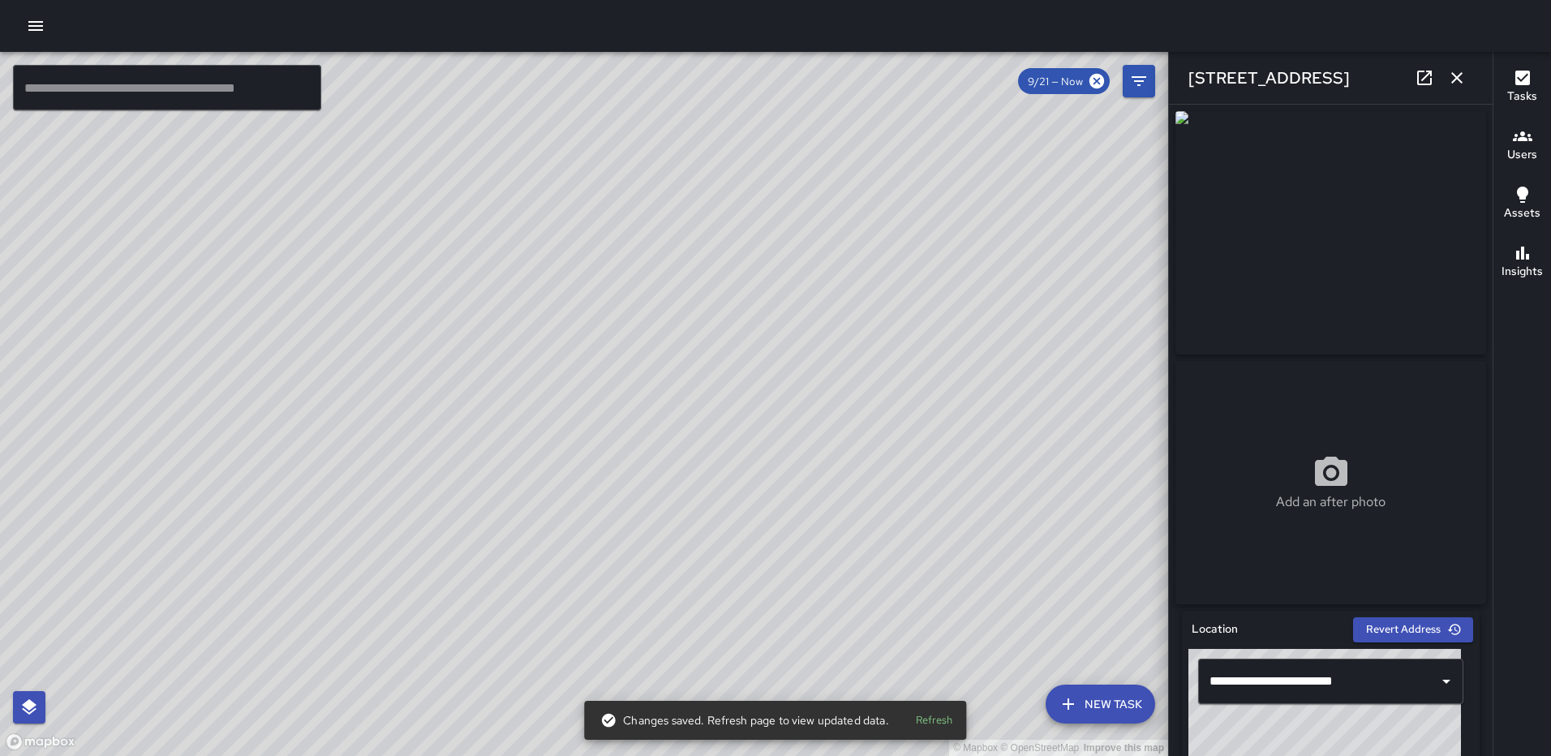
type input "**********"
click at [1455, 76] on icon "button" at bounding box center [1456, 77] width 11 height 11
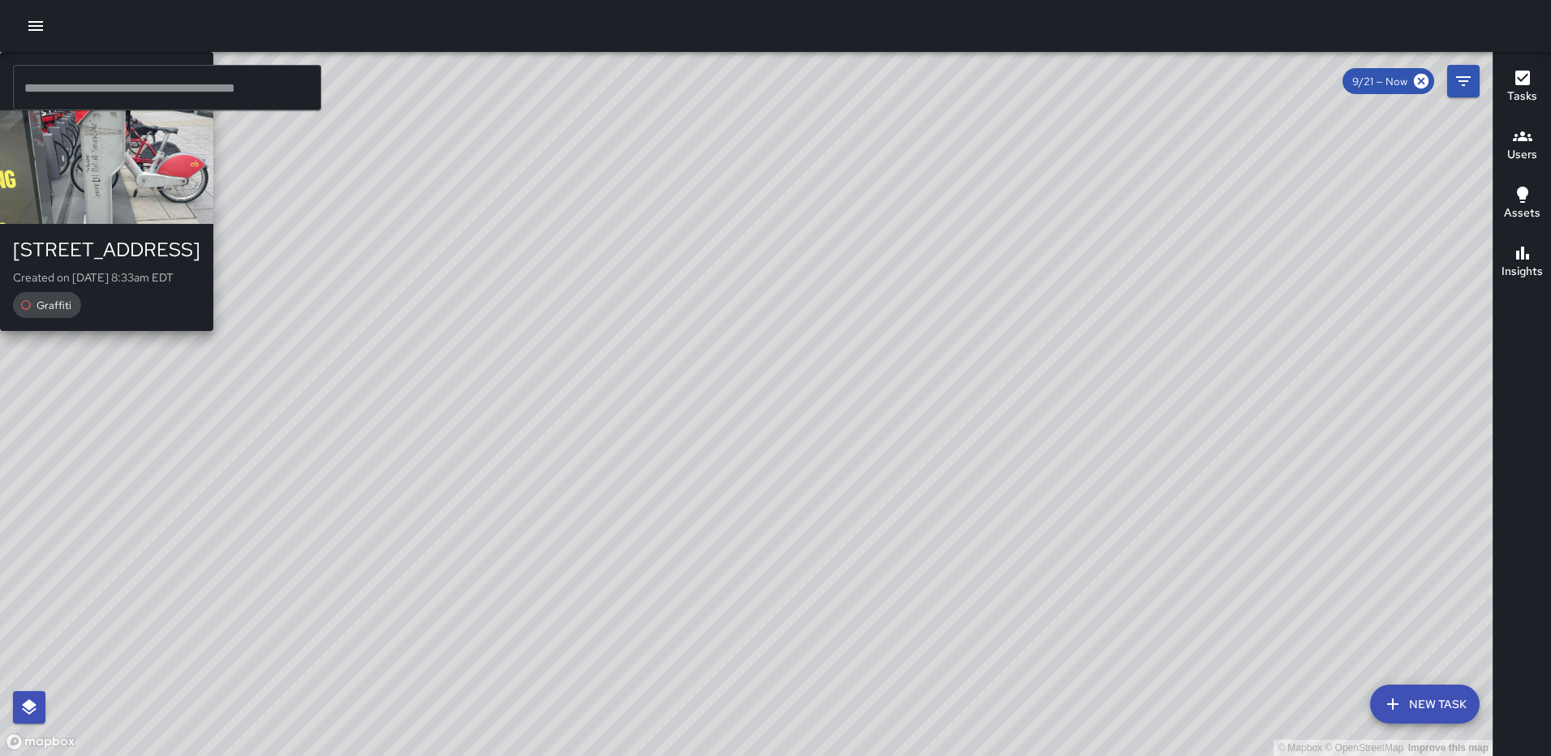
click at [213, 331] on div "[PERSON_NAME] [STREET_ADDRESS] Created on [DATE] 8:33am EDT Graffiti" at bounding box center [106, 191] width 213 height 279
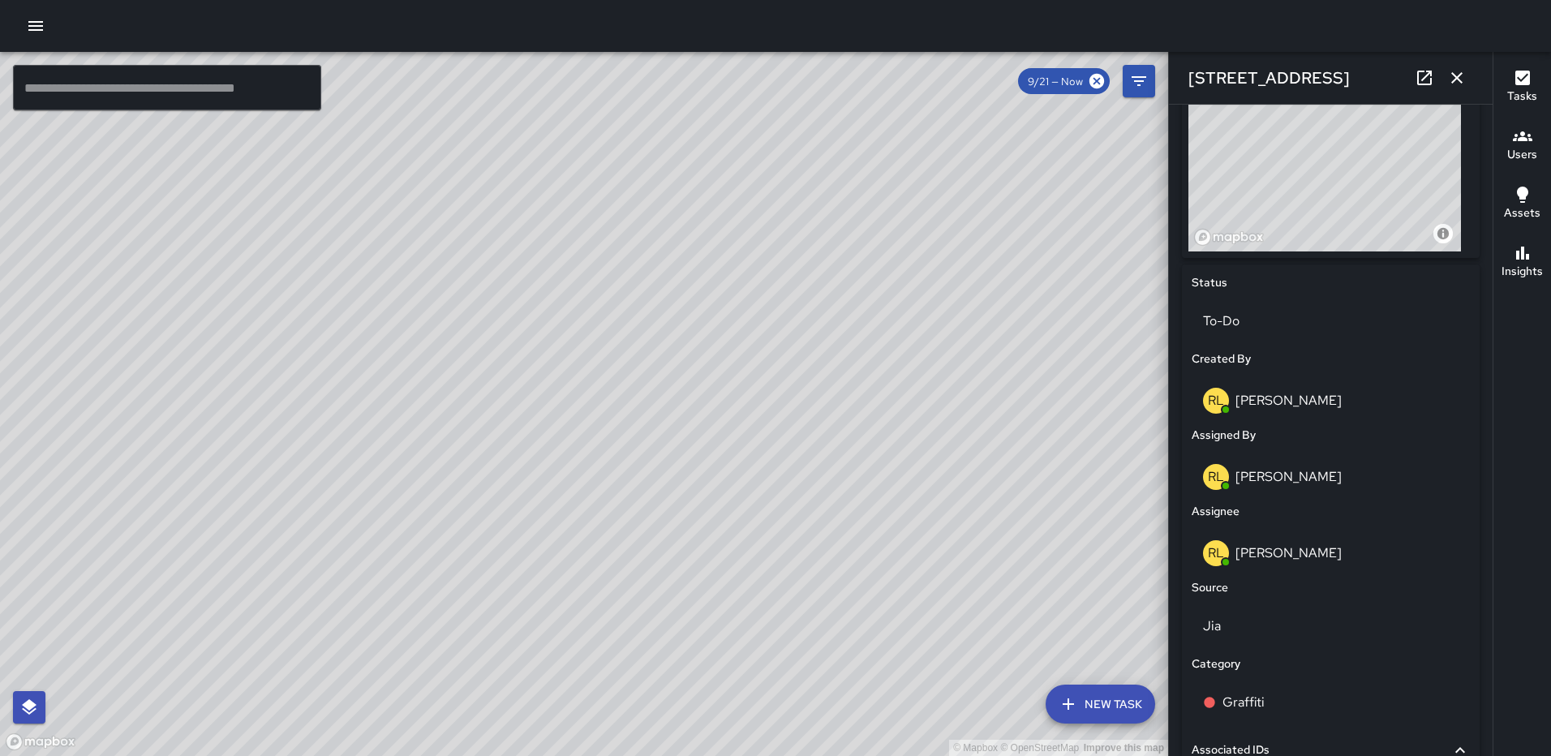
scroll to position [602, 0]
click at [1460, 80] on icon "button" at bounding box center [1456, 77] width 19 height 19
